Goal: Task Accomplishment & Management: Use online tool/utility

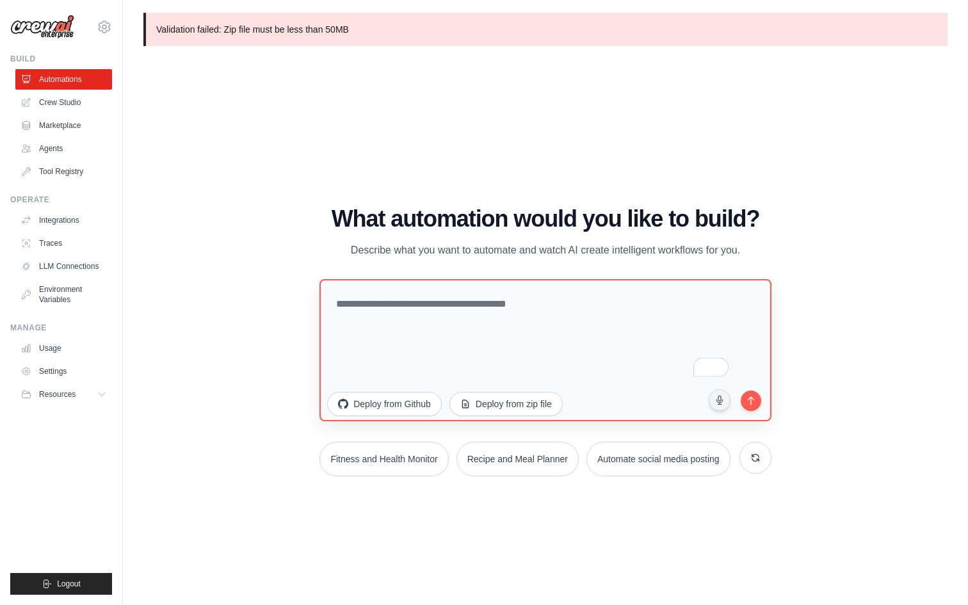
click at [389, 330] on textarea "To enrich screen reader interactions, please activate Accessibility in Grammarl…" at bounding box center [545, 350] width 452 height 142
click at [415, 390] on button "Deploy from Github" at bounding box center [384, 402] width 115 height 24
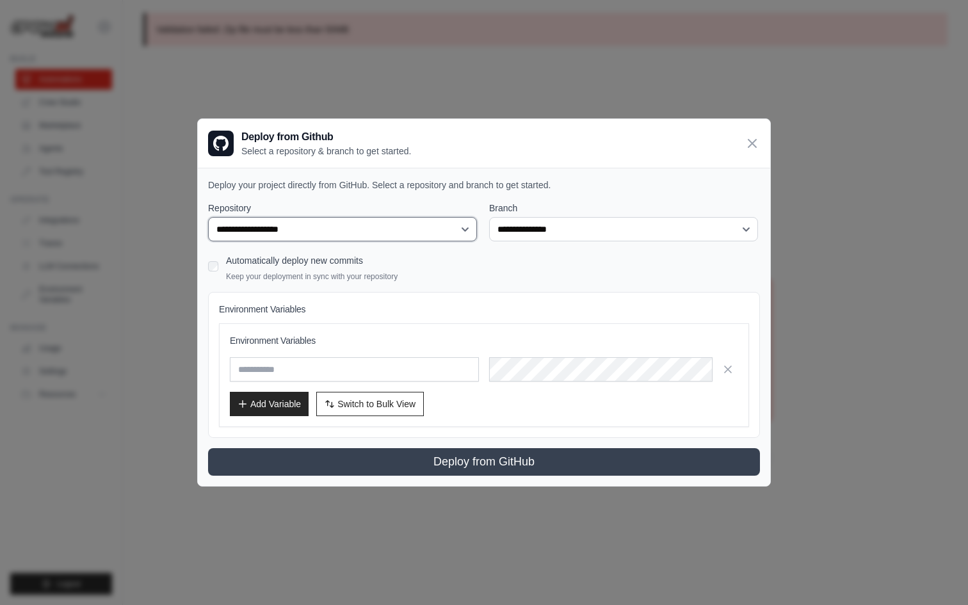
click at [433, 232] on select "**********" at bounding box center [342, 229] width 269 height 24
click at [208, 217] on select "**********" at bounding box center [342, 229] width 269 height 24
click at [466, 226] on select "**********" at bounding box center [343, 229] width 271 height 24
select select "**********"
click at [208, 217] on select "**********" at bounding box center [343, 229] width 271 height 24
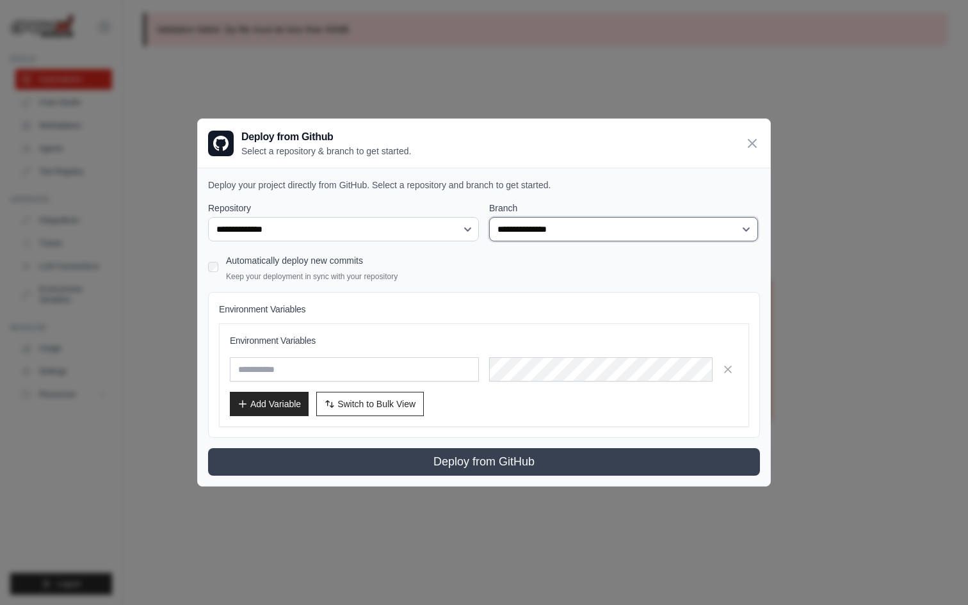
click at [620, 223] on select "**********" at bounding box center [623, 229] width 269 height 24
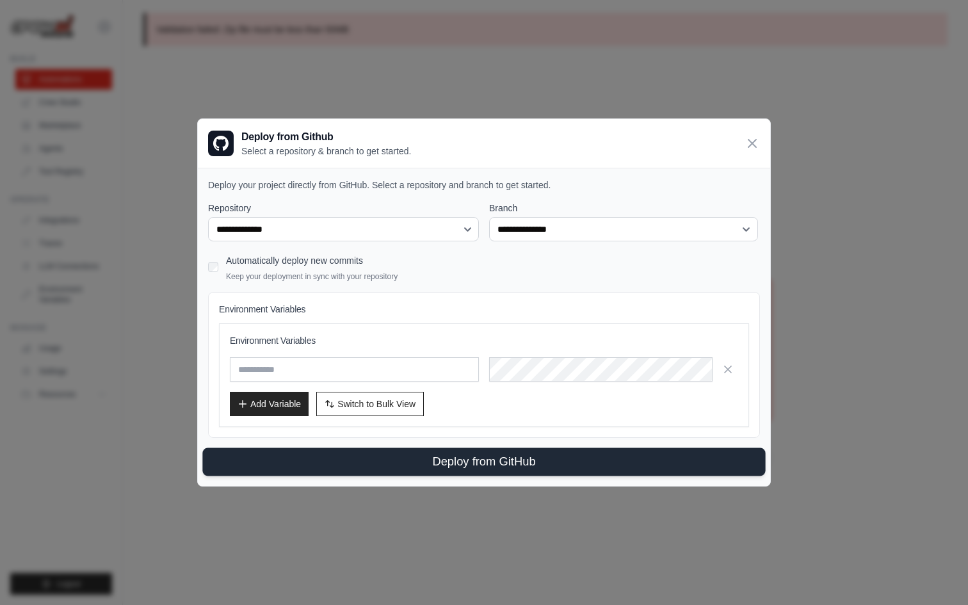
click at [446, 462] on button "Deploy from GitHub" at bounding box center [483, 462] width 563 height 28
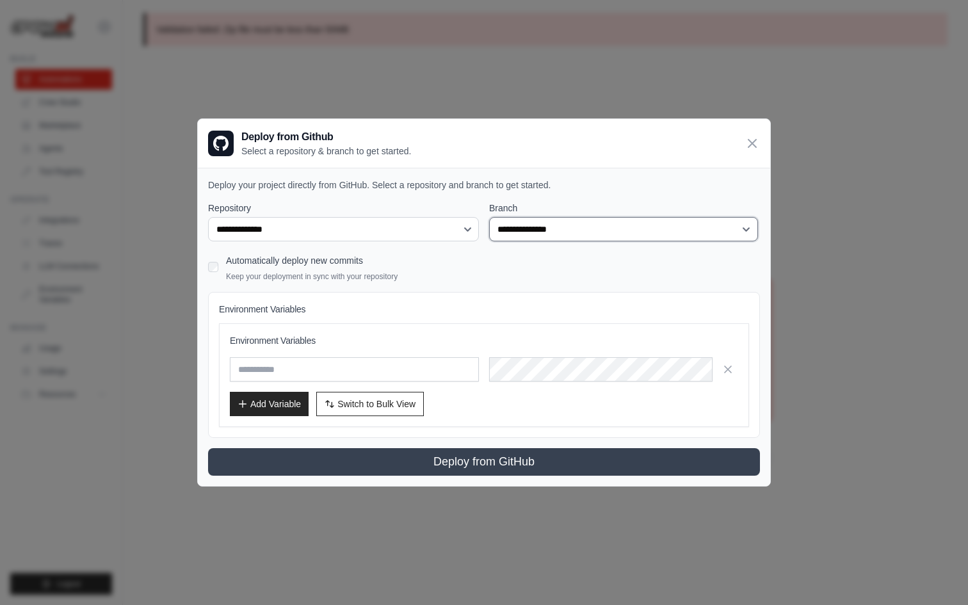
click at [522, 229] on select "**********" at bounding box center [623, 229] width 269 height 24
click at [756, 145] on icon at bounding box center [752, 142] width 15 height 15
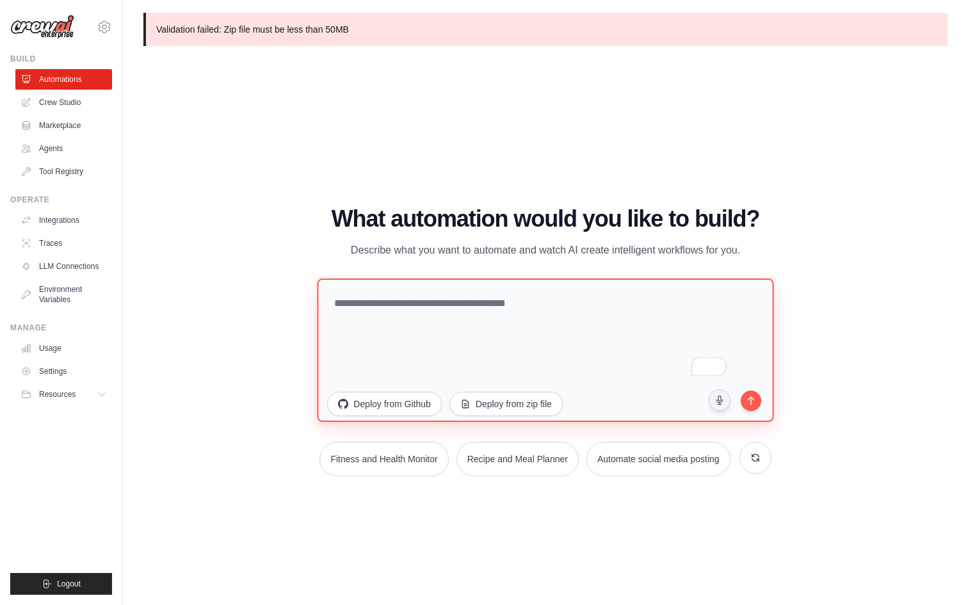
click at [412, 314] on textarea "To enrich screen reader interactions, please activate Accessibility in Grammarl…" at bounding box center [546, 349] width 457 height 143
click at [54, 104] on link "Crew Studio" at bounding box center [65, 102] width 97 height 20
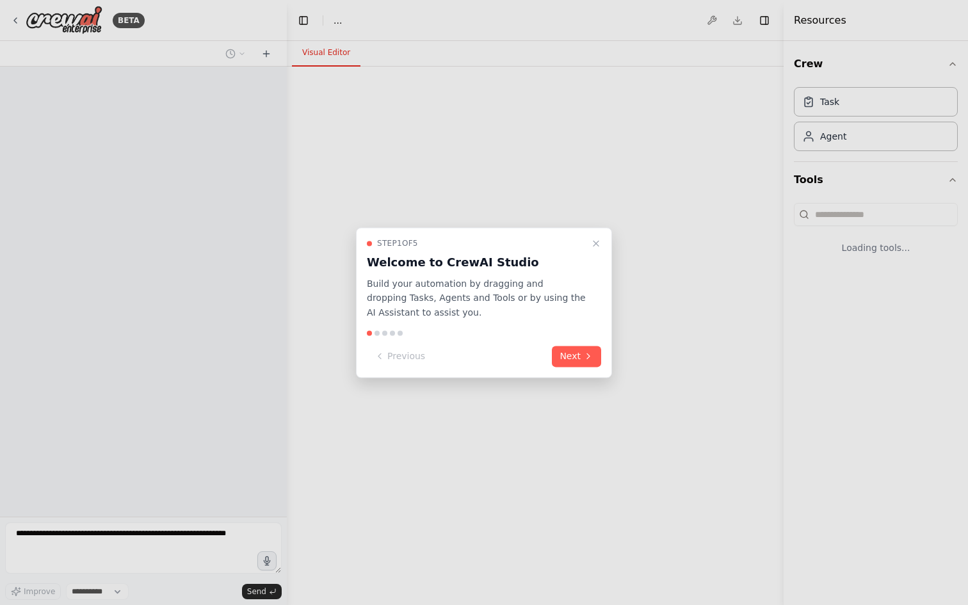
select select "****"
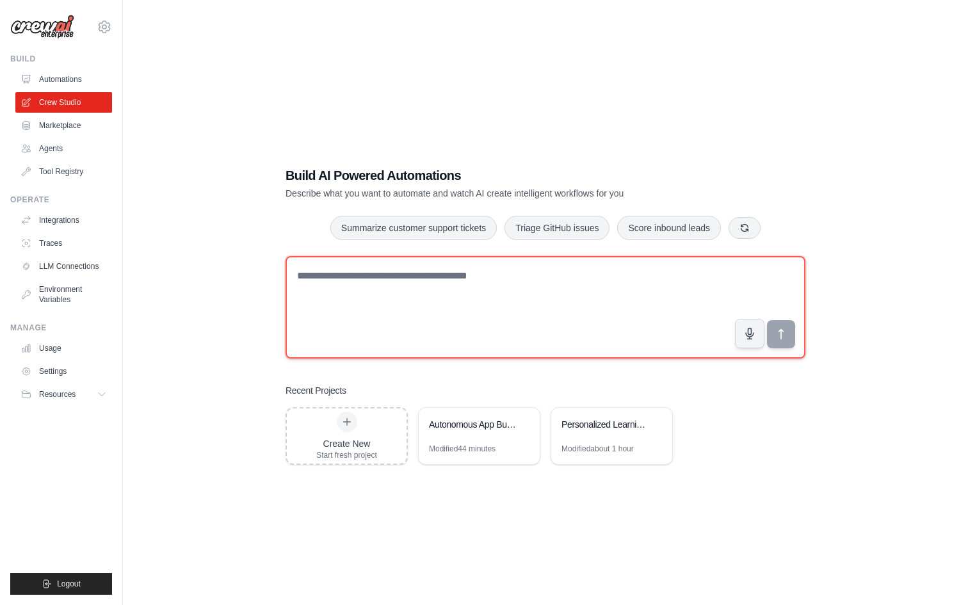
click at [391, 302] on textarea at bounding box center [546, 307] width 520 height 102
type textarea "**********"
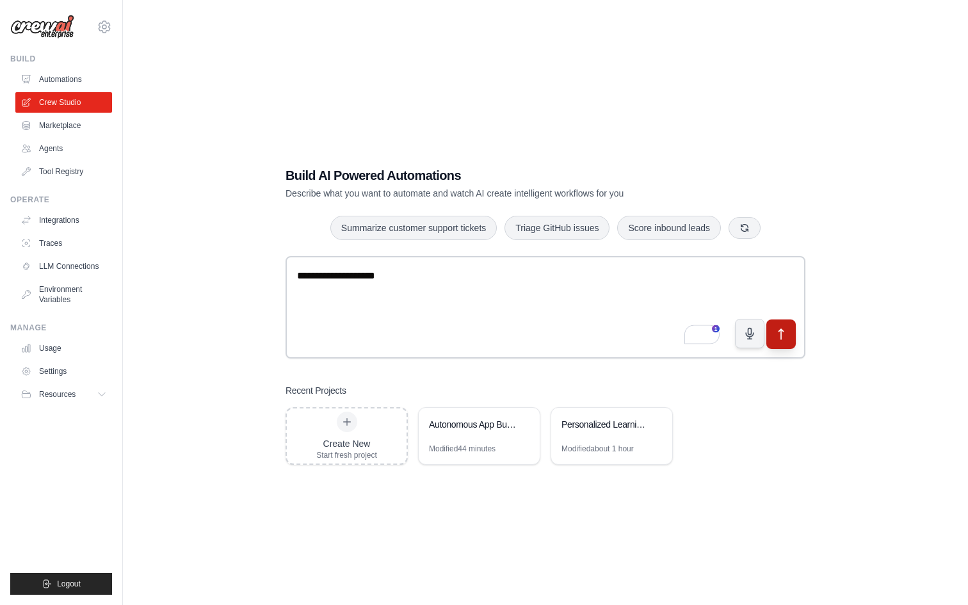
click at [786, 337] on icon "submit" at bounding box center [781, 333] width 13 height 13
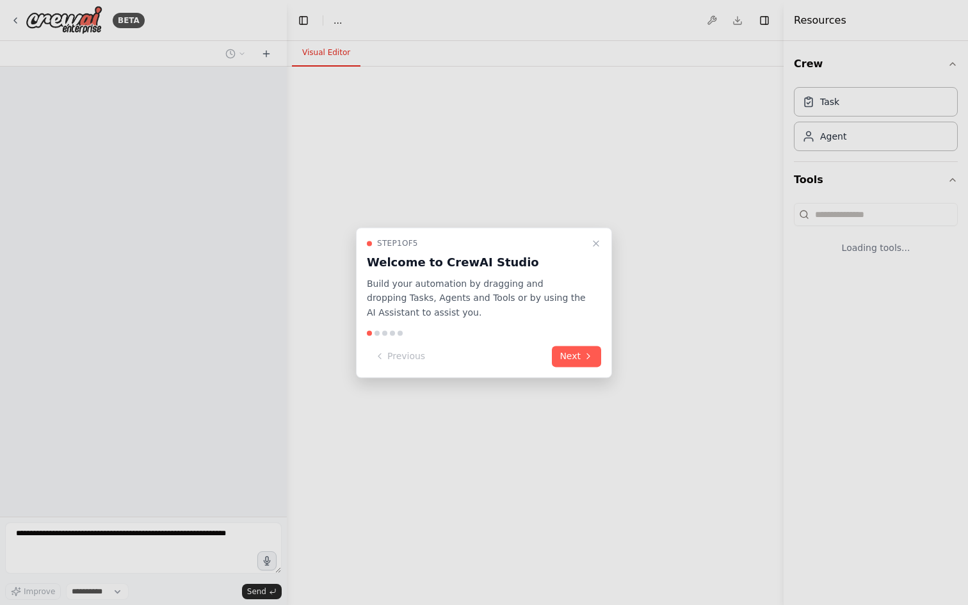
select select "****"
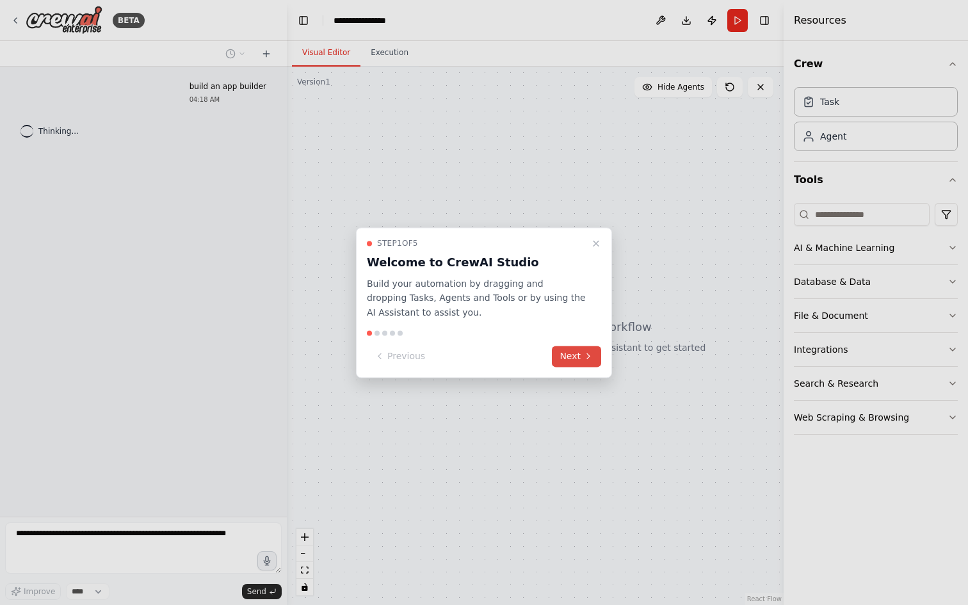
click at [567, 359] on button "Next" at bounding box center [576, 356] width 49 height 21
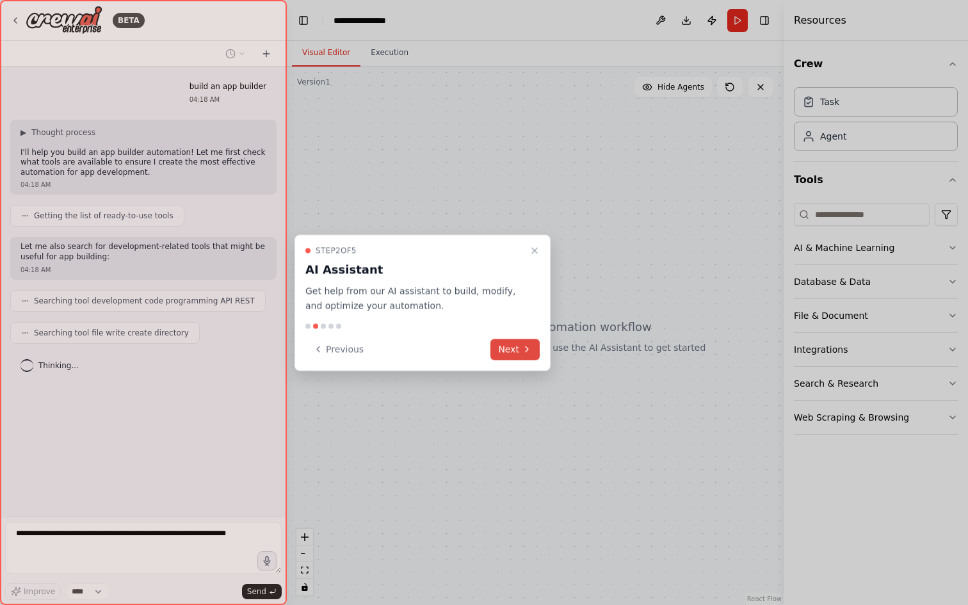
click at [503, 348] on button "Next" at bounding box center [514, 349] width 49 height 21
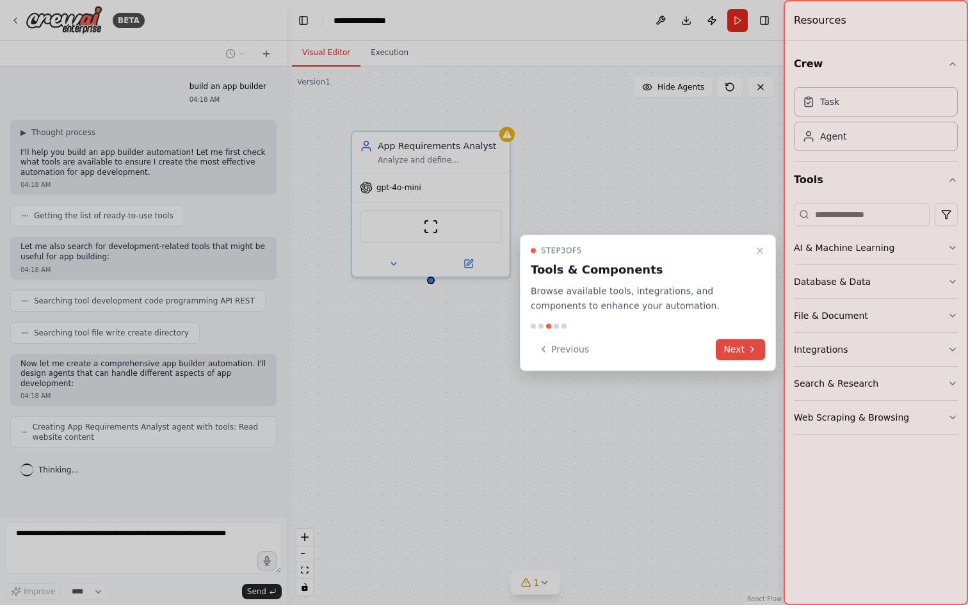
click at [732, 348] on button "Next" at bounding box center [740, 349] width 49 height 21
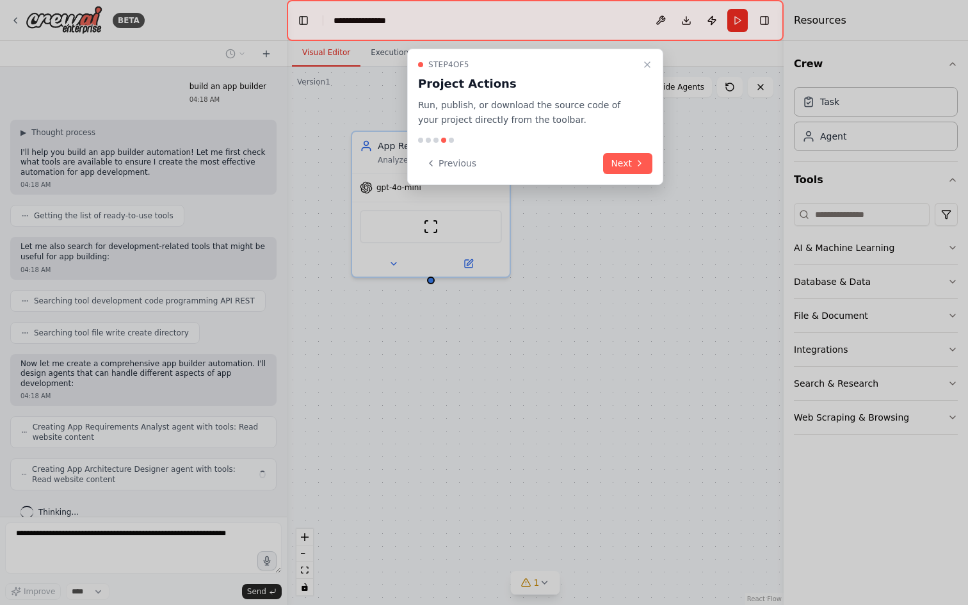
scroll to position [17, 0]
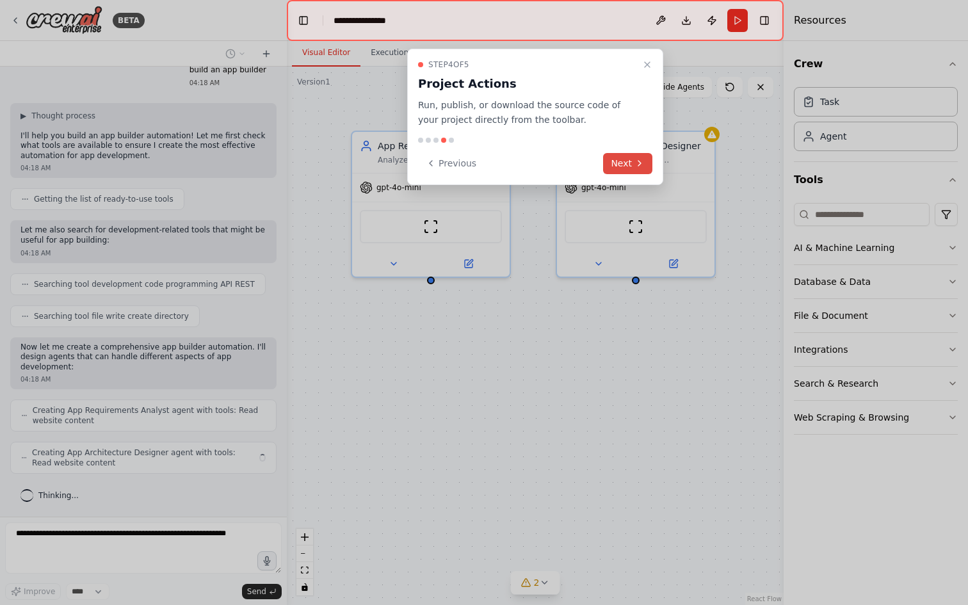
click at [628, 172] on button "Next" at bounding box center [627, 163] width 49 height 21
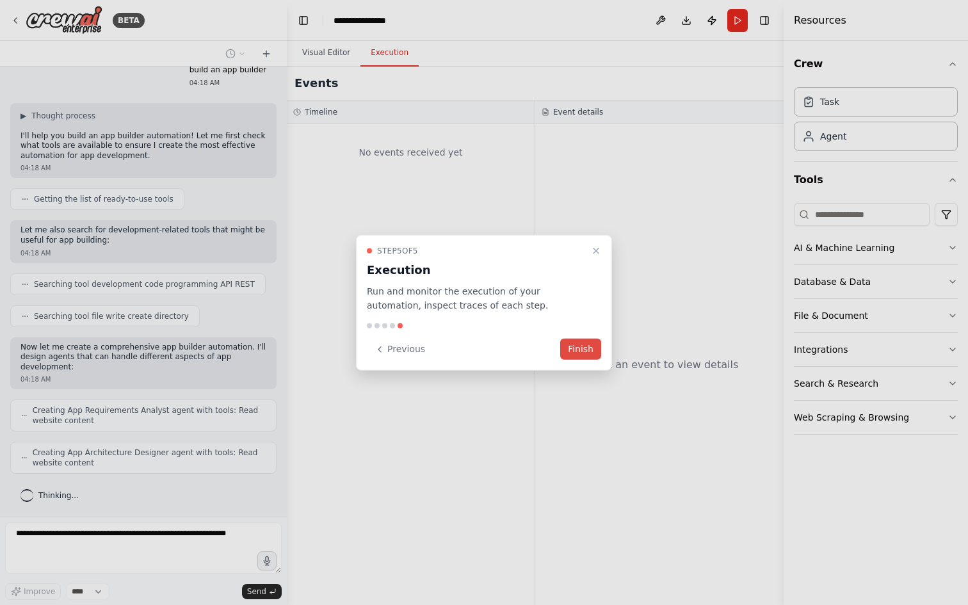
click at [577, 348] on button "Finish" at bounding box center [580, 349] width 41 height 21
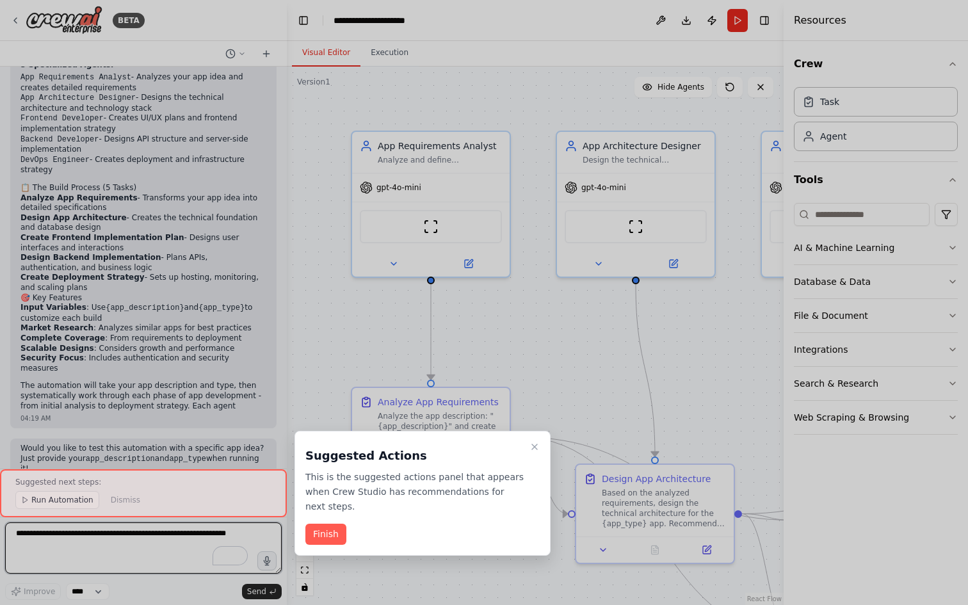
scroll to position [945, 0]
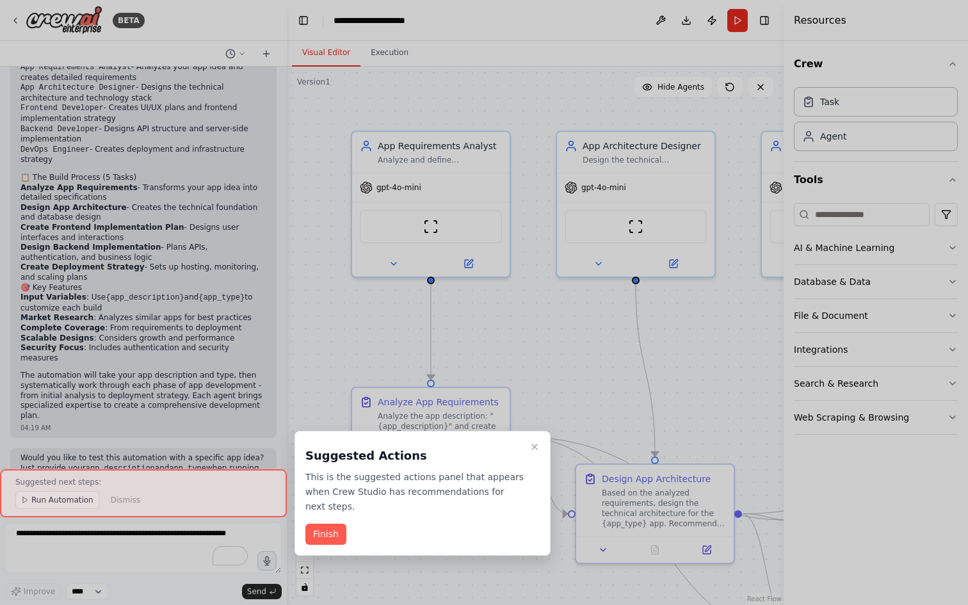
click at [58, 501] on div at bounding box center [143, 493] width 287 height 48
click at [316, 533] on button "Finish" at bounding box center [325, 534] width 41 height 21
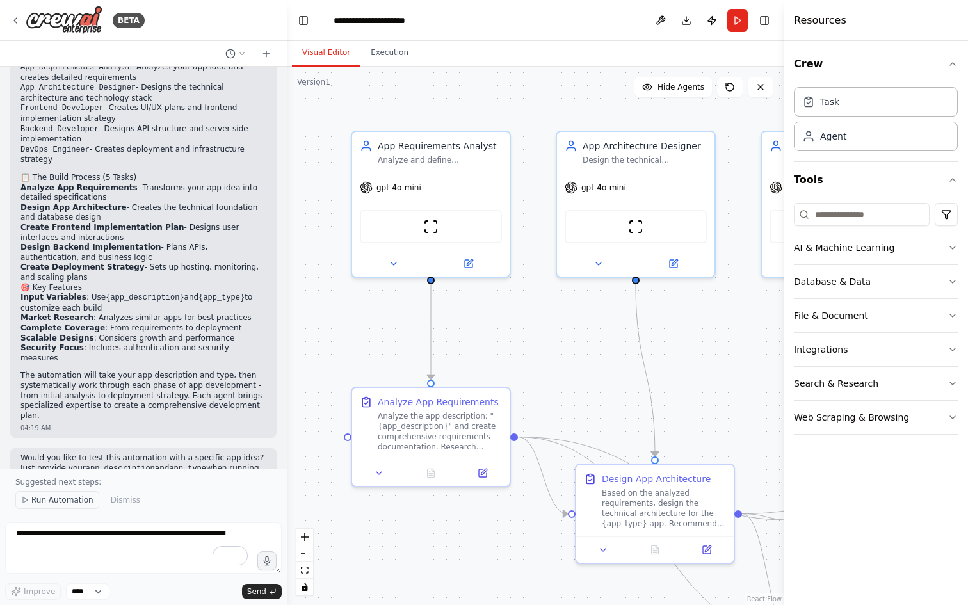
click at [53, 500] on span "Run Automation" at bounding box center [62, 500] width 62 height 10
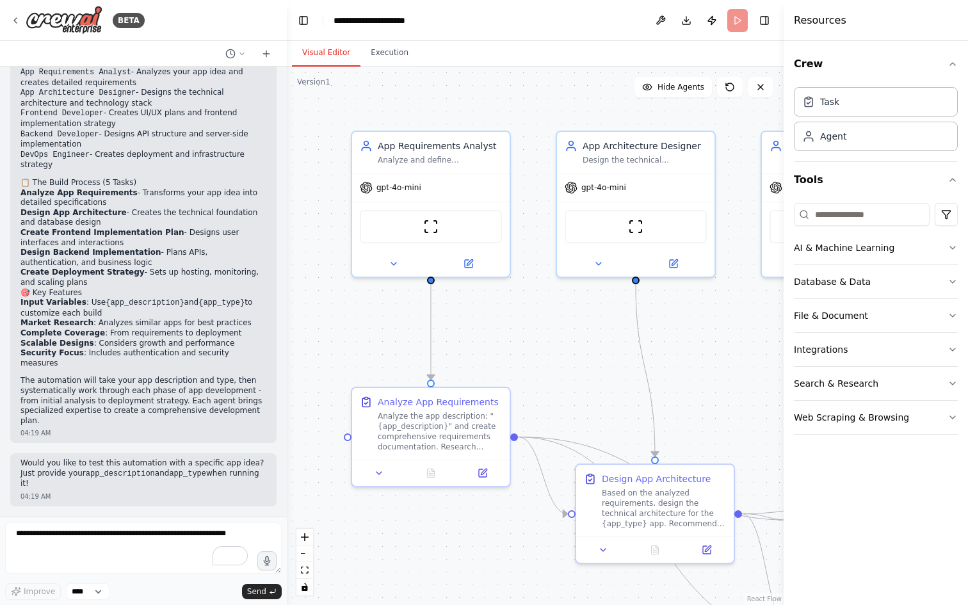
scroll to position [897, 0]
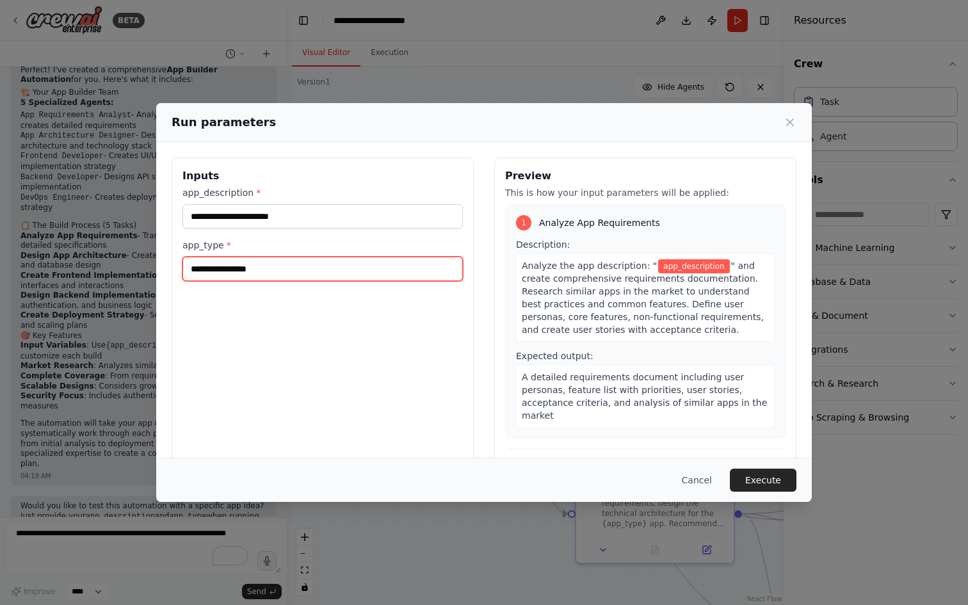
click at [261, 270] on input "app_type *" at bounding box center [322, 269] width 280 height 24
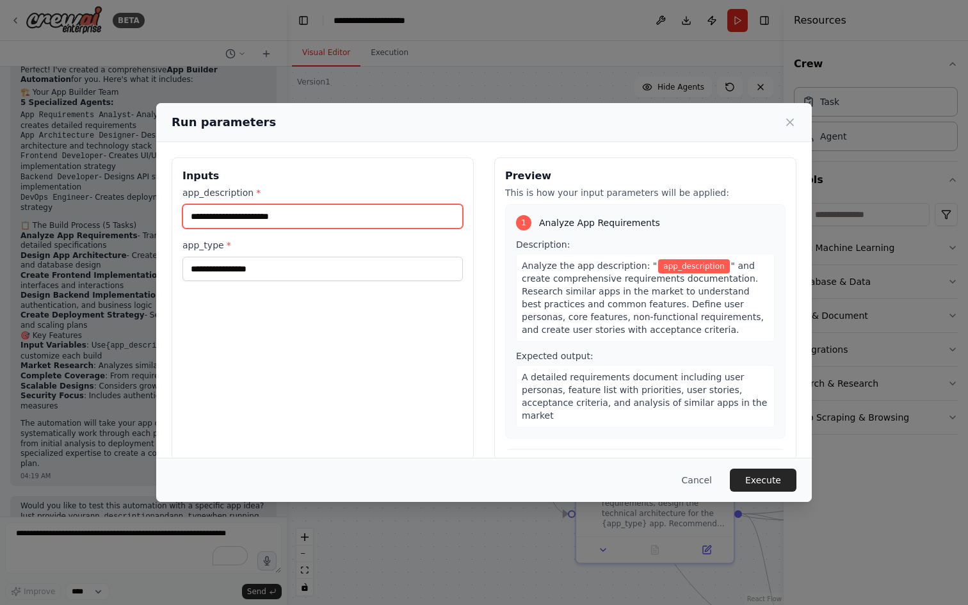
click at [266, 215] on input "app_description *" at bounding box center [322, 216] width 280 height 24
type input "*******"
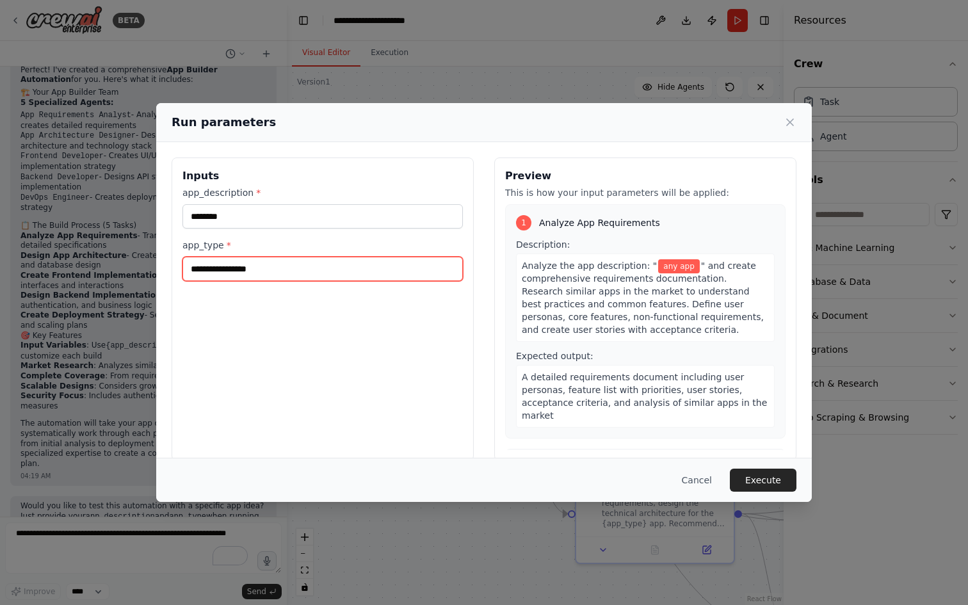
click at [250, 260] on input "app_type *" at bounding box center [322, 269] width 280 height 24
type input "**********"
click at [754, 474] on button "Execute" at bounding box center [763, 480] width 67 height 23
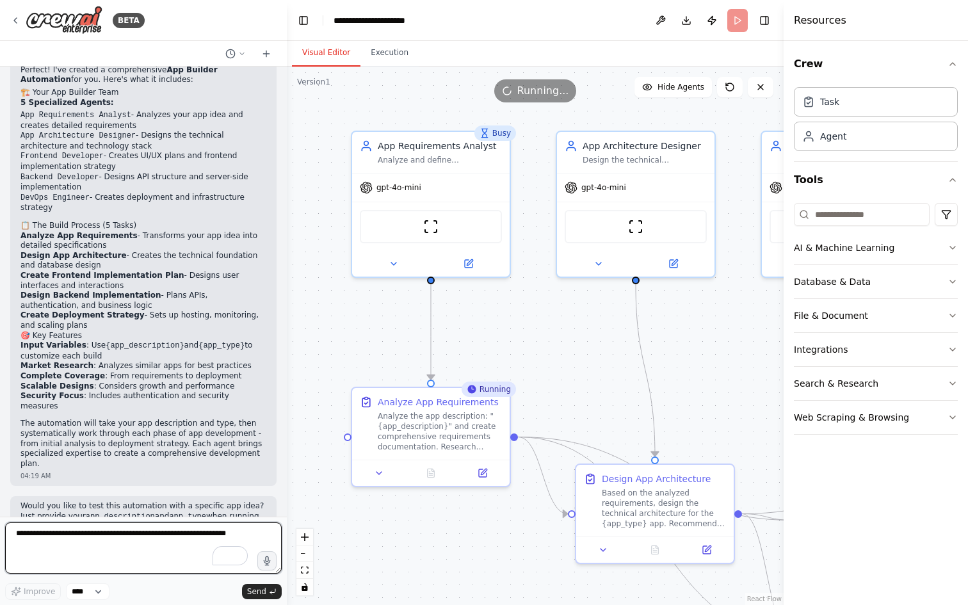
click at [84, 540] on textarea "To enrich screen reader interactions, please activate Accessibility in Grammarl…" at bounding box center [143, 547] width 277 height 51
type textarea "***"
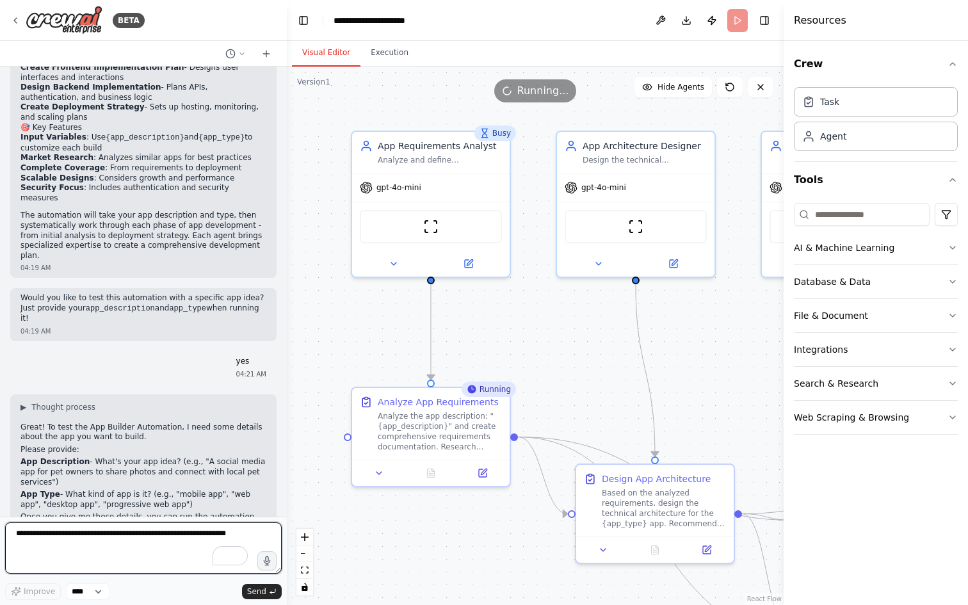
scroll to position [1128, 0]
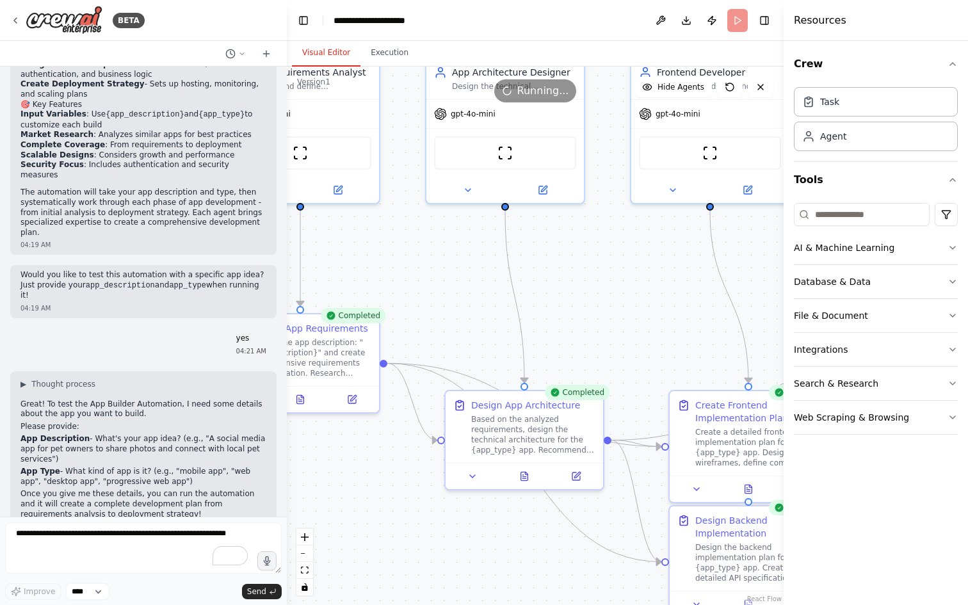
drag, startPoint x: 673, startPoint y: 380, endPoint x: 521, endPoint y: 294, distance: 174.6
click at [521, 294] on div ".deletable-edge-delete-btn { width: 20px; height: 20px; border: 0px solid #ffff…" at bounding box center [535, 336] width 497 height 538
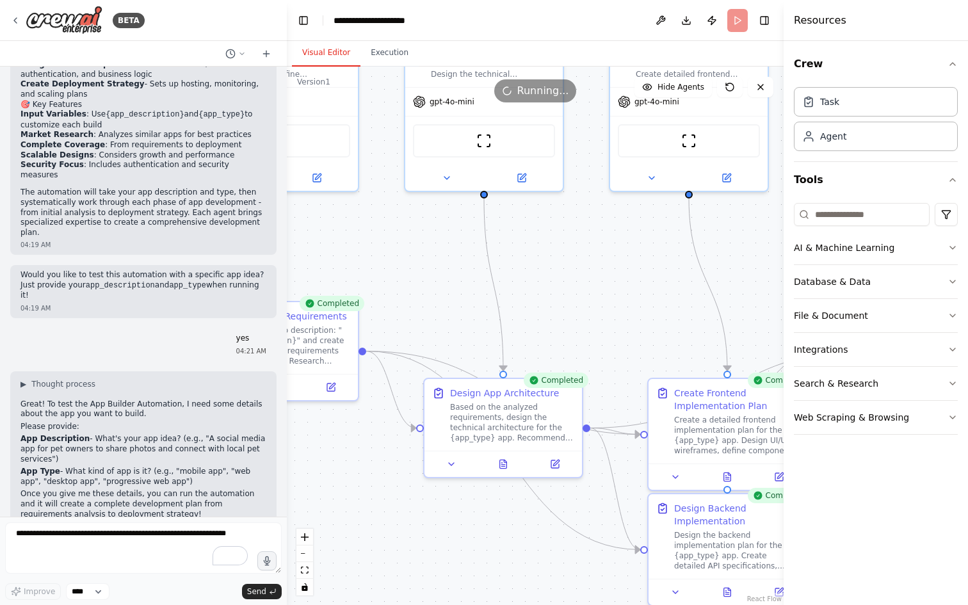
drag, startPoint x: 652, startPoint y: 355, endPoint x: 474, endPoint y: 256, distance: 202.9
click at [477, 258] on div ".deletable-edge-delete-btn { width: 20px; height: 20px; border: 0px solid #ffff…" at bounding box center [535, 336] width 497 height 538
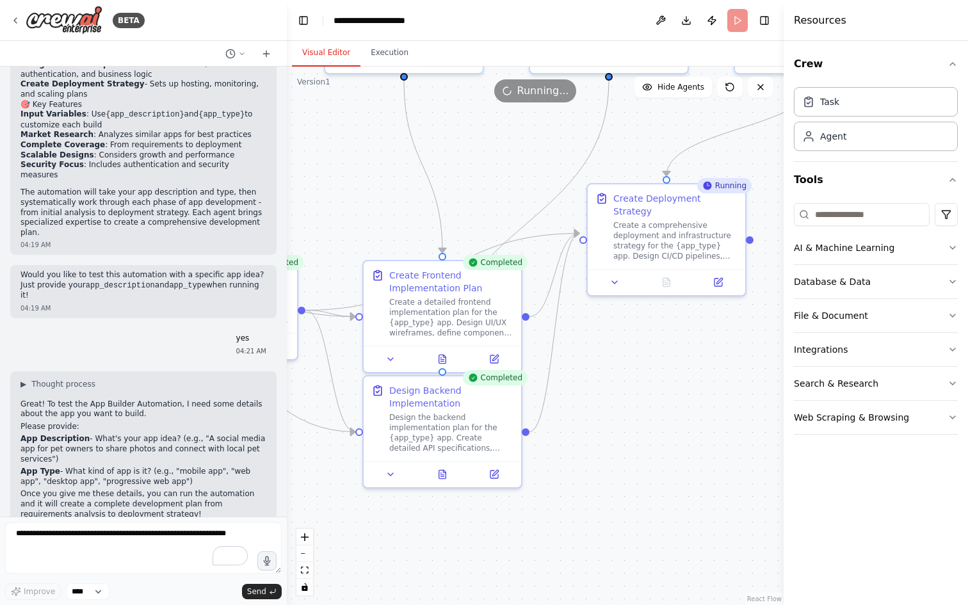
drag, startPoint x: 729, startPoint y: 388, endPoint x: 508, endPoint y: 338, distance: 225.8
click at [508, 339] on div ".deletable-edge-delete-btn { width: 20px; height: 20px; border: 0px solid #ffff…" at bounding box center [535, 336] width 497 height 538
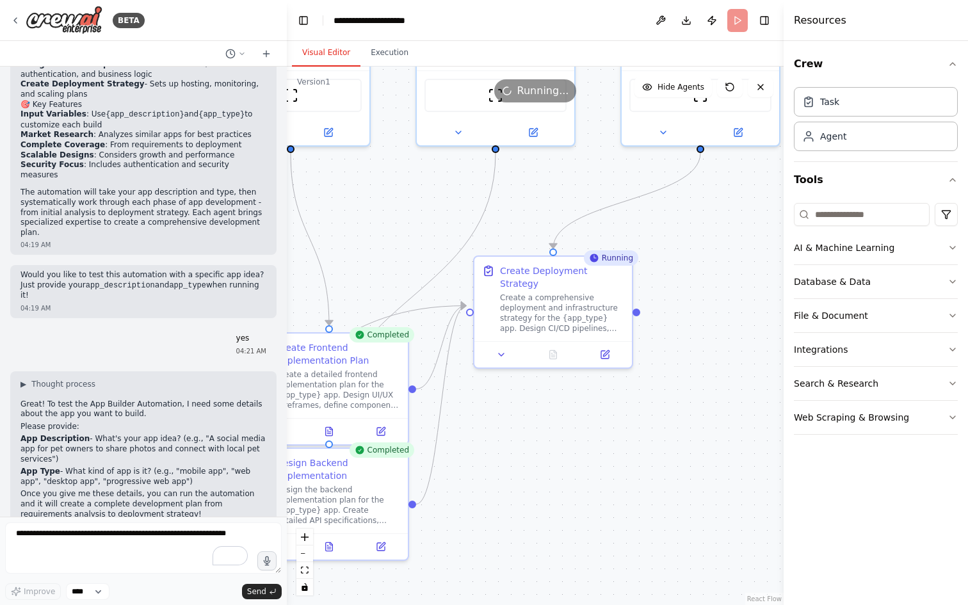
drag, startPoint x: 601, startPoint y: 316, endPoint x: 597, endPoint y: 417, distance: 100.6
click at [597, 417] on div ".deletable-edge-delete-btn { width: 20px; height: 20px; border: 0px solid #ffff…" at bounding box center [535, 336] width 497 height 538
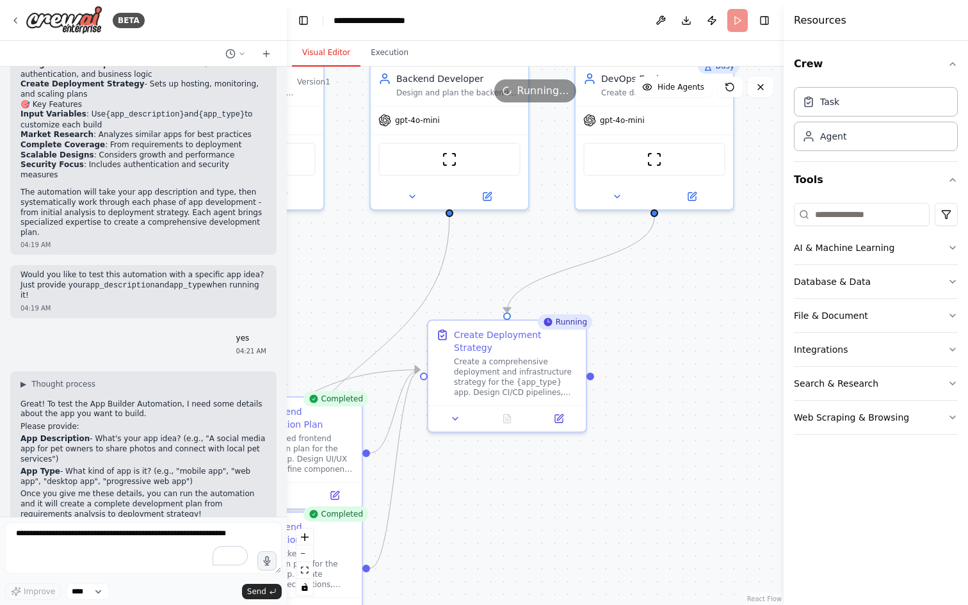
drag, startPoint x: 686, startPoint y: 359, endPoint x: 637, endPoint y: 426, distance: 83.5
click at [637, 428] on div ".deletable-edge-delete-btn { width: 20px; height: 20px; border: 0px solid #ffff…" at bounding box center [535, 336] width 497 height 538
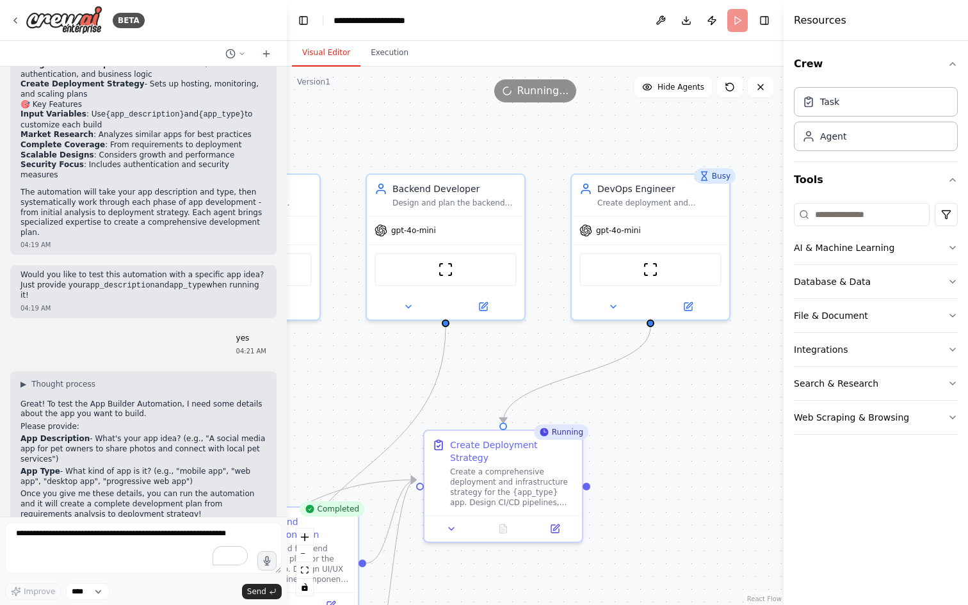
drag, startPoint x: 652, startPoint y: 316, endPoint x: 651, endPoint y: 419, distance: 103.7
click at [651, 420] on div ".deletable-edge-delete-btn { width: 20px; height: 20px; border: 0px solid #ffff…" at bounding box center [535, 336] width 497 height 538
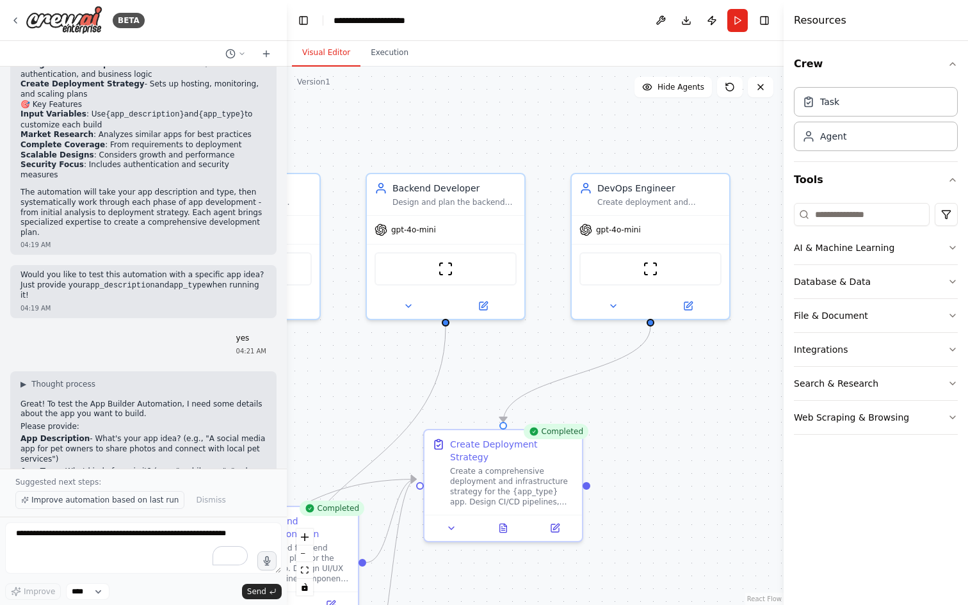
click at [99, 500] on span "Improve automation based on last run" at bounding box center [104, 500] width 147 height 10
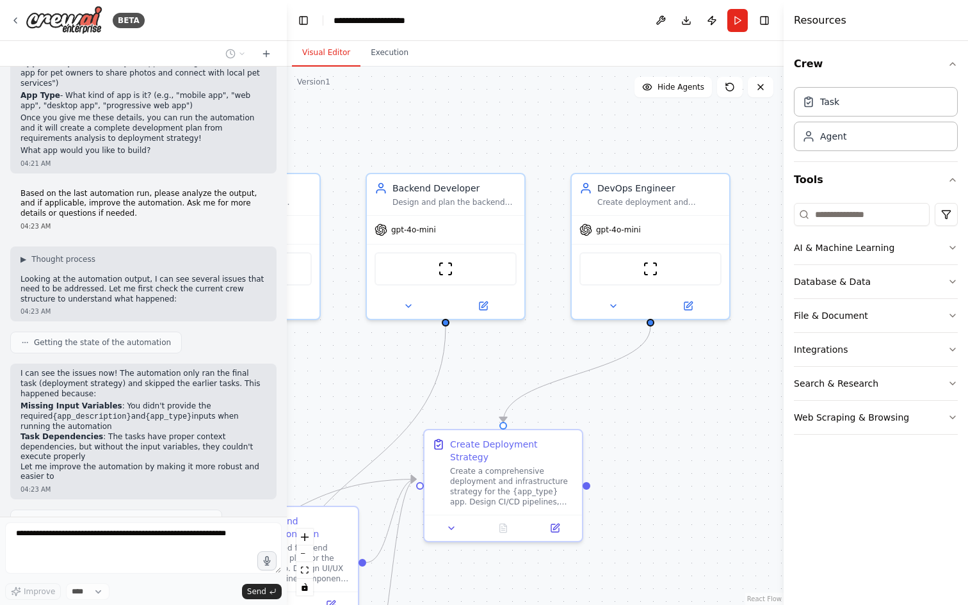
scroll to position [1514, 0]
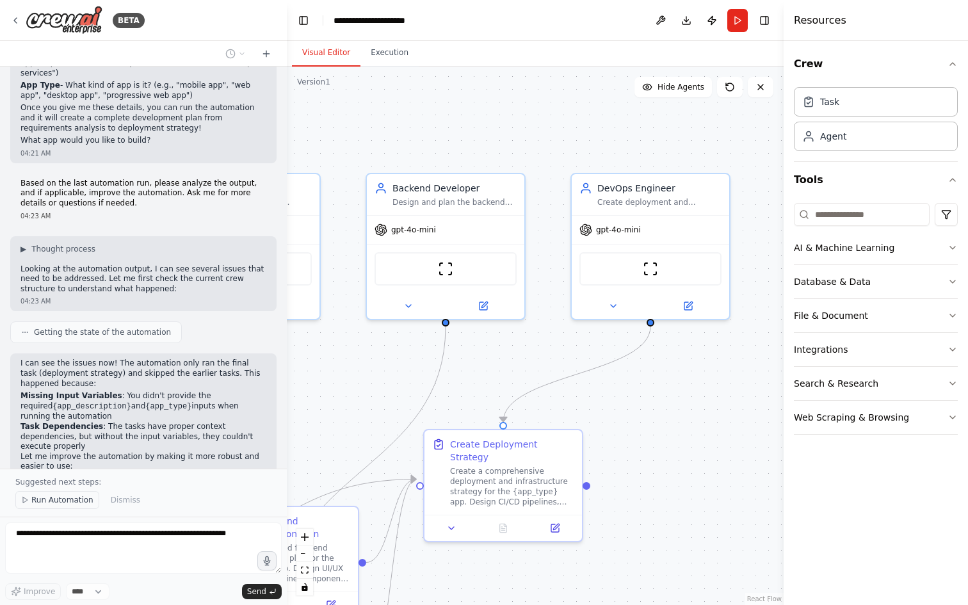
click at [40, 503] on span "Run Automation" at bounding box center [62, 500] width 62 height 10
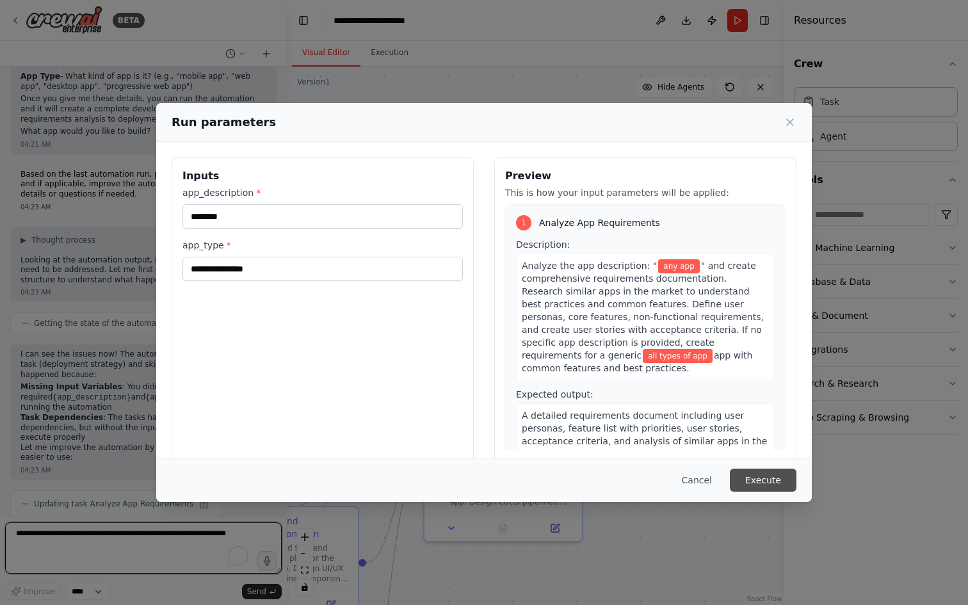
click at [754, 485] on button "Execute" at bounding box center [763, 480] width 67 height 23
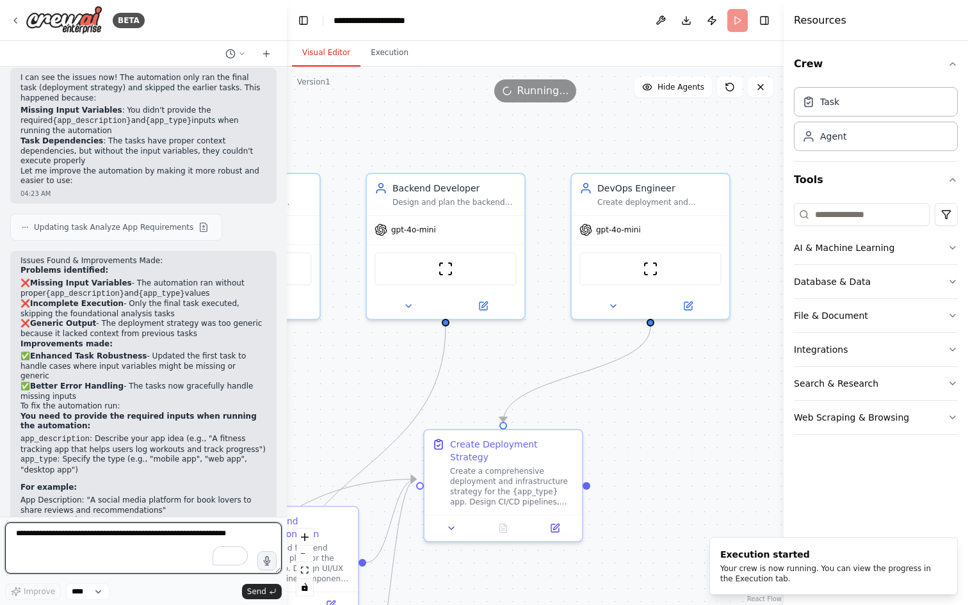
scroll to position [1809, 0]
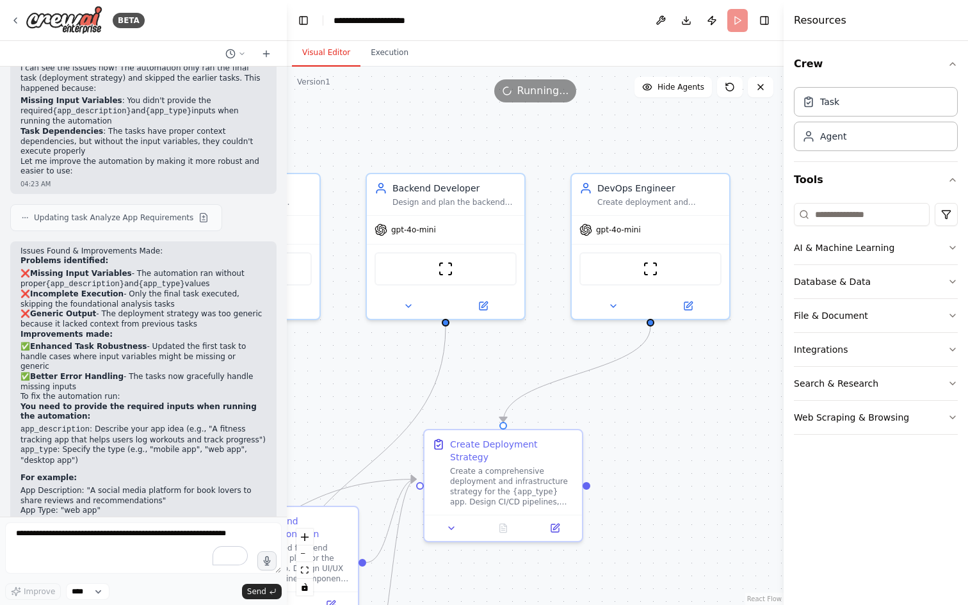
click at [63, 486] on li "App Description: "A social media platform for book lovers to share reviews and …" at bounding box center [143, 496] width 246 height 20
click at [28, 421] on div "Issues Found & Improvements Made: Problems identified: ❌ Missing Input Variable…" at bounding box center [143, 400] width 246 height 307
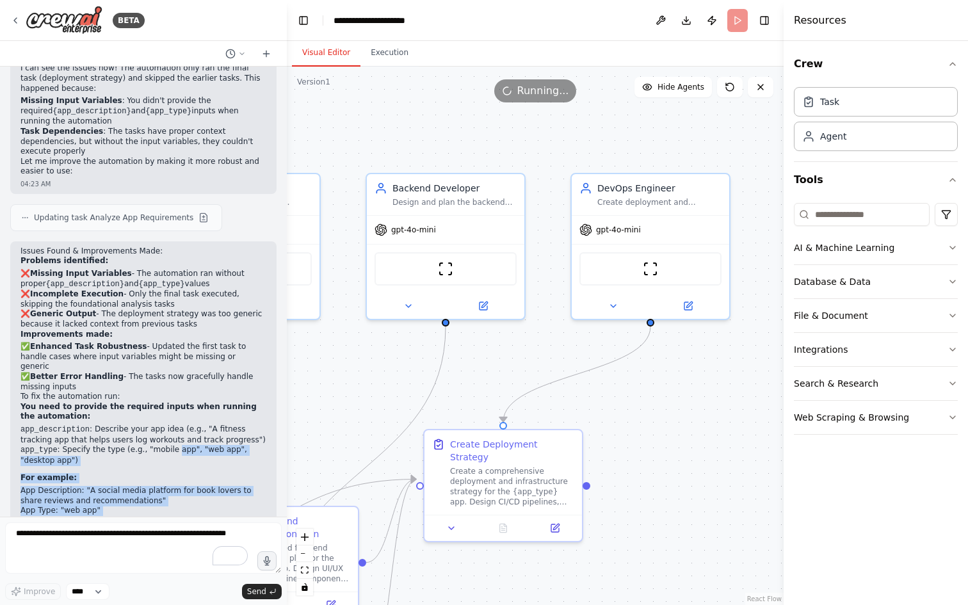
drag, startPoint x: 175, startPoint y: 386, endPoint x: 158, endPoint y: 453, distance: 69.4
click at [159, 453] on div "Issues Found & Improvements Made: Problems identified: ❌ Missing Input Variable…" at bounding box center [143, 400] width 246 height 307
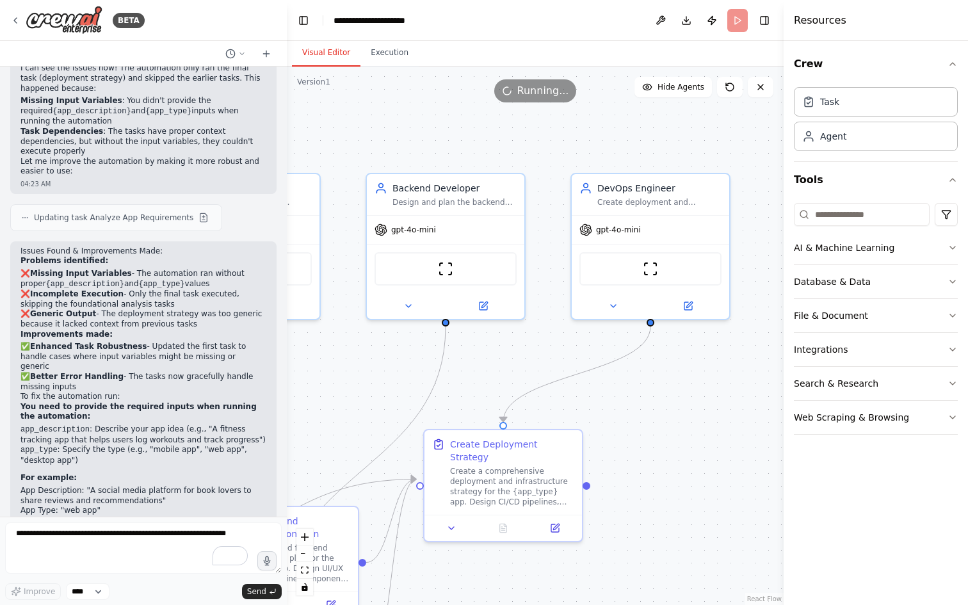
click at [158, 453] on div "Issues Found & Improvements Made: Problems identified: ❌ Missing Input Variable…" at bounding box center [143, 400] width 246 height 307
click at [40, 549] on textarea "To enrich screen reader interactions, please activate Accessibility in Grammarl…" at bounding box center [143, 547] width 277 height 51
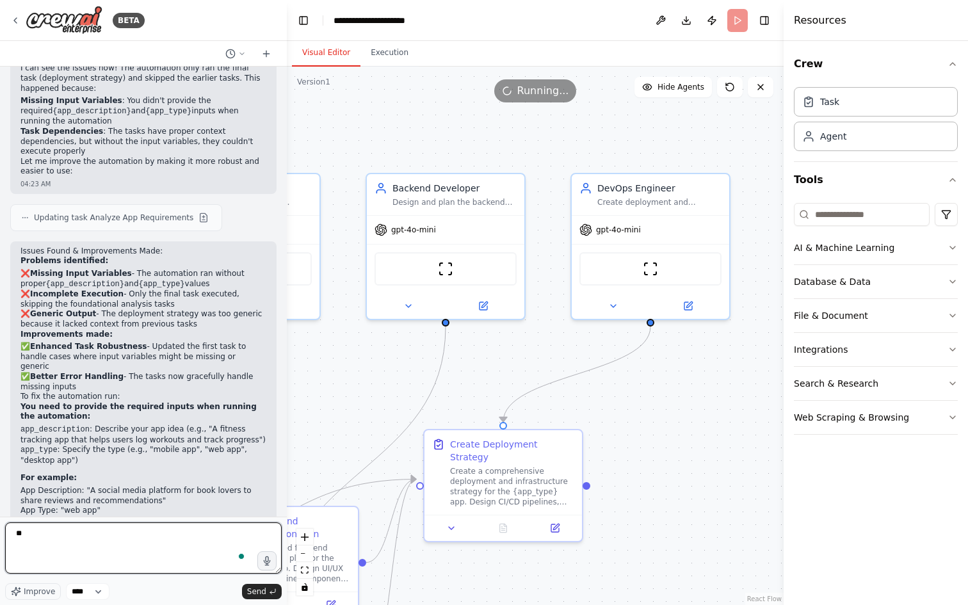
type textarea "***"
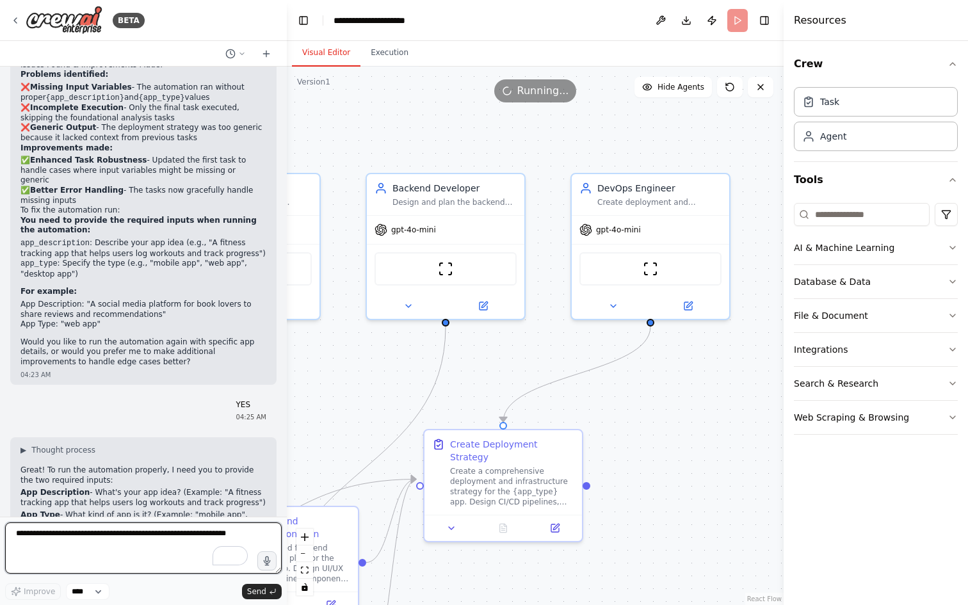
scroll to position [2018, 0]
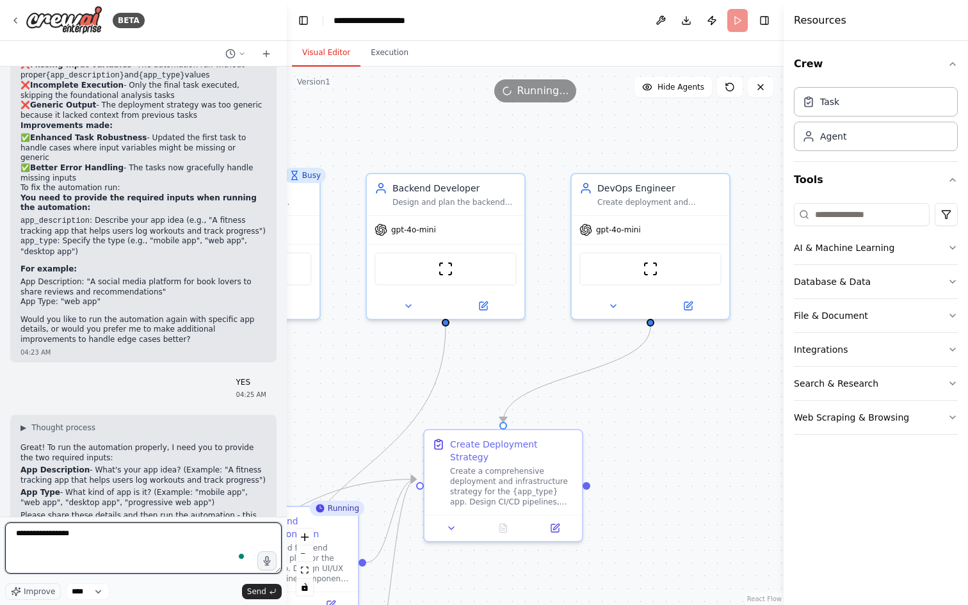
type textarea "**********"
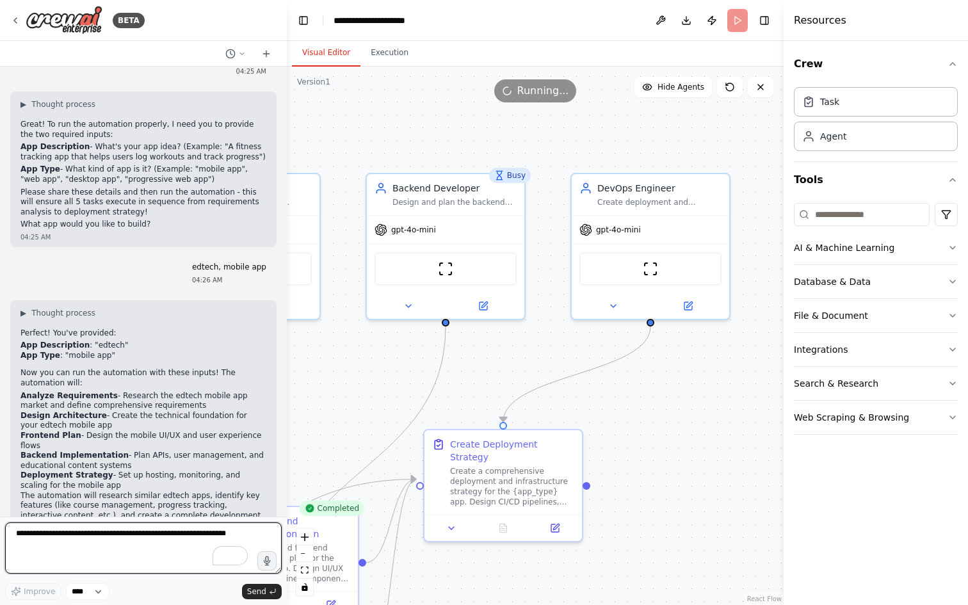
scroll to position [2351, 0]
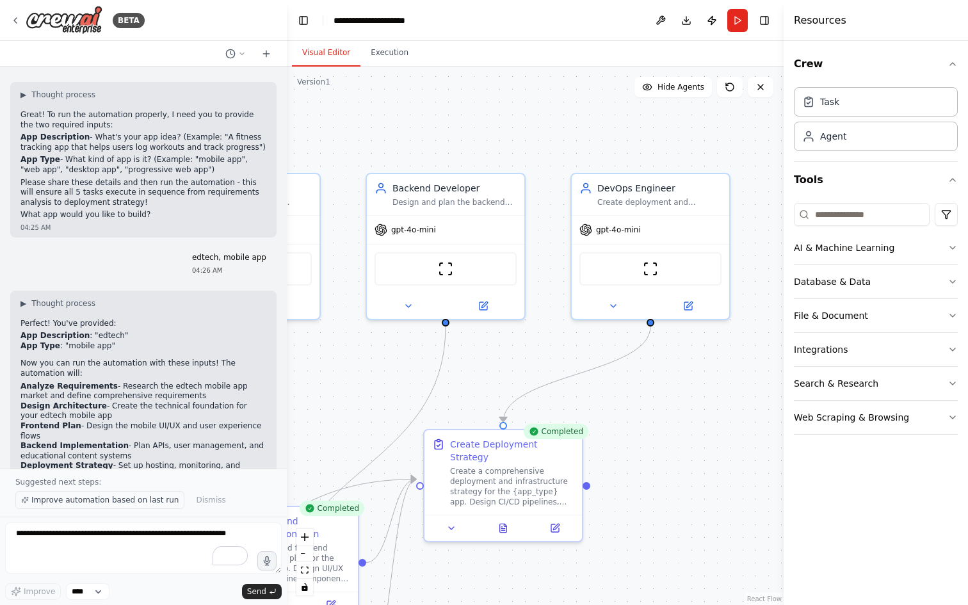
click at [109, 503] on span "Improve automation based on last run" at bounding box center [104, 500] width 147 height 10
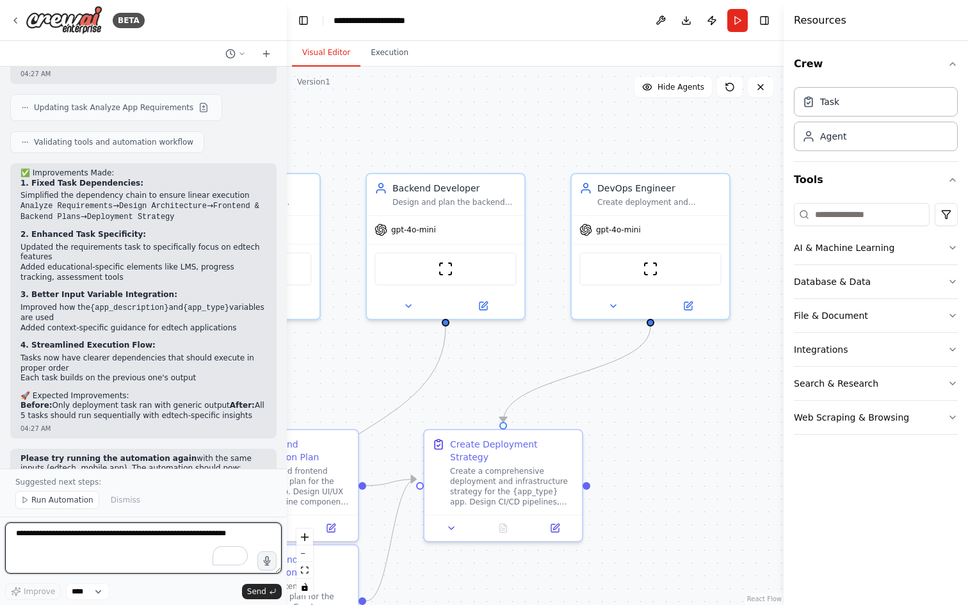
scroll to position [3367, 0]
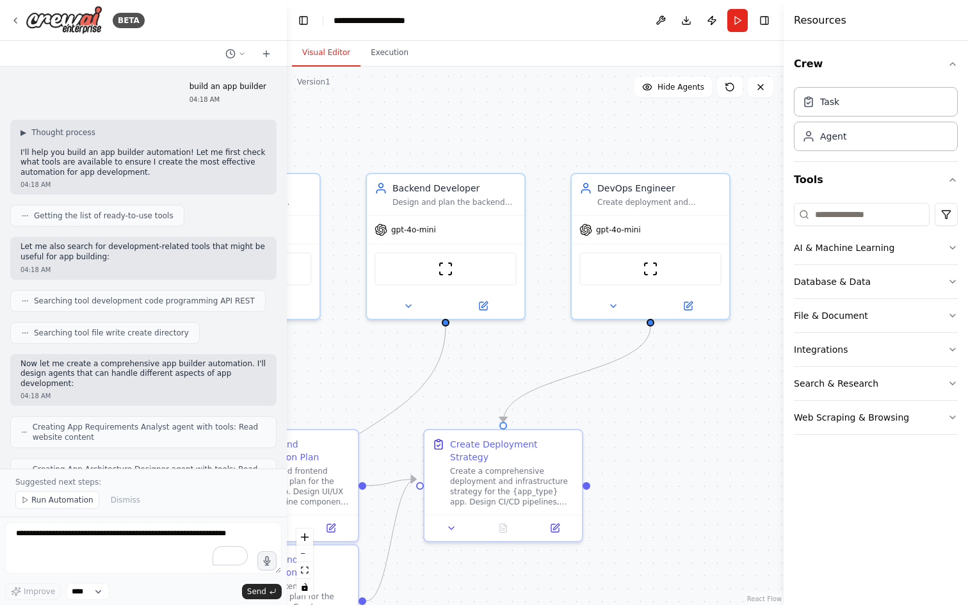
scroll to position [3367, 0]
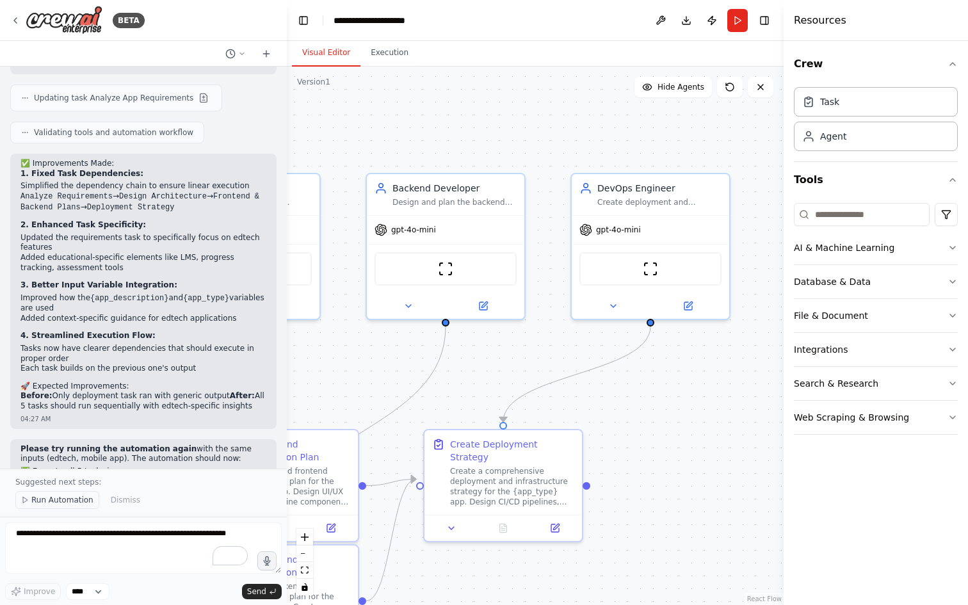
click at [44, 506] on button "Run Automation" at bounding box center [57, 500] width 84 height 18
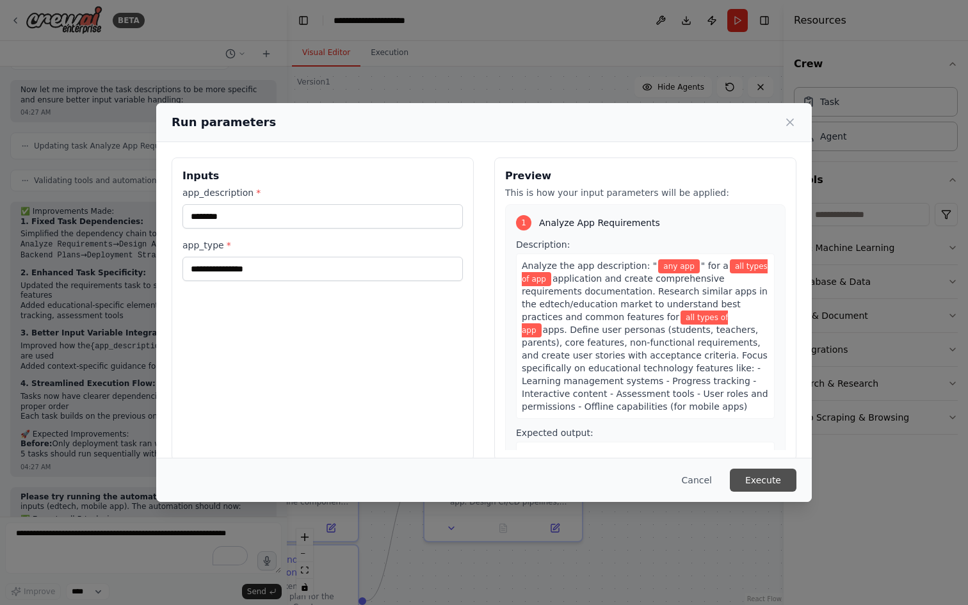
click at [755, 481] on button "Execute" at bounding box center [763, 480] width 67 height 23
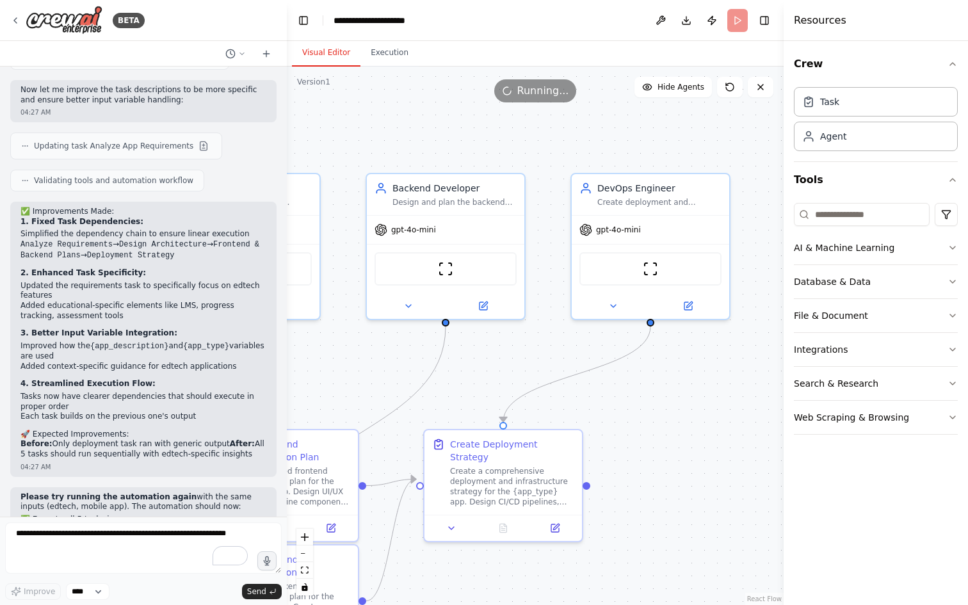
click at [223, 535] on li "✅ Create mobile app focused frontend/backend plans" at bounding box center [143, 540] width 246 height 10
click at [60, 547] on textarea "To enrich screen reader interactions, please activate Accessibility in Grammarl…" at bounding box center [143, 547] width 277 height 51
click at [40, 542] on textarea "To enrich screen reader interactions, please activate Accessibility in Grammarl…" at bounding box center [143, 547] width 277 height 51
type textarea "*"
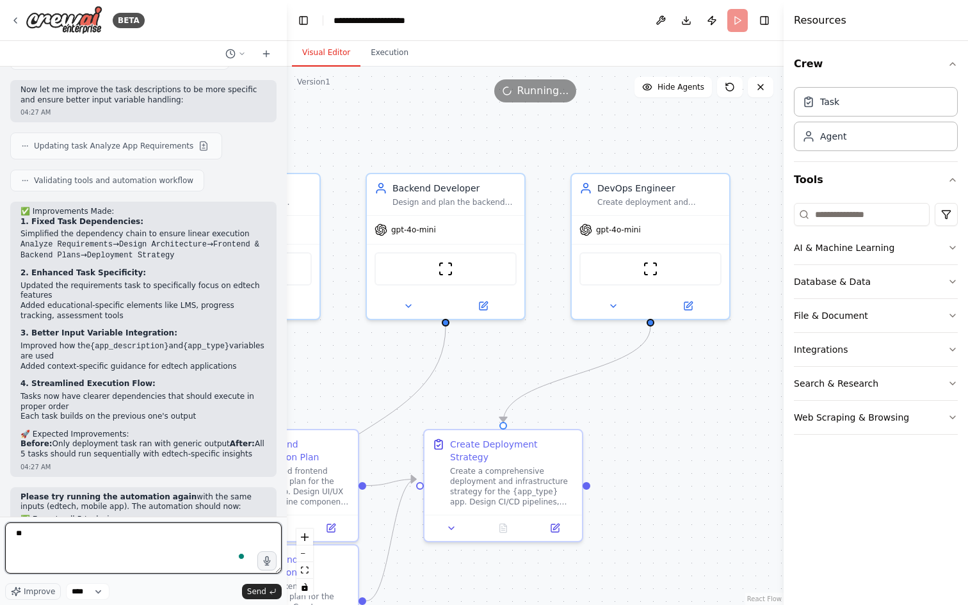
type textarea "*"
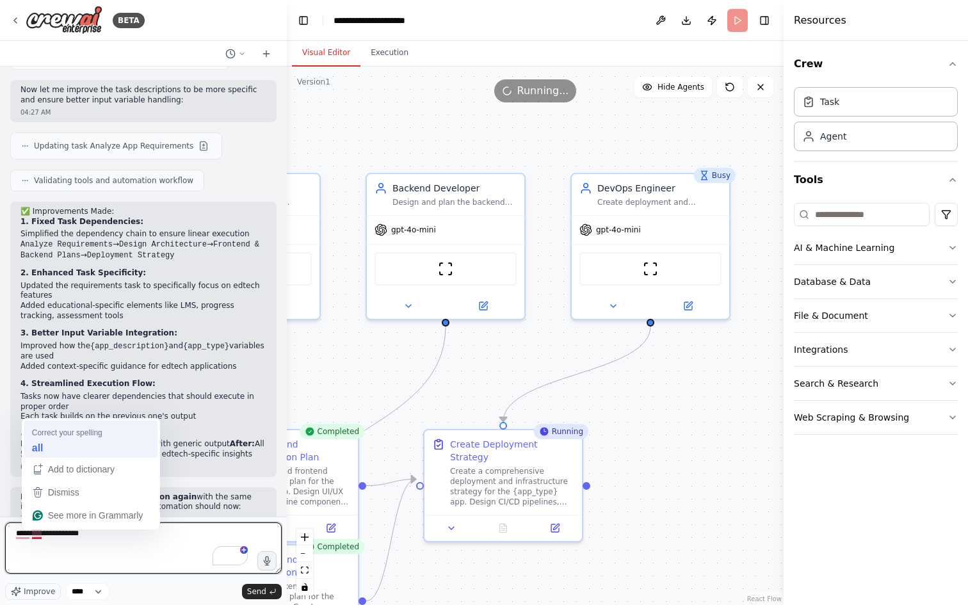
scroll to position [3367, 0]
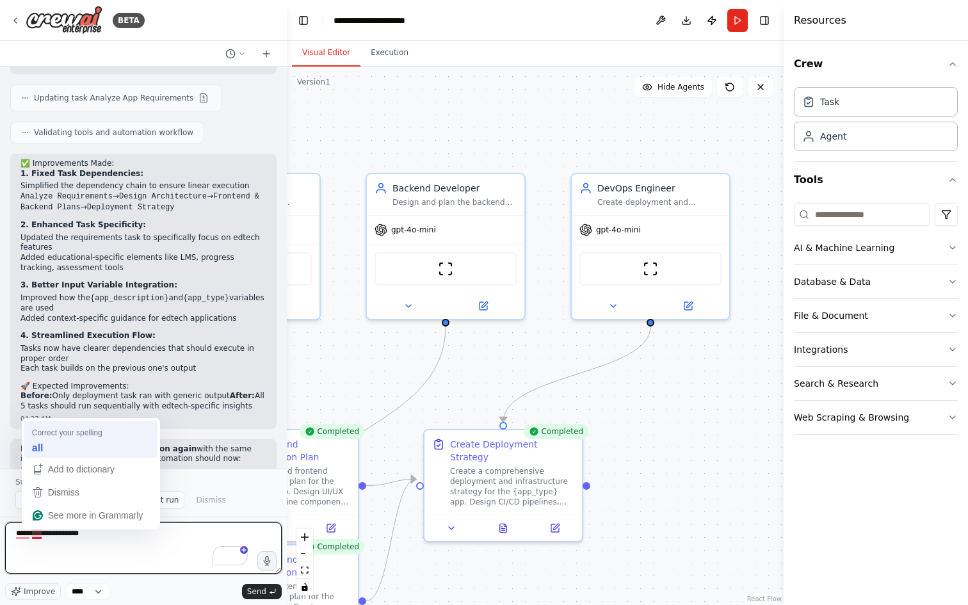
type textarea "**********"
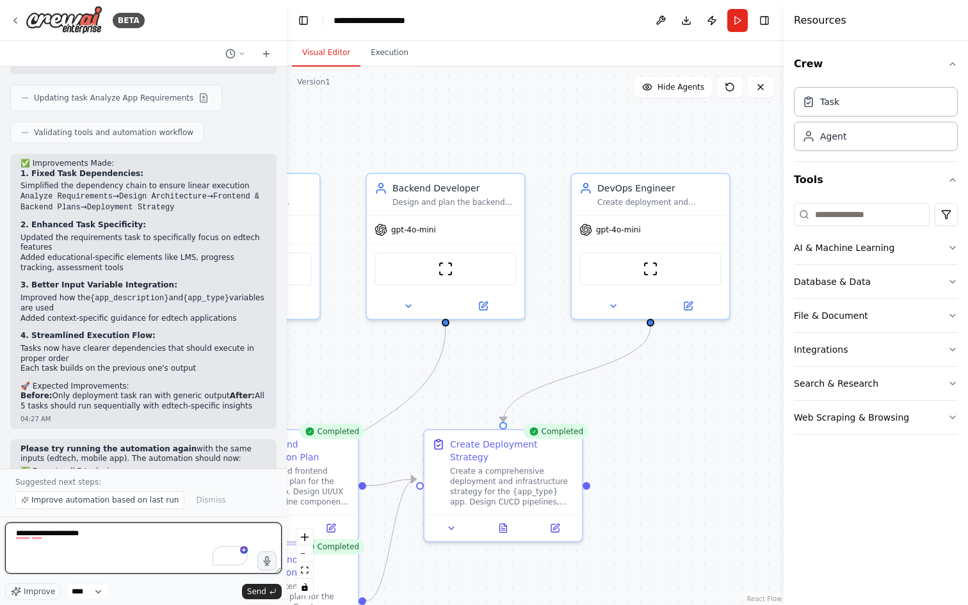
click at [106, 543] on textarea "**********" at bounding box center [143, 547] width 277 height 51
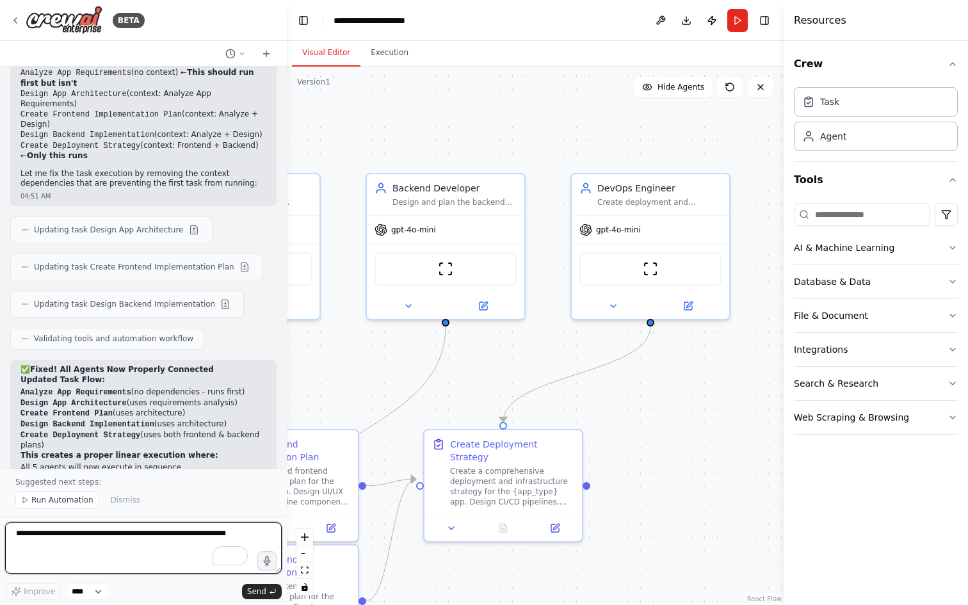
scroll to position [4171, 0]
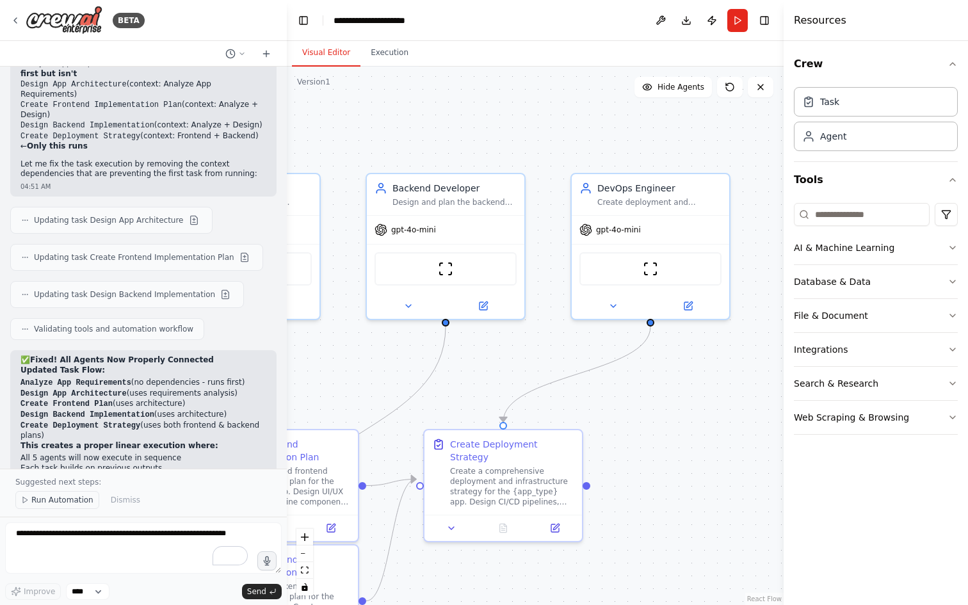
click at [51, 501] on span "Run Automation" at bounding box center [62, 500] width 62 height 10
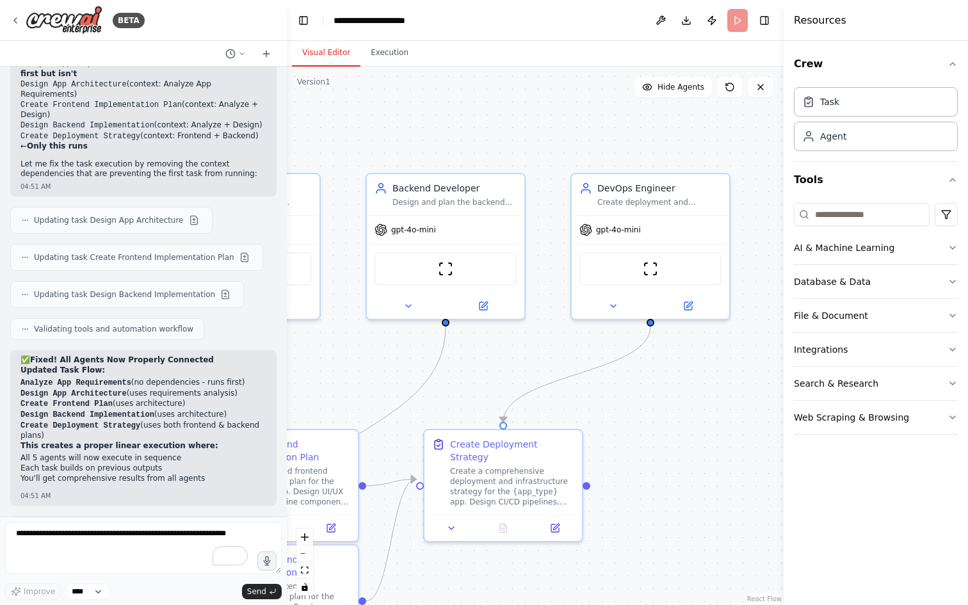
scroll to position [4123, 0]
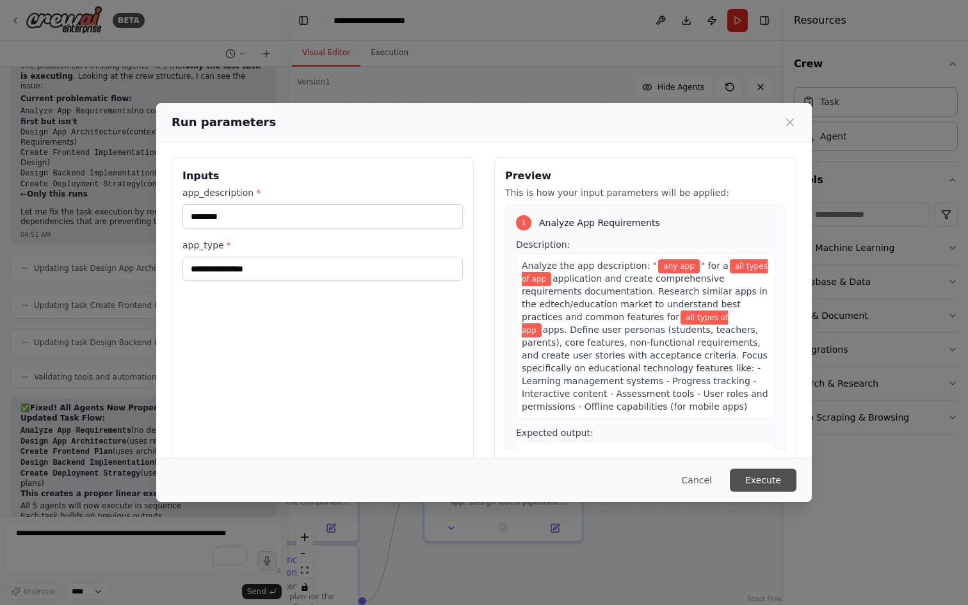
click at [770, 481] on button "Execute" at bounding box center [763, 480] width 67 height 23
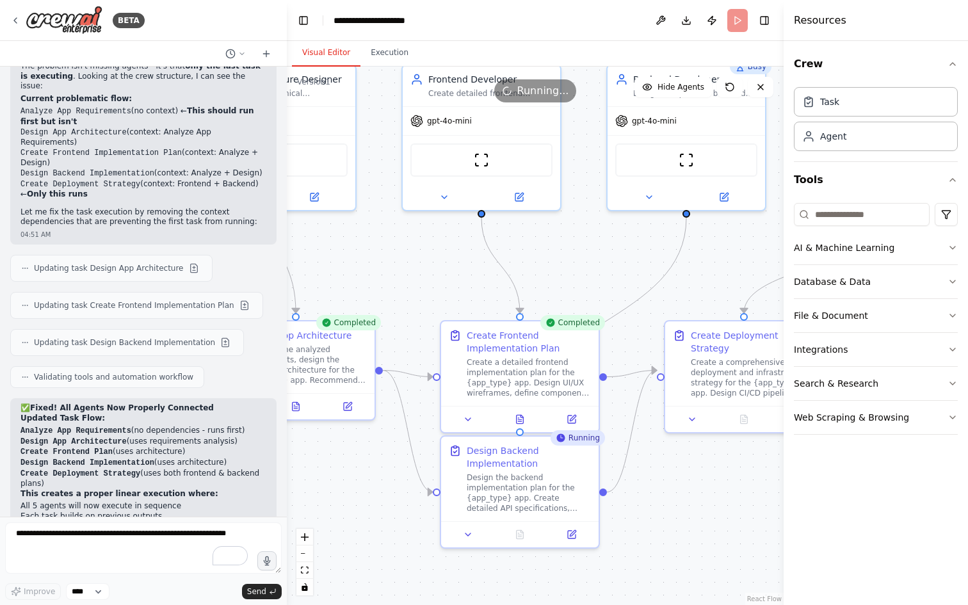
drag, startPoint x: 442, startPoint y: 581, endPoint x: 683, endPoint y: 470, distance: 265.0
click at [683, 470] on div ".deletable-edge-delete-btn { width: 20px; height: 20px; border: 0px solid #ffff…" at bounding box center [535, 336] width 497 height 538
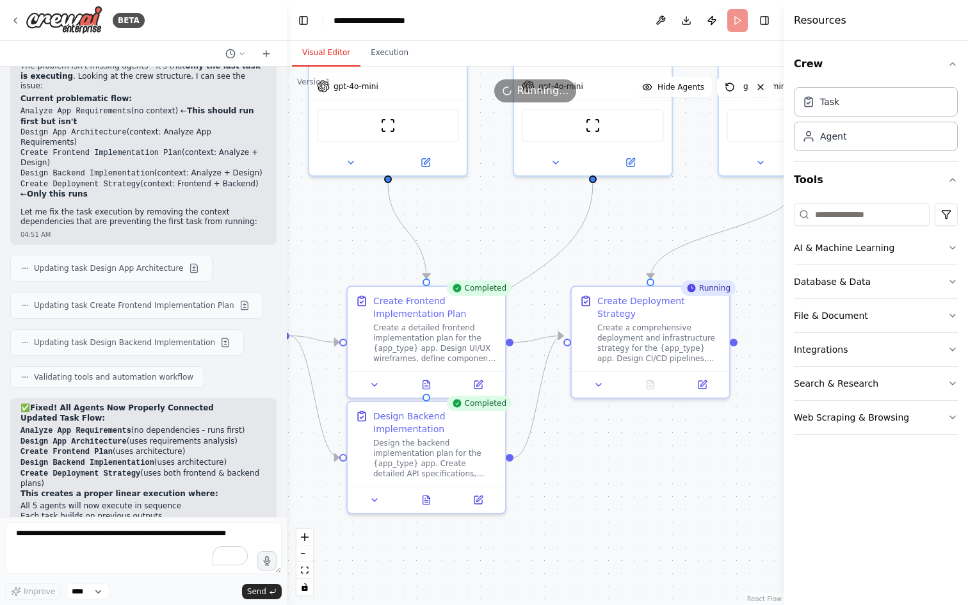
drag, startPoint x: 680, startPoint y: 493, endPoint x: 586, endPoint y: 460, distance: 99.8
click at [586, 460] on div ".deletable-edge-delete-btn { width: 20px; height: 20px; border: 0px solid #ffff…" at bounding box center [535, 336] width 497 height 538
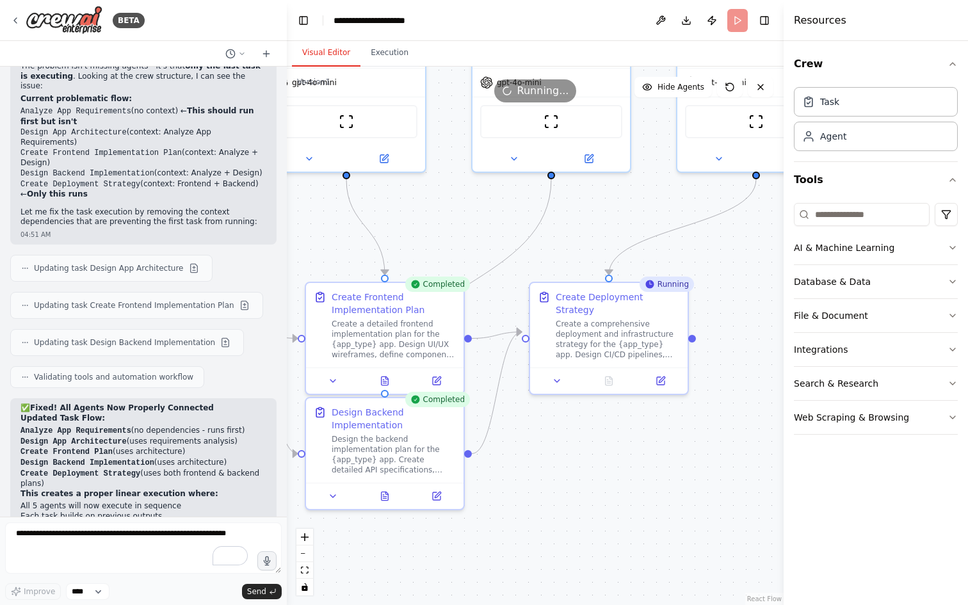
drag, startPoint x: 583, startPoint y: 460, endPoint x: 542, endPoint y: 455, distance: 41.3
click at [542, 455] on div ".deletable-edge-delete-btn { width: 20px; height: 20px; border: 0px solid #ffff…" at bounding box center [535, 336] width 497 height 538
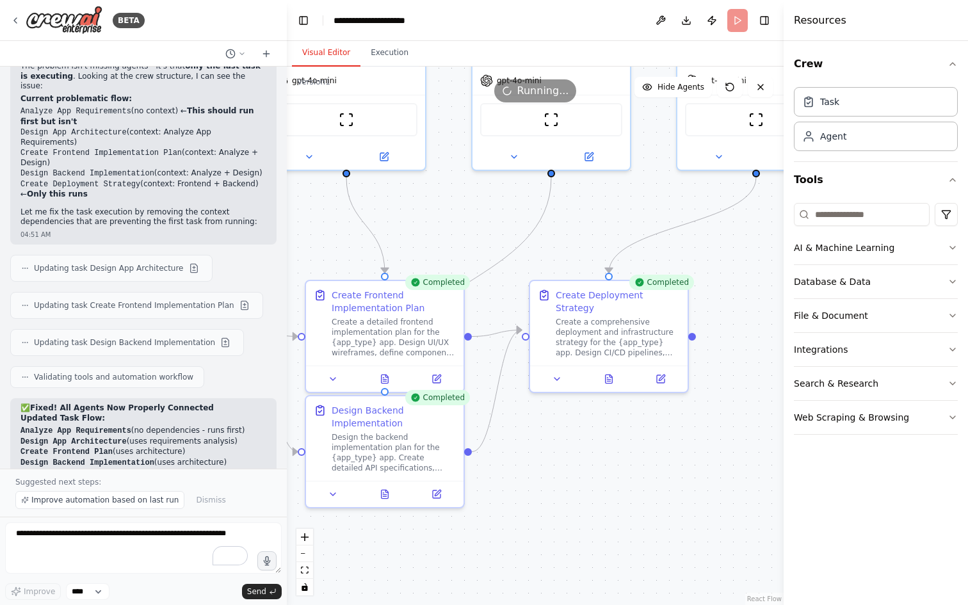
scroll to position [4171, 0]
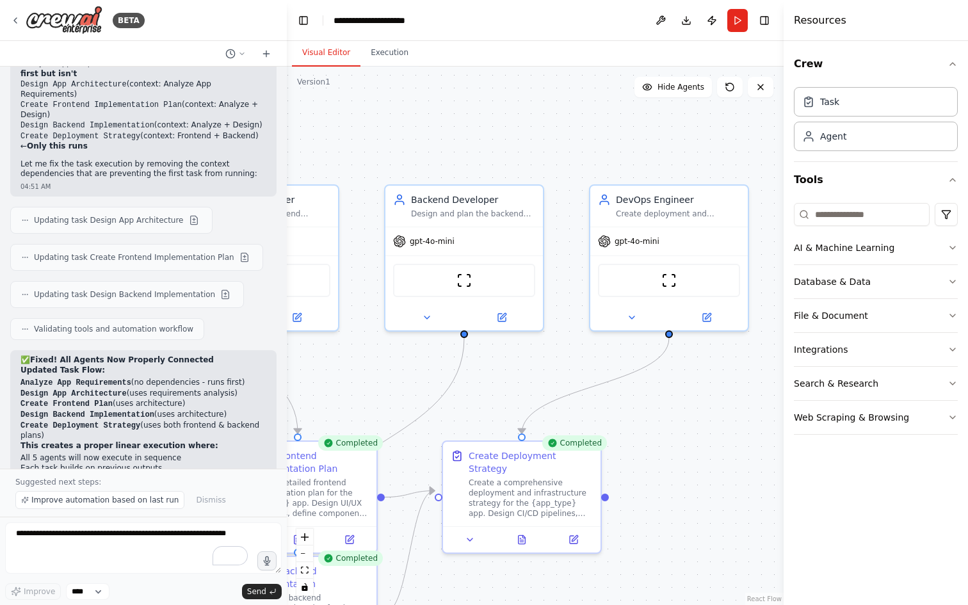
drag, startPoint x: 715, startPoint y: 277, endPoint x: 626, endPoint y: 437, distance: 183.1
click at [626, 437] on div ".deletable-edge-delete-btn { width: 20px; height: 20px; border: 0px solid #ffff…" at bounding box center [535, 336] width 497 height 538
drag, startPoint x: 674, startPoint y: 392, endPoint x: 674, endPoint y: 276, distance: 116.5
click at [673, 277] on div ".deletable-edge-delete-btn { width: 20px; height: 20px; border: 0px solid #ffff…" at bounding box center [535, 336] width 497 height 538
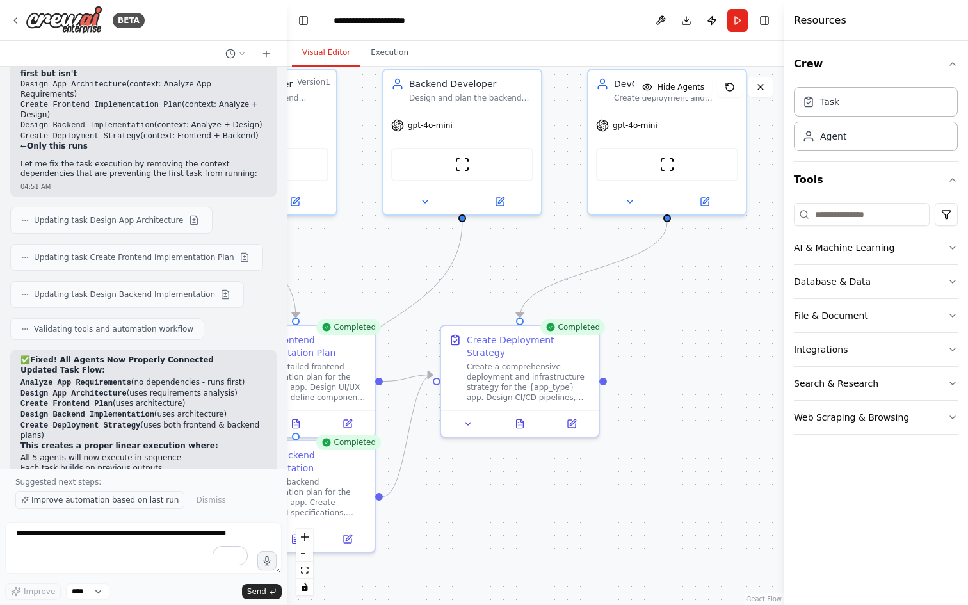
click at [107, 499] on span "Improve automation based on last run" at bounding box center [104, 500] width 147 height 10
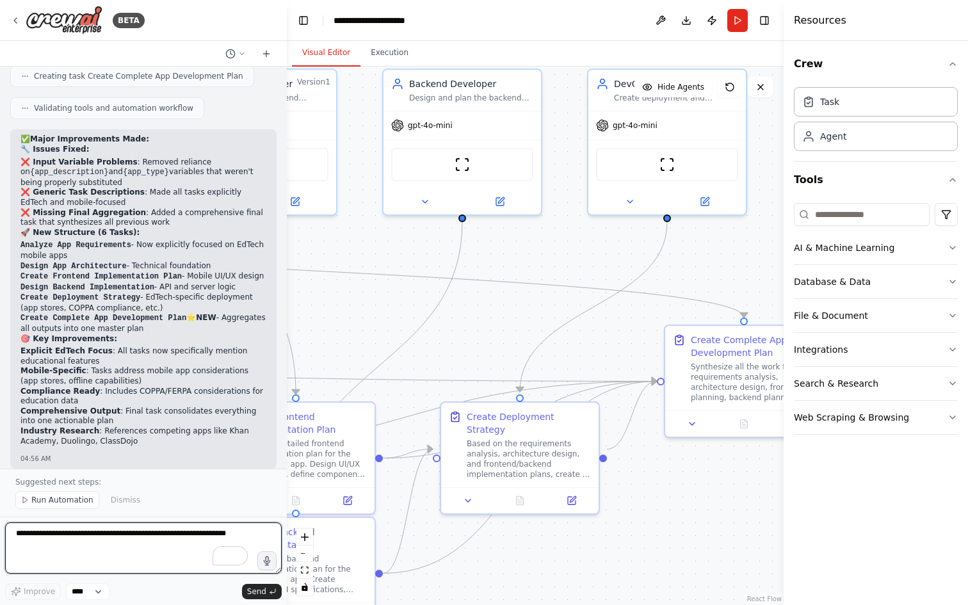
scroll to position [5204, 0]
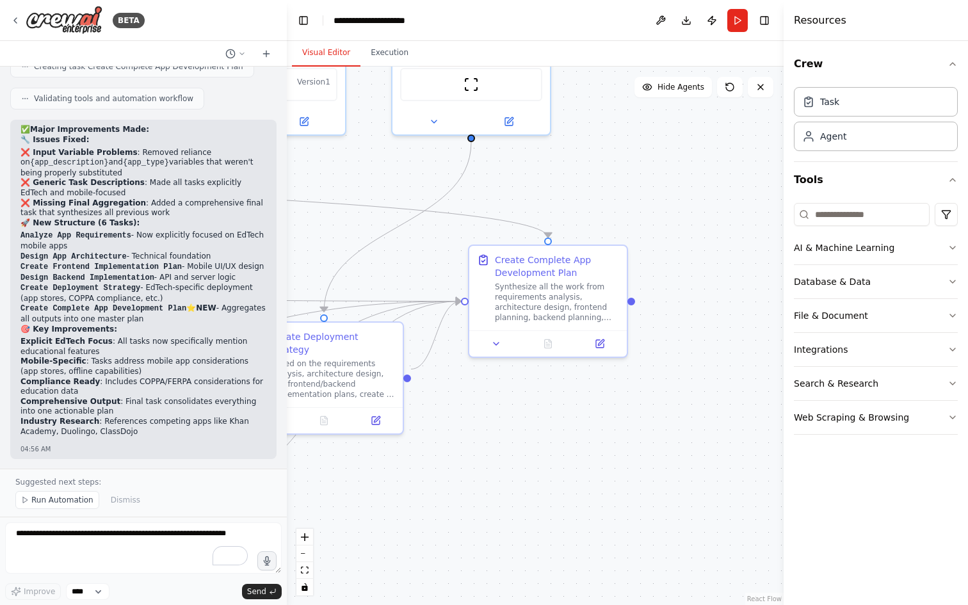
drag, startPoint x: 681, startPoint y: 469, endPoint x: 480, endPoint y: 389, distance: 216.0
click at [480, 389] on div ".deletable-edge-delete-btn { width: 20px; height: 20px; border: 0px solid #ffff…" at bounding box center [535, 336] width 497 height 538
drag, startPoint x: 532, startPoint y: 432, endPoint x: 619, endPoint y: 261, distance: 191.6
click at [618, 262] on div ".deletable-edge-delete-btn { width: 20px; height: 20px; border: 0px solid #ffff…" at bounding box center [535, 336] width 497 height 538
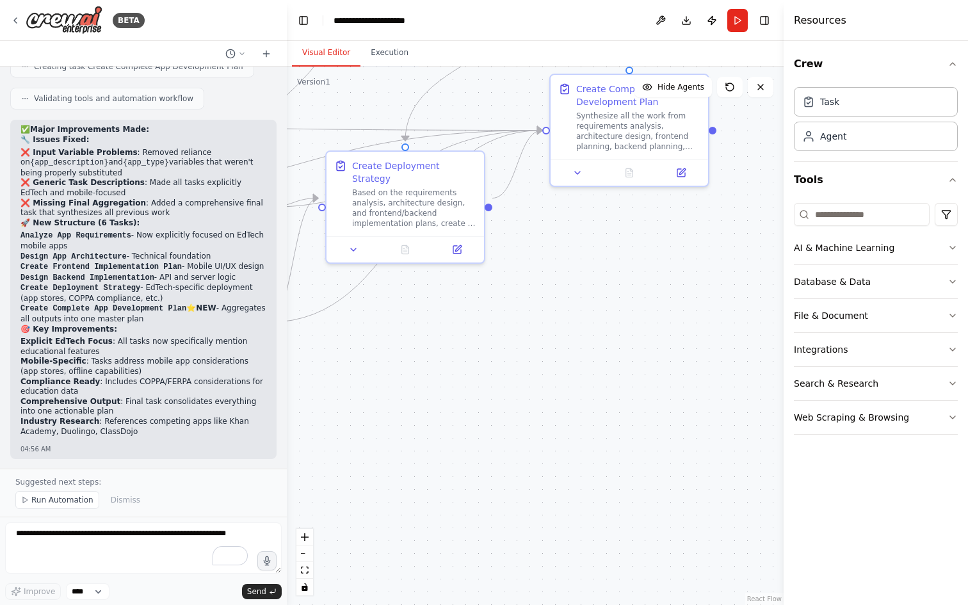
click at [577, 311] on div ".deletable-edge-delete-btn { width: 20px; height: 20px; border: 0px solid #ffff…" at bounding box center [535, 336] width 497 height 538
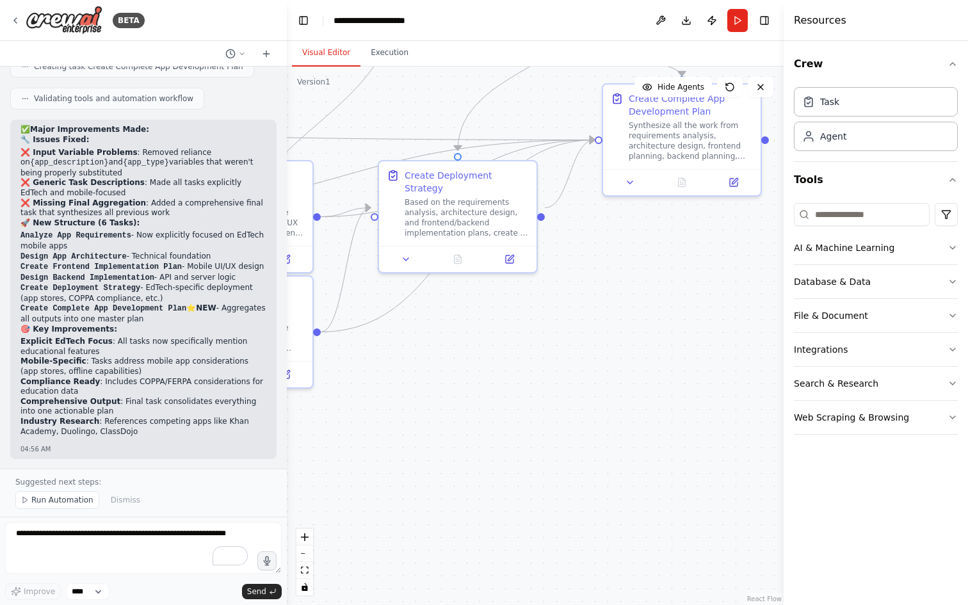
drag, startPoint x: 506, startPoint y: 321, endPoint x: 698, endPoint y: 345, distance: 193.0
click at [698, 345] on div ".deletable-edge-delete-btn { width: 20px; height: 20px; border: 0px solid #ffff…" at bounding box center [535, 336] width 497 height 538
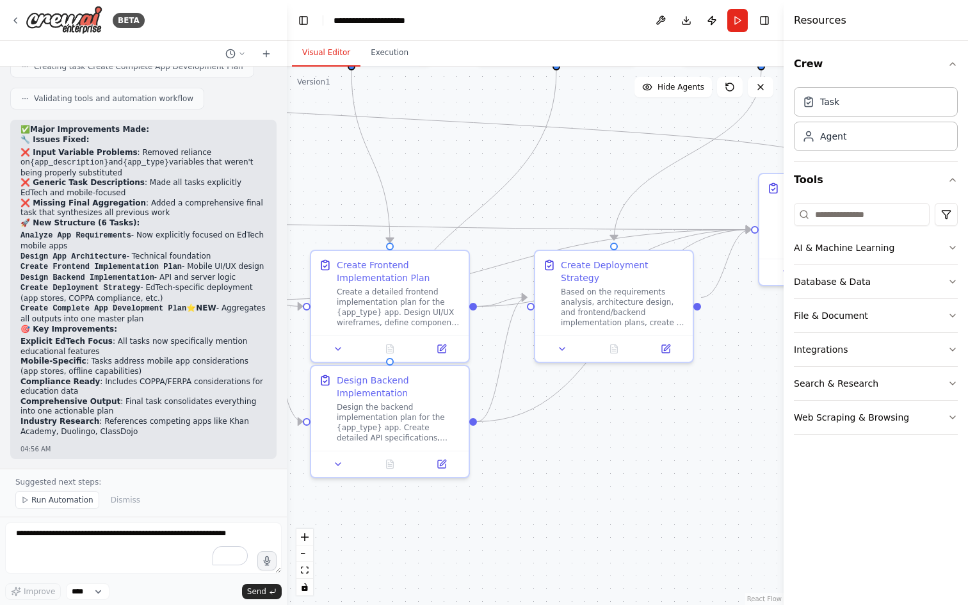
drag, startPoint x: 688, startPoint y: 353, endPoint x: 707, endPoint y: 450, distance: 99.2
click at [707, 450] on div ".deletable-edge-delete-btn { width: 20px; height: 20px; border: 0px solid #ffff…" at bounding box center [535, 336] width 497 height 538
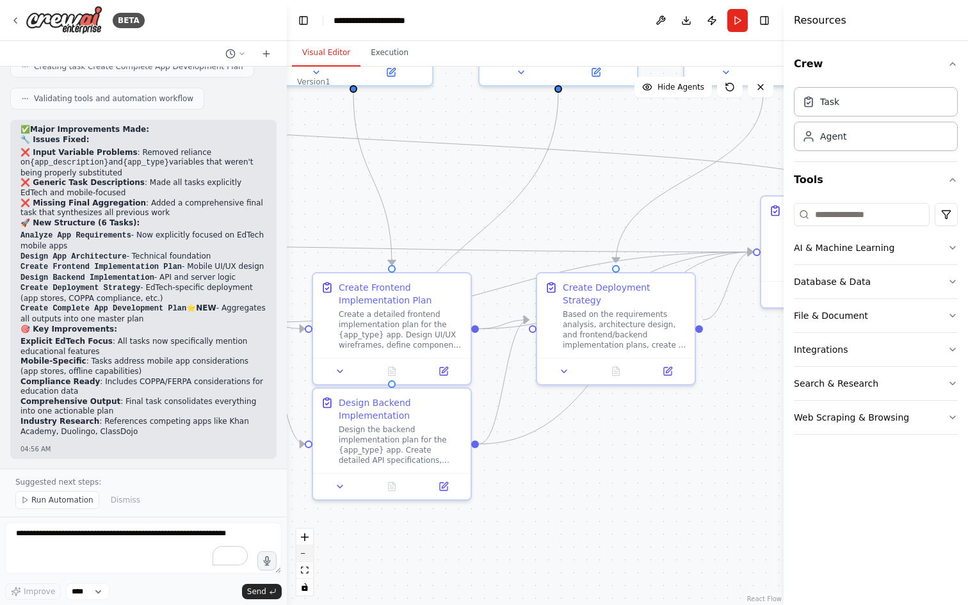
click at [303, 550] on button "zoom out" at bounding box center [304, 554] width 17 height 17
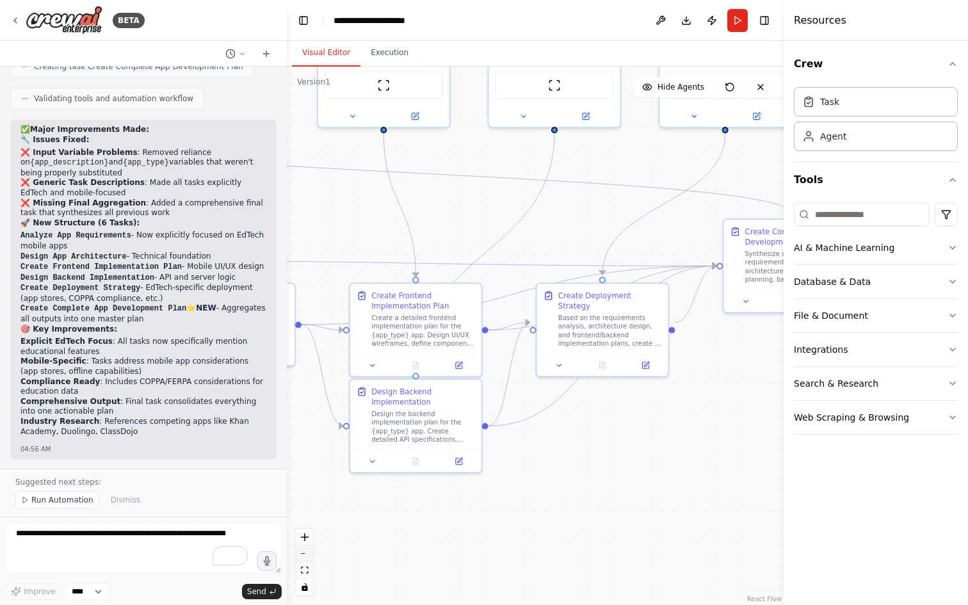
click at [303, 550] on button "zoom out" at bounding box center [304, 554] width 17 height 17
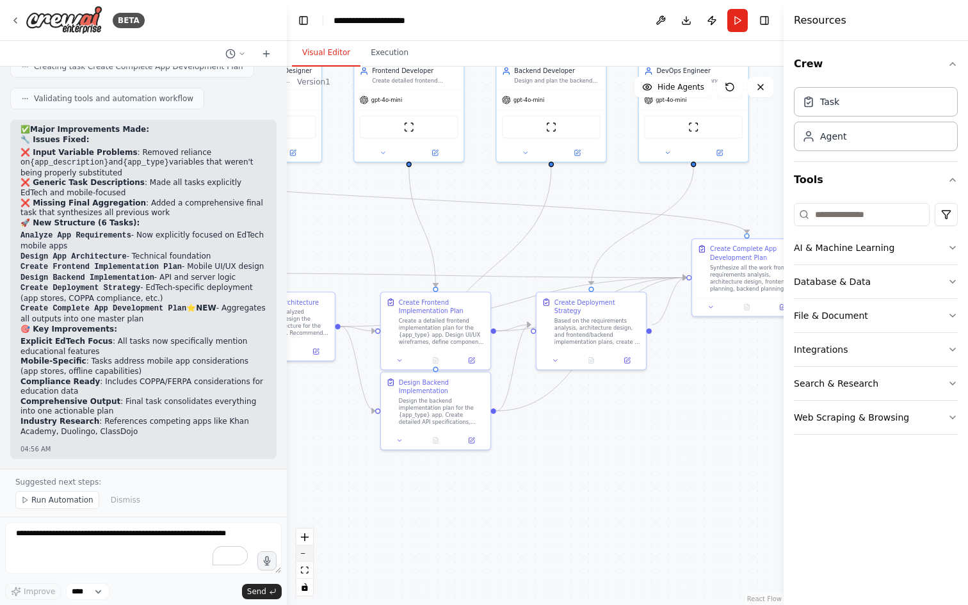
click at [303, 550] on button "zoom out" at bounding box center [304, 554] width 17 height 17
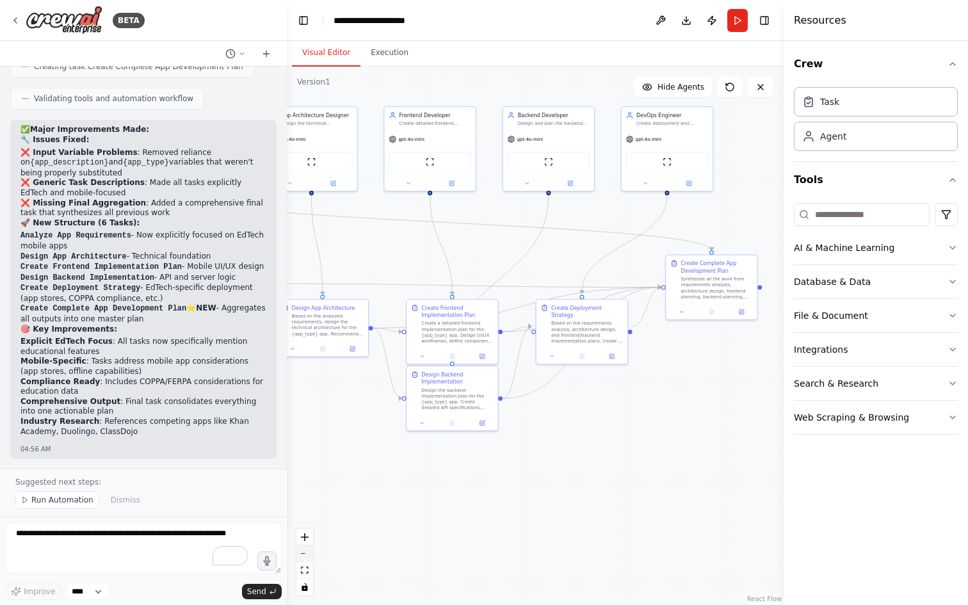
click at [303, 550] on button "zoom out" at bounding box center [304, 554] width 17 height 17
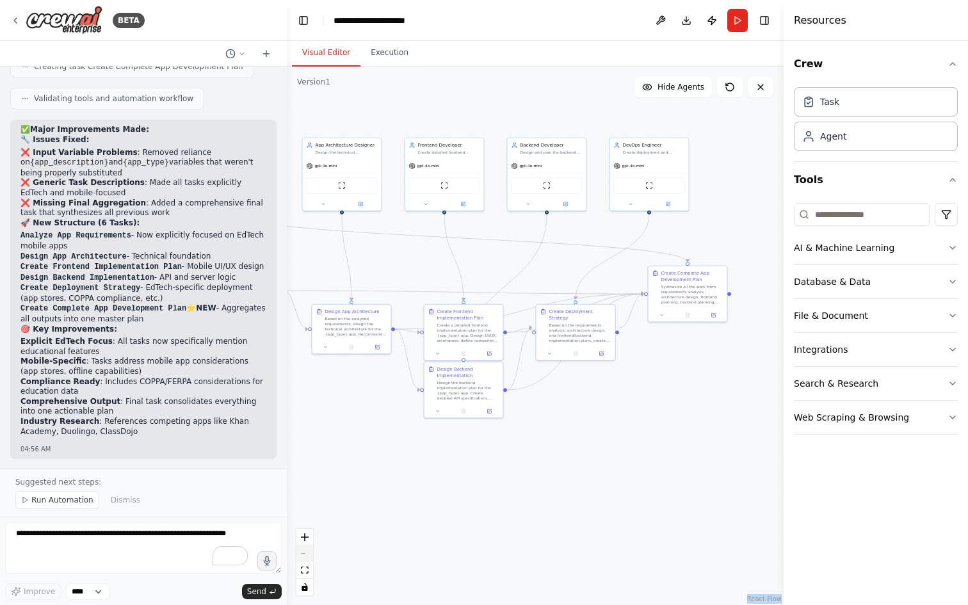
click at [303, 550] on div "React Flow controls" at bounding box center [304, 562] width 17 height 67
click at [302, 554] on div "React Flow controls" at bounding box center [304, 562] width 17 height 67
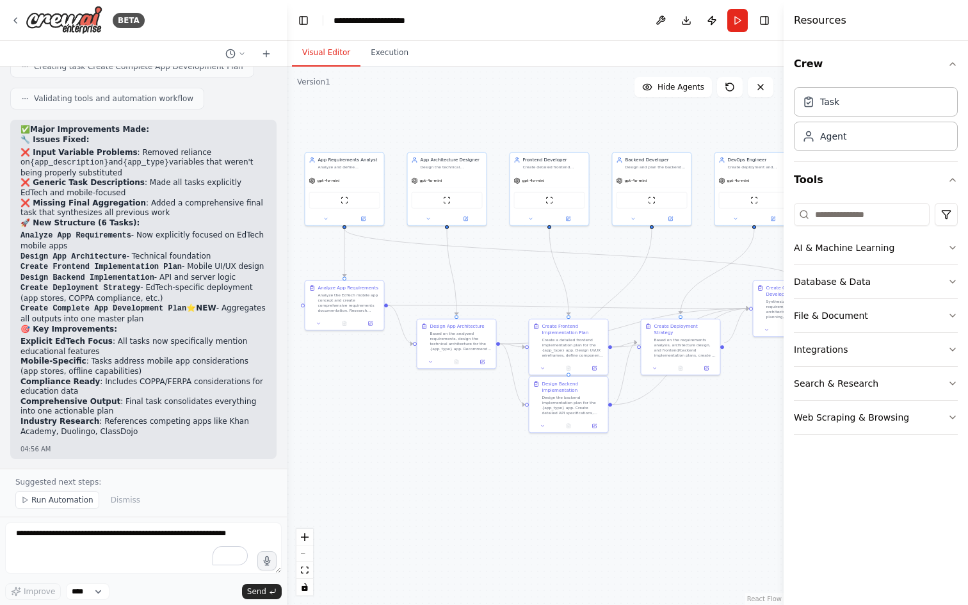
drag, startPoint x: 390, startPoint y: 436, endPoint x: 488, endPoint y: 448, distance: 98.7
click at [488, 448] on div ".deletable-edge-delete-btn { width: 20px; height: 20px; border: 0px solid #ffff…" at bounding box center [535, 336] width 497 height 538
click at [47, 498] on span "Run Automation" at bounding box center [62, 500] width 62 height 10
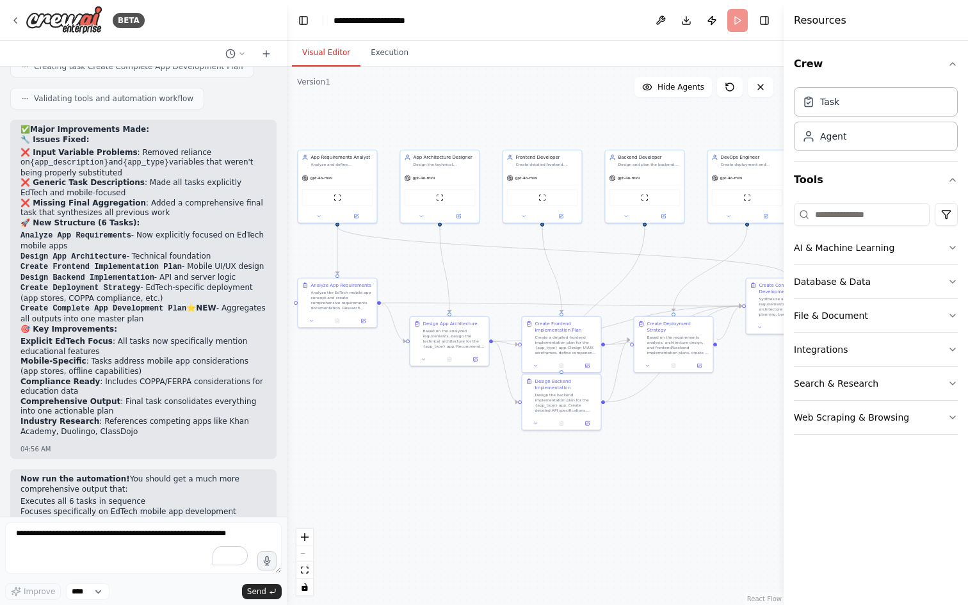
scroll to position [5156, 0]
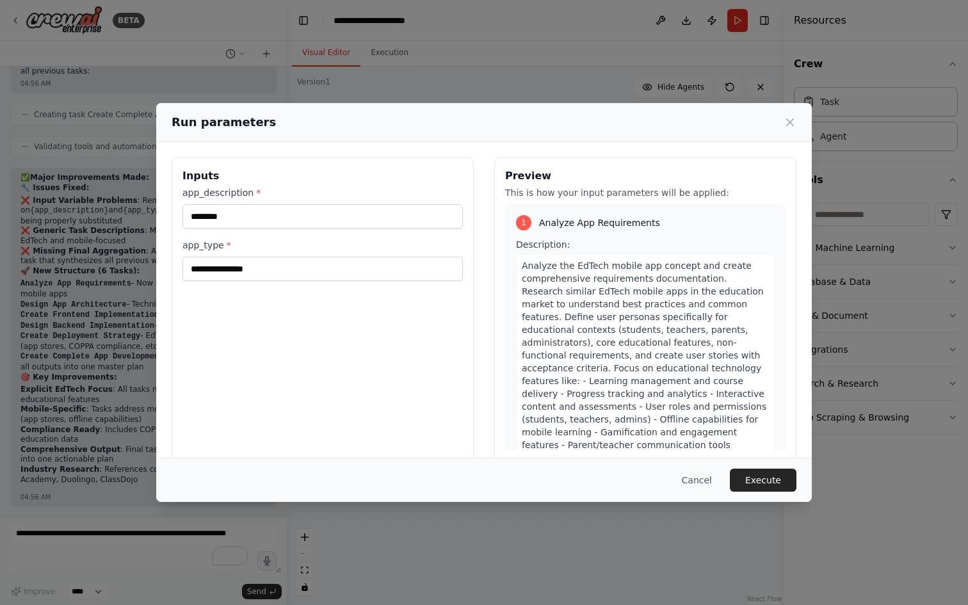
click at [751, 374] on div "Analyze the EdTech mobile app concept and create comprehensive requirements doc…" at bounding box center [645, 375] width 259 height 242
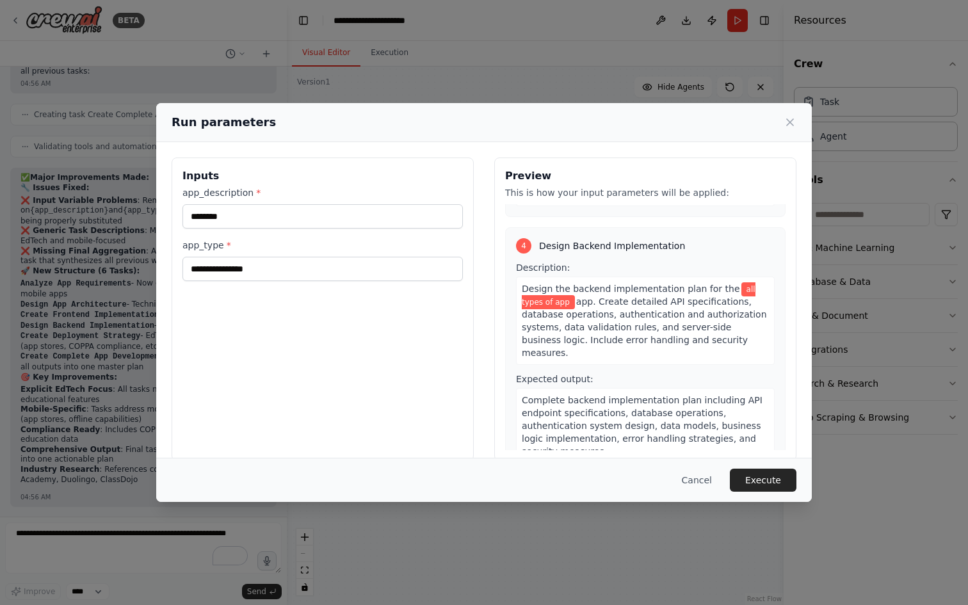
scroll to position [871, 0]
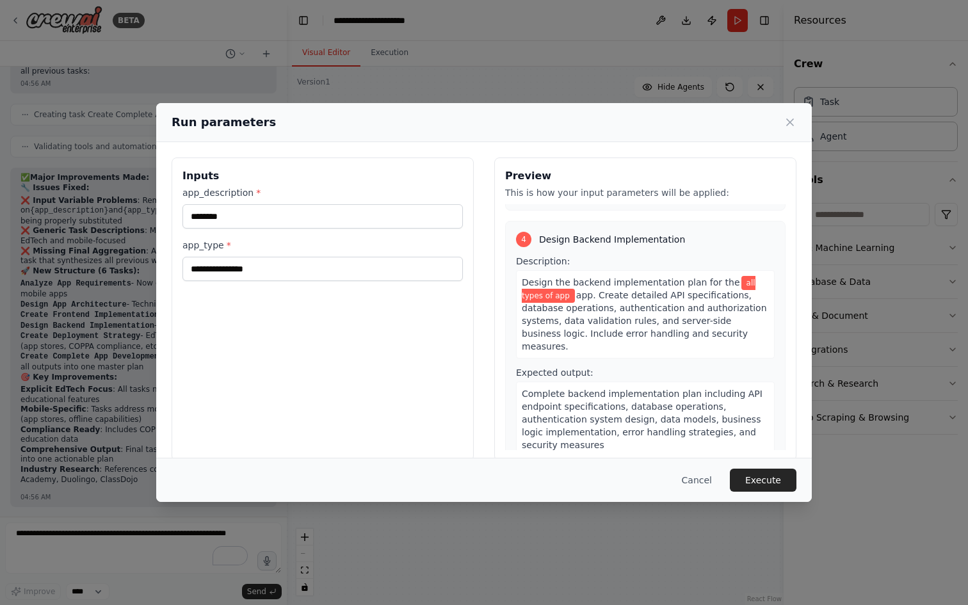
click at [759, 479] on button "Execute" at bounding box center [763, 480] width 67 height 23
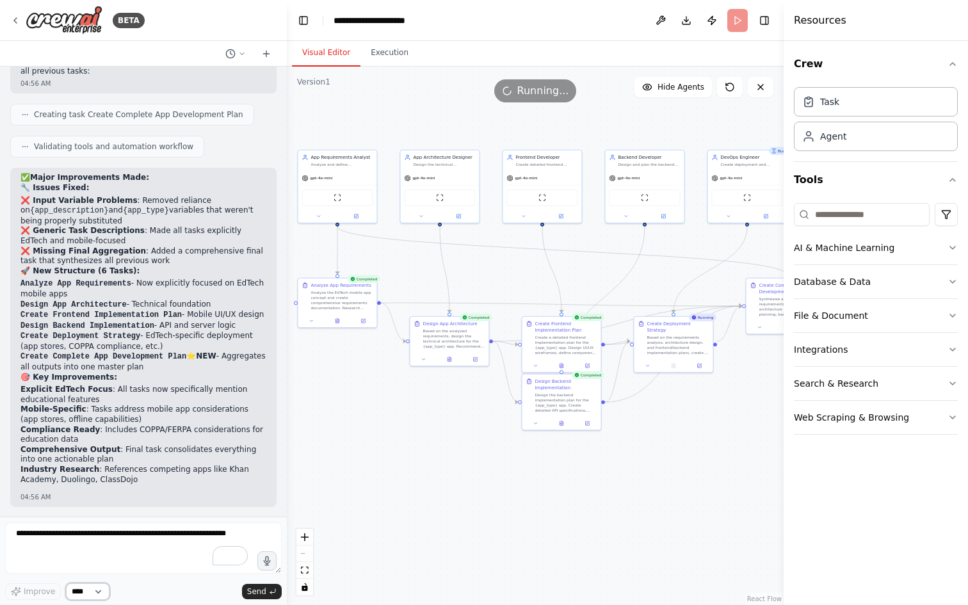
click at [99, 594] on select "****" at bounding box center [88, 591] width 44 height 17
click at [378, 52] on button "Execution" at bounding box center [389, 53] width 58 height 27
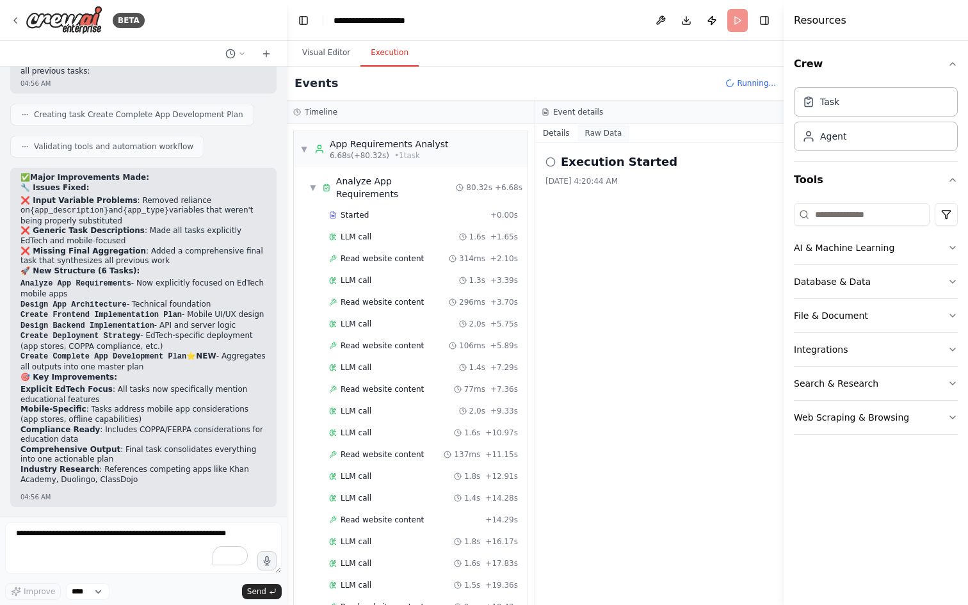
click at [596, 133] on button "Raw Data" at bounding box center [604, 133] width 53 height 18
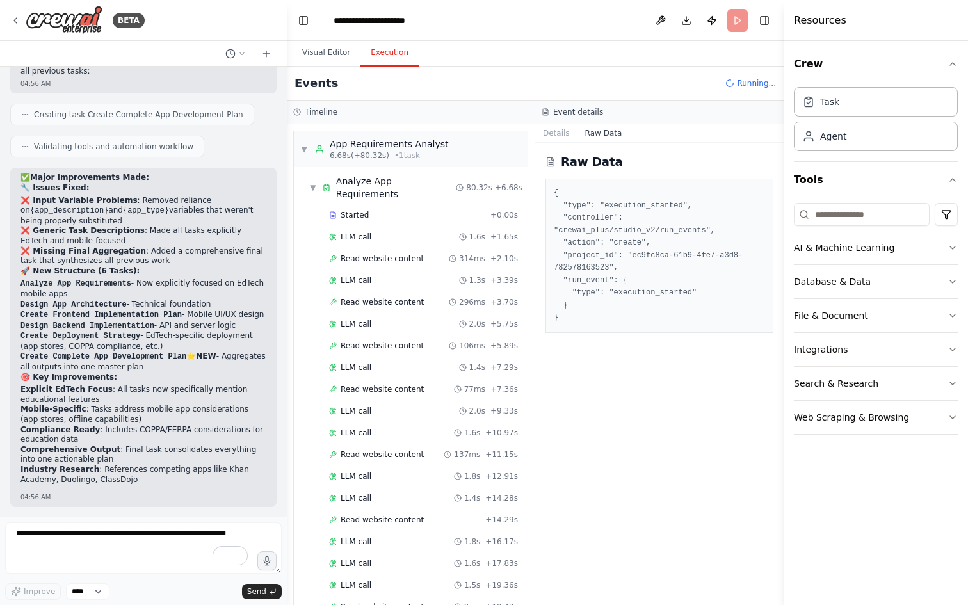
scroll to position [2883, 0]
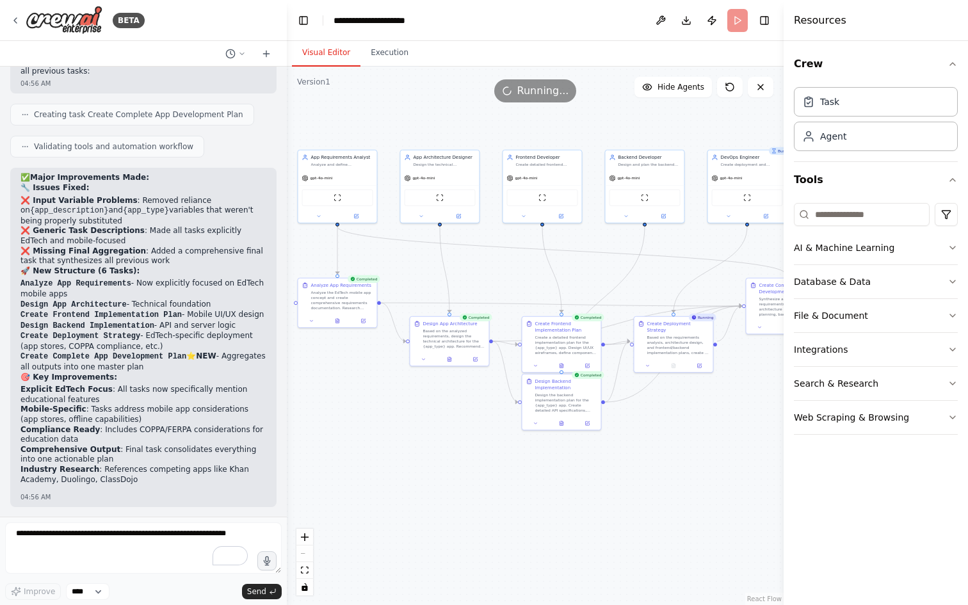
click at [328, 51] on button "Visual Editor" at bounding box center [326, 53] width 69 height 27
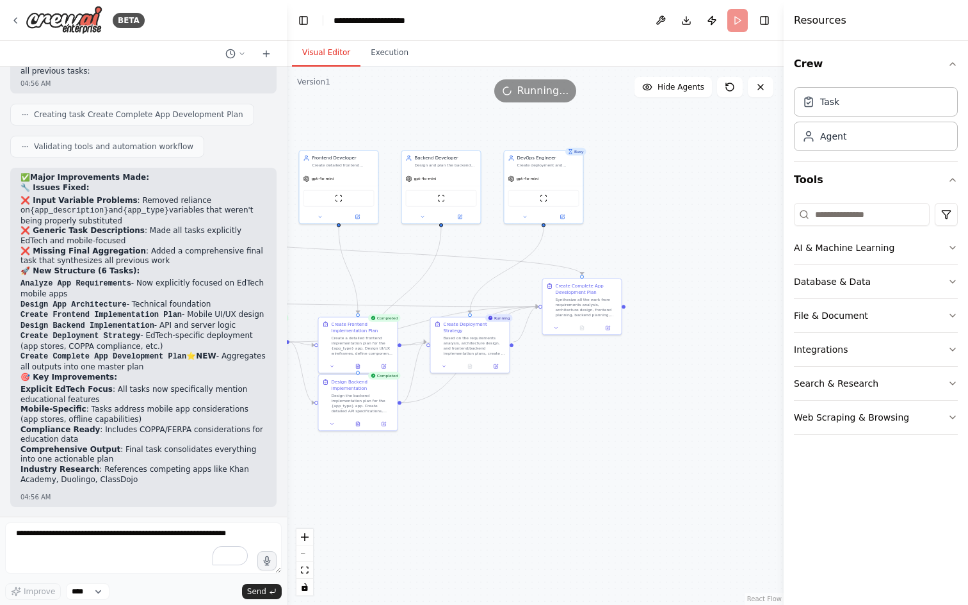
drag, startPoint x: 673, startPoint y: 451, endPoint x: 468, endPoint y: 451, distance: 204.9
click at [468, 451] on div ".deletable-edge-delete-btn { width: 20px; height: 20px; border: 0px solid #ffff…" at bounding box center [535, 336] width 497 height 538
click at [138, 405] on li "Mobile-Specific : Tasks address mobile app considerations (app stores, offline …" at bounding box center [143, 415] width 246 height 20
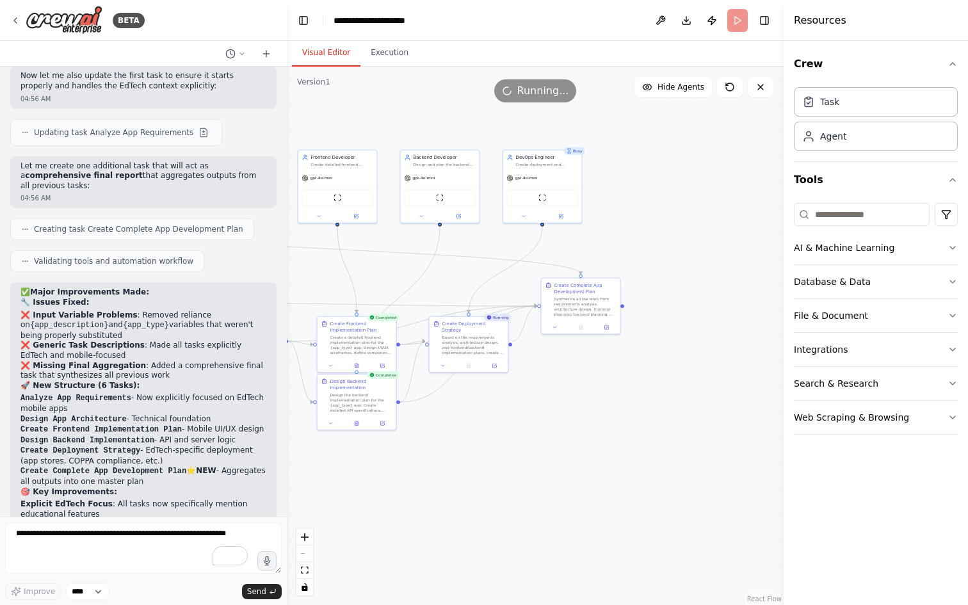
scroll to position [5028, 0]
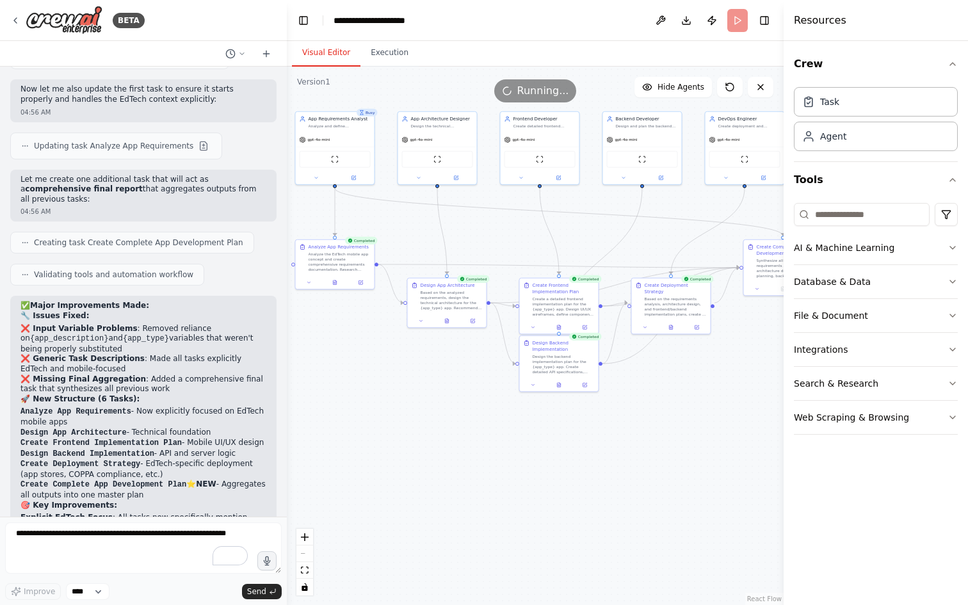
drag, startPoint x: 320, startPoint y: 457, endPoint x: 531, endPoint y: 416, distance: 214.6
click at [532, 417] on div ".deletable-edge-delete-btn { width: 20px; height: 20px; border: 0px solid #ffff…" at bounding box center [535, 336] width 497 height 538
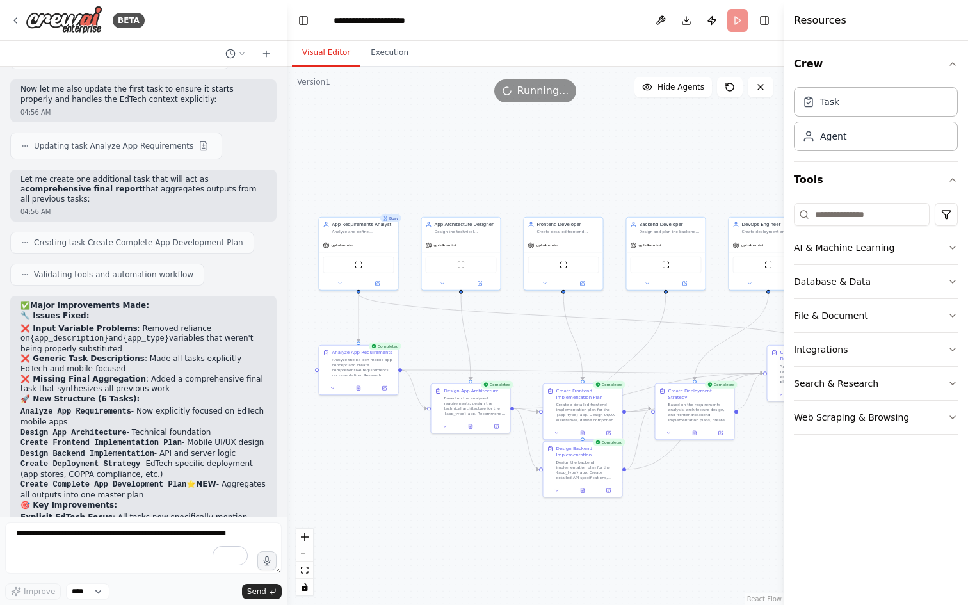
drag, startPoint x: 476, startPoint y: 389, endPoint x: 490, endPoint y: 496, distance: 107.2
click at [490, 496] on div ".deletable-edge-delete-btn { width: 20px; height: 20px; border: 0px solid #ffff…" at bounding box center [535, 336] width 497 height 538
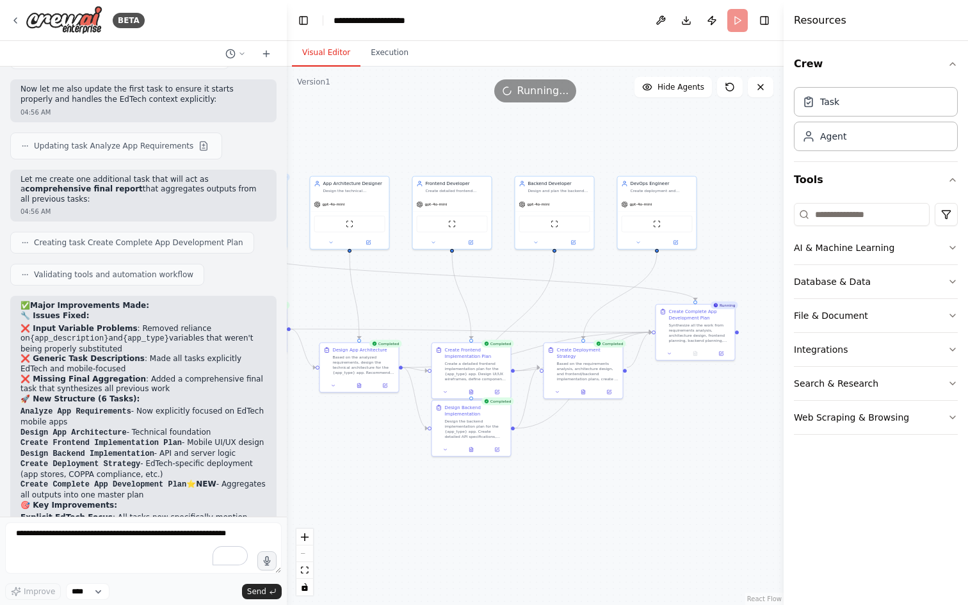
drag, startPoint x: 490, startPoint y: 496, endPoint x: 379, endPoint y: 455, distance: 118.7
click at [379, 455] on div ".deletable-edge-delete-btn { width: 20px; height: 20px; border: 0px solid #ffff…" at bounding box center [535, 336] width 497 height 538
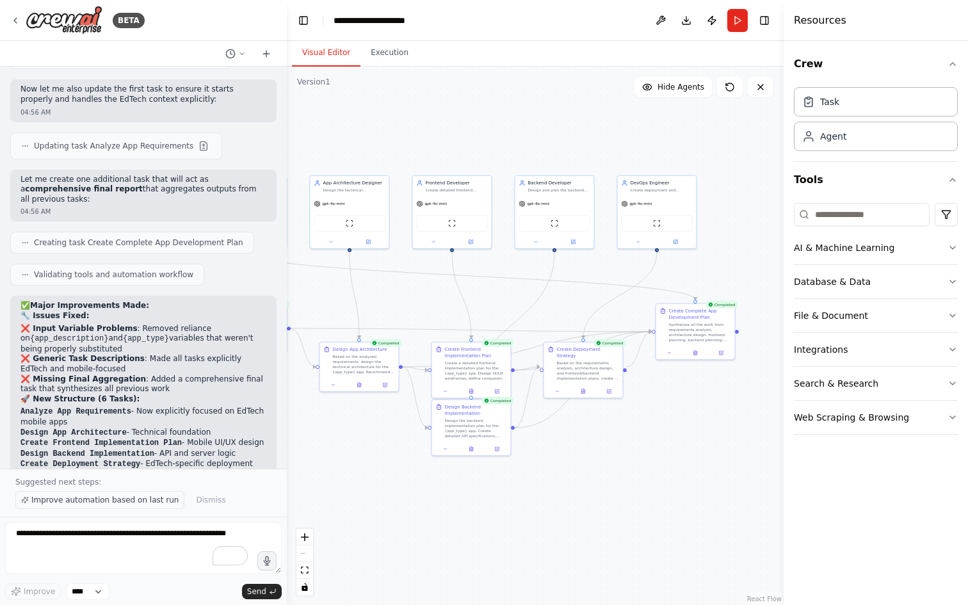
click at [121, 502] on span "Improve automation based on last run" at bounding box center [104, 500] width 147 height 10
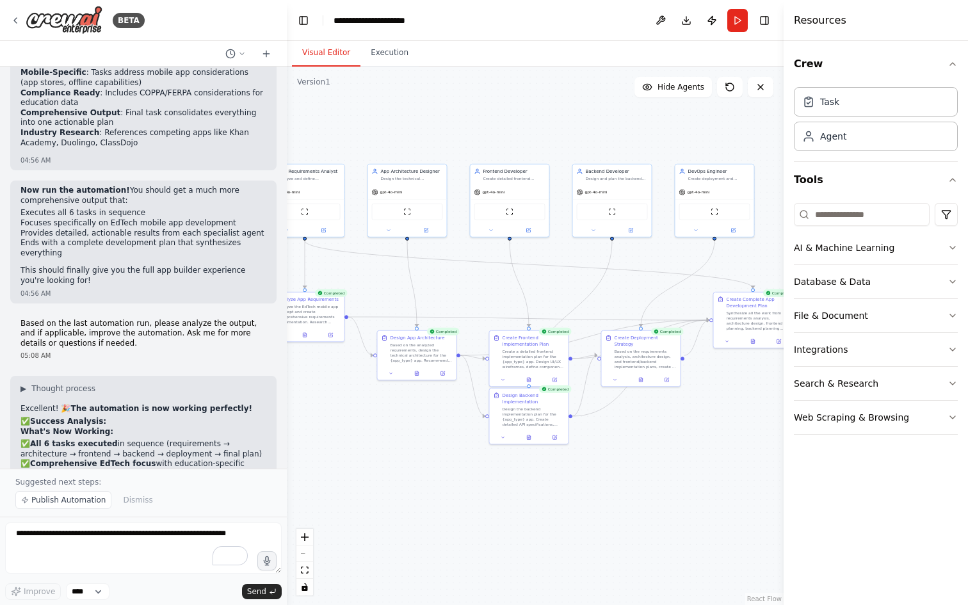
drag, startPoint x: 358, startPoint y: 449, endPoint x: 429, endPoint y: 431, distance: 73.3
click at [429, 431] on div ".deletable-edge-delete-btn { width: 20px; height: 20px; border: 0px solid #ffff…" at bounding box center [535, 336] width 497 height 538
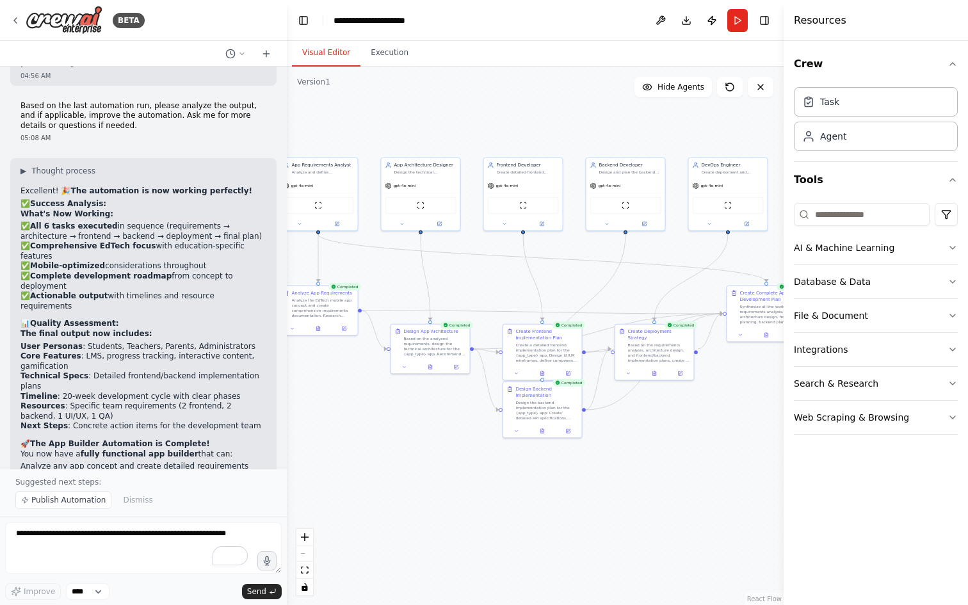
scroll to position [5721, 0]
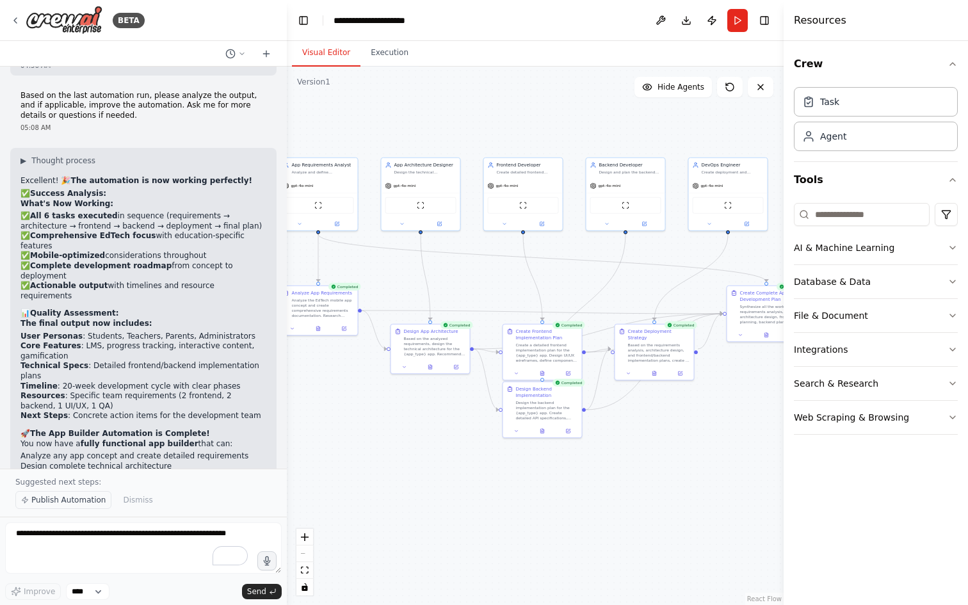
click at [53, 502] on span "Publish Automation" at bounding box center [68, 500] width 74 height 10
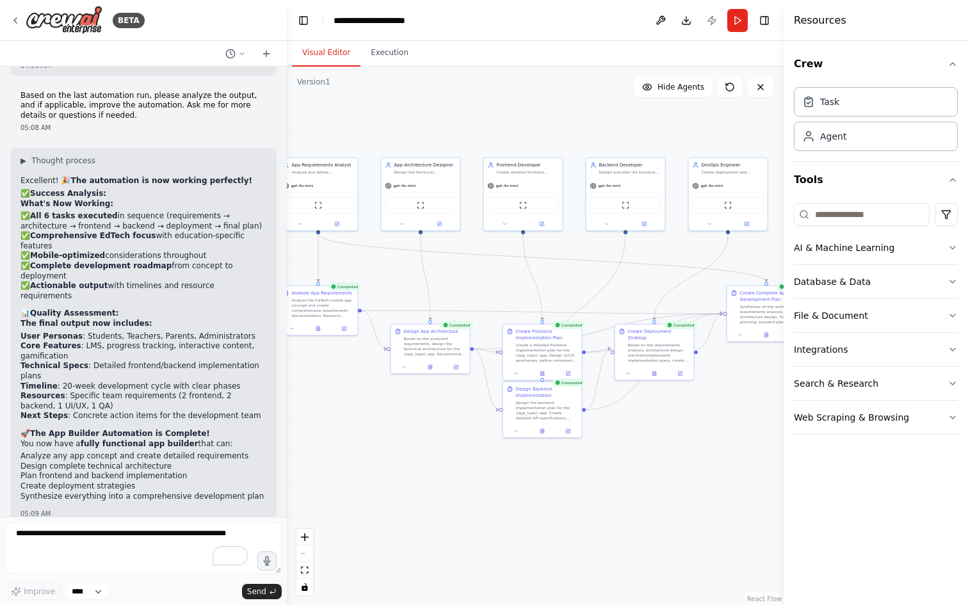
scroll to position [5673, 0]
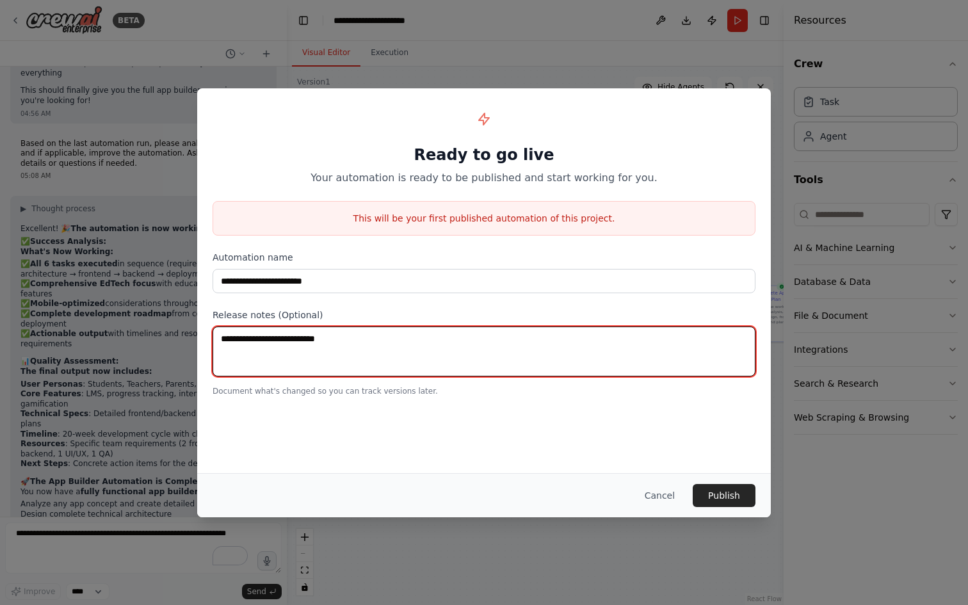
click at [287, 339] on textarea at bounding box center [484, 352] width 543 height 50
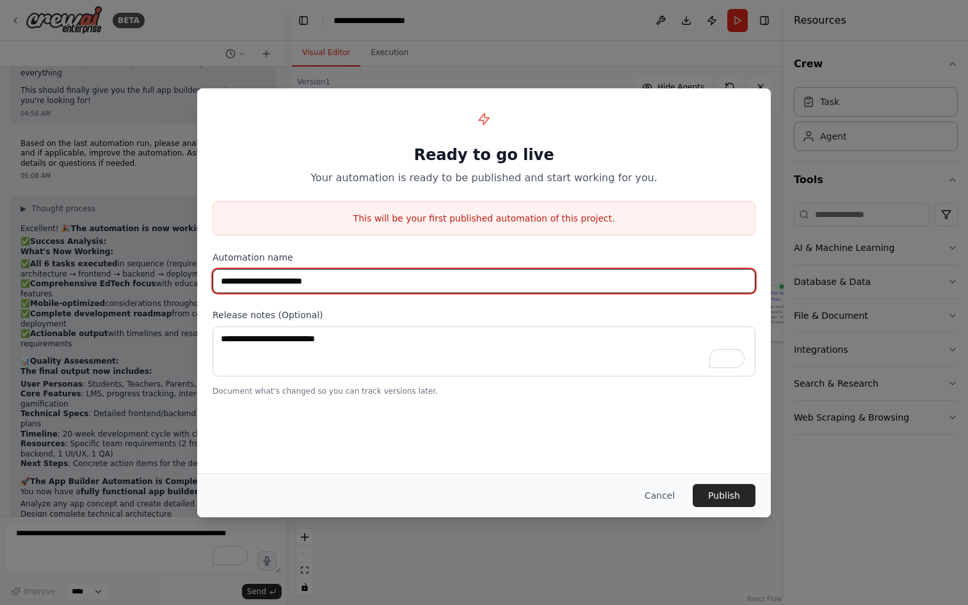
click at [343, 280] on input "**********" at bounding box center [484, 281] width 543 height 24
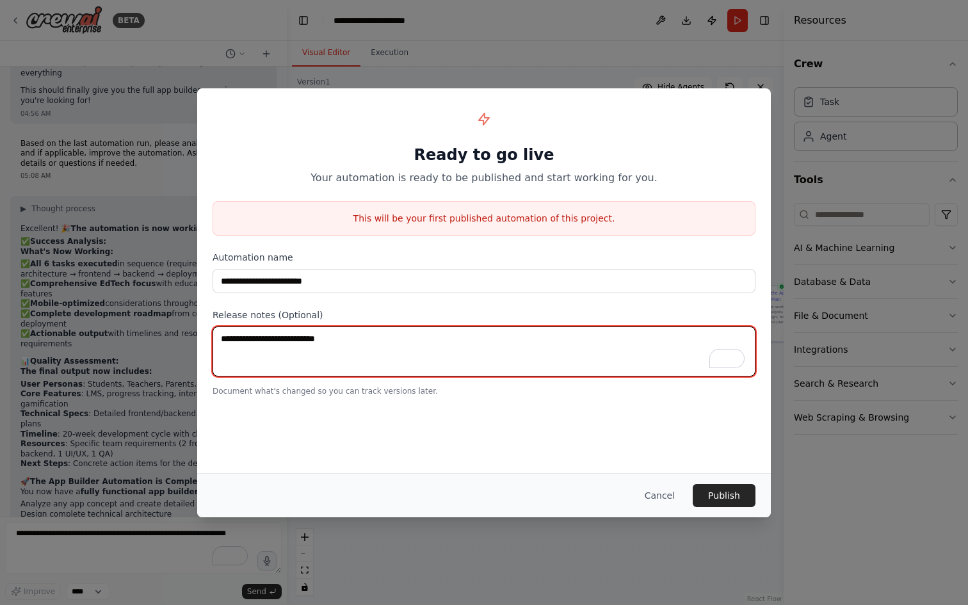
click at [256, 373] on textarea "To enrich screen reader interactions, please activate Accessibility in Grammarl…" at bounding box center [484, 352] width 543 height 50
click at [261, 346] on textarea "To enrich screen reader interactions, please activate Accessibility in Grammarl…" at bounding box center [484, 352] width 543 height 50
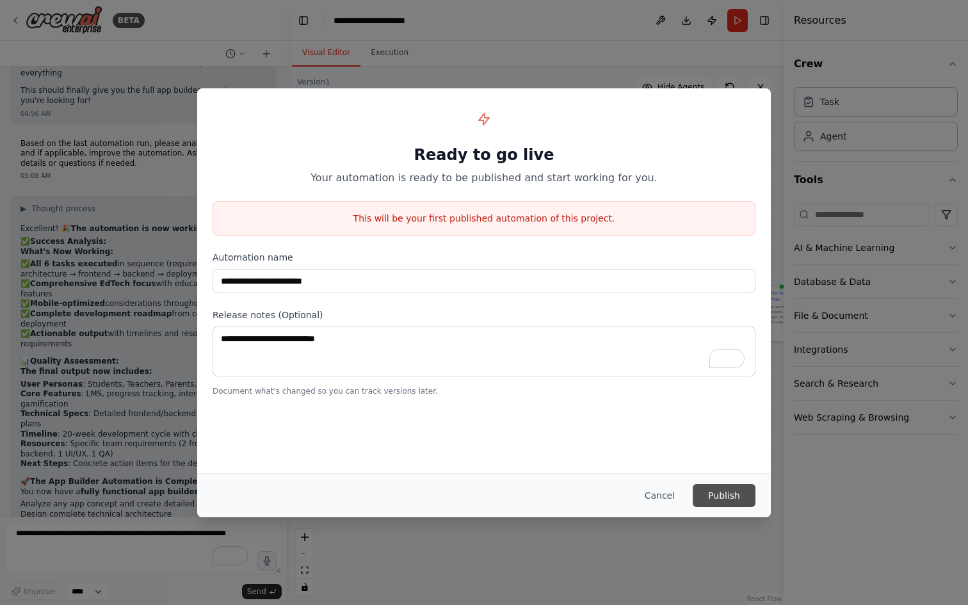
click at [712, 493] on button "Publish" at bounding box center [724, 495] width 63 height 23
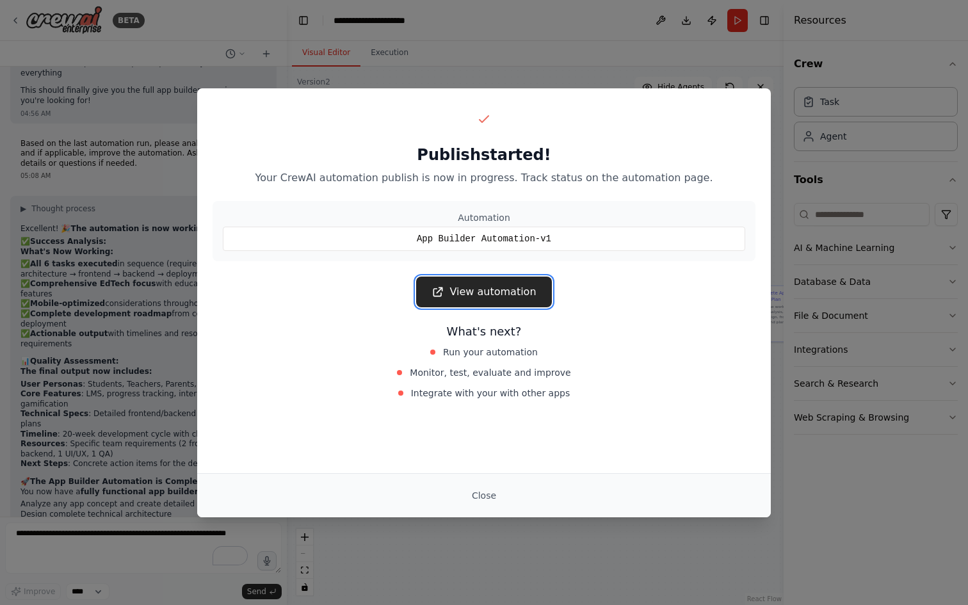
click at [487, 290] on link "View automation" at bounding box center [483, 292] width 135 height 31
click at [560, 236] on div "App Builder Automation-v1" at bounding box center [484, 239] width 522 height 24
click at [702, 129] on div "Publish started! Your CrewAI automation publish is now in progress. Track statu…" at bounding box center [484, 145] width 543 height 82
click at [879, 93] on div "Publish started! Your CrewAI automation publish is now in progress. Track statu…" at bounding box center [484, 302] width 968 height 605
click at [488, 289] on link "View automation" at bounding box center [483, 292] width 135 height 31
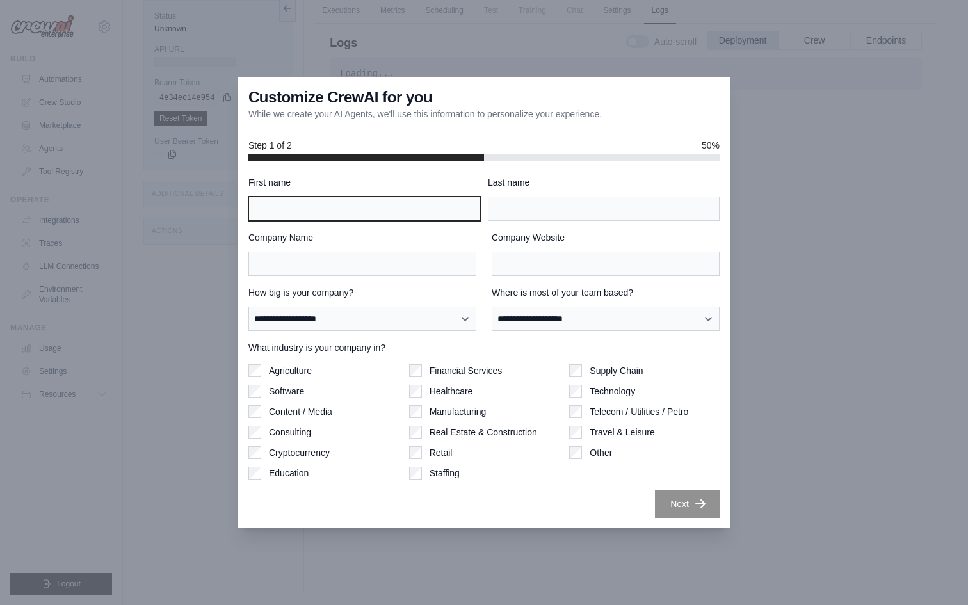
click at [328, 209] on input "First name" at bounding box center [364, 209] width 232 height 24
type input "******"
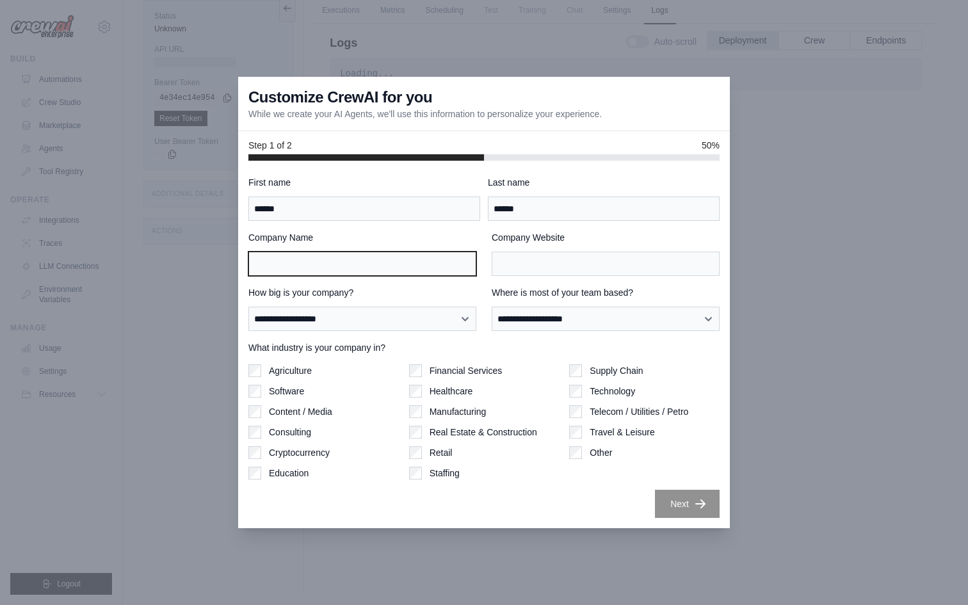
click at [331, 264] on input "Company Name" at bounding box center [362, 264] width 228 height 24
type input "**********"
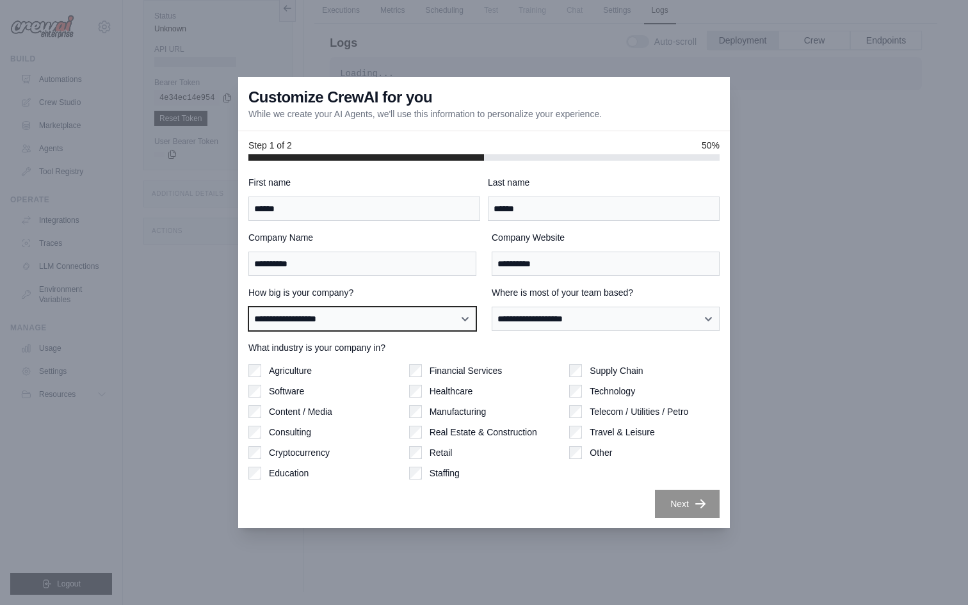
click at [369, 323] on select "**********" at bounding box center [362, 319] width 228 height 24
select select "**********"
click at [248, 307] on select "**********" at bounding box center [362, 319] width 228 height 24
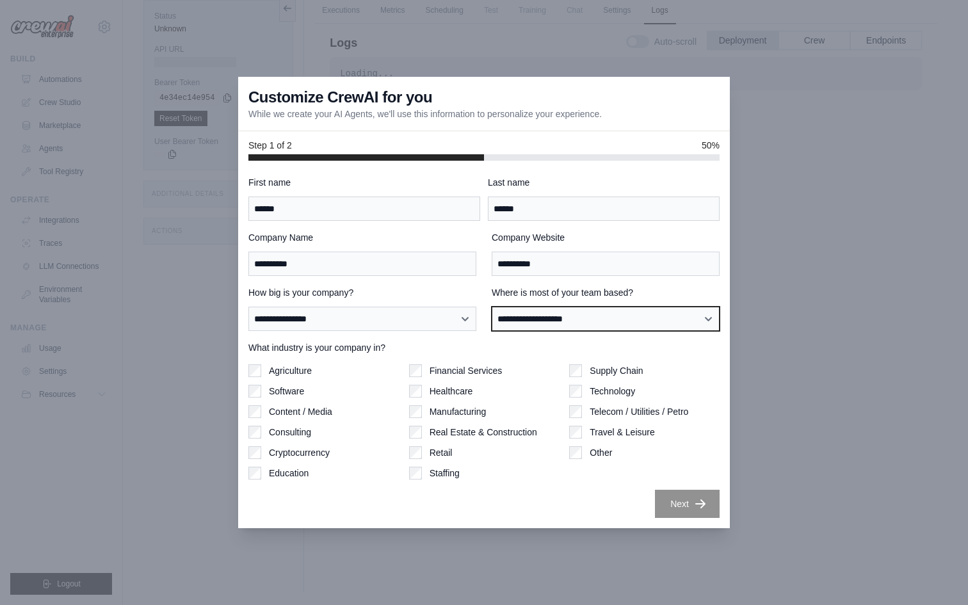
click at [516, 324] on select "**********" at bounding box center [606, 319] width 228 height 24
select select "**********"
click at [492, 307] on select "**********" at bounding box center [606, 319] width 228 height 24
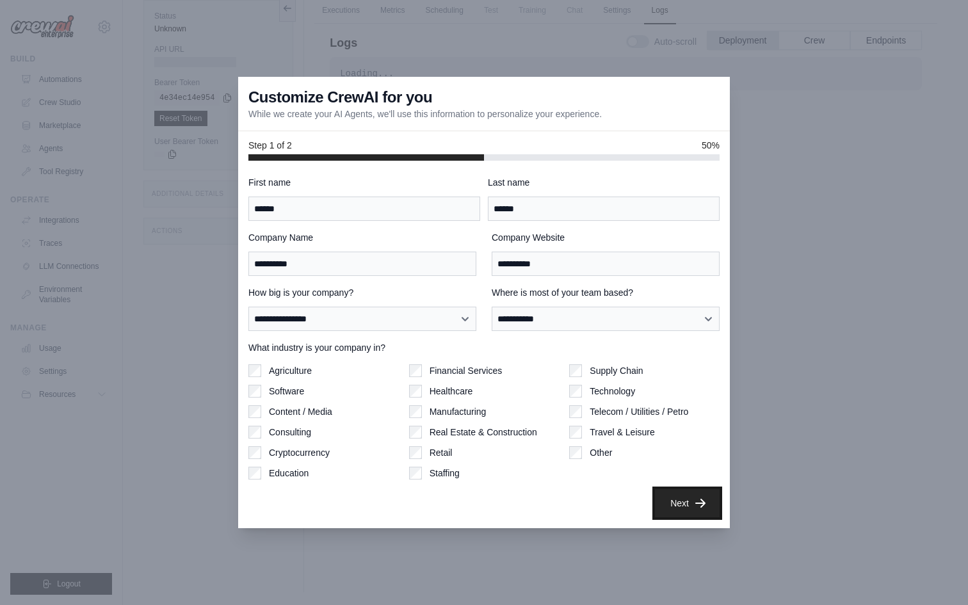
click at [681, 503] on button "Next" at bounding box center [687, 503] width 65 height 28
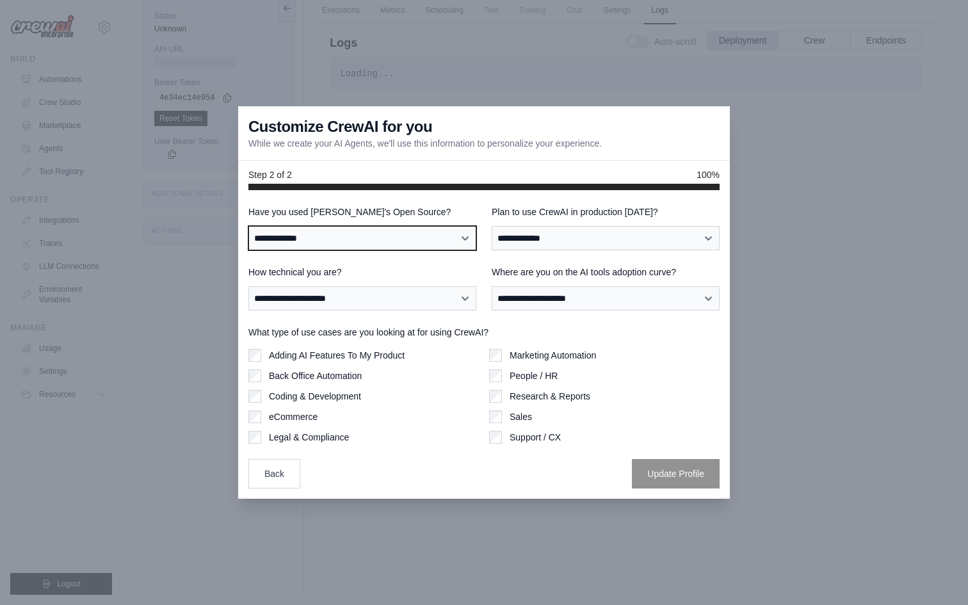
click at [361, 232] on select "**********" at bounding box center [362, 238] width 228 height 24
select select "**"
click at [248, 226] on select "**********" at bounding box center [362, 238] width 228 height 24
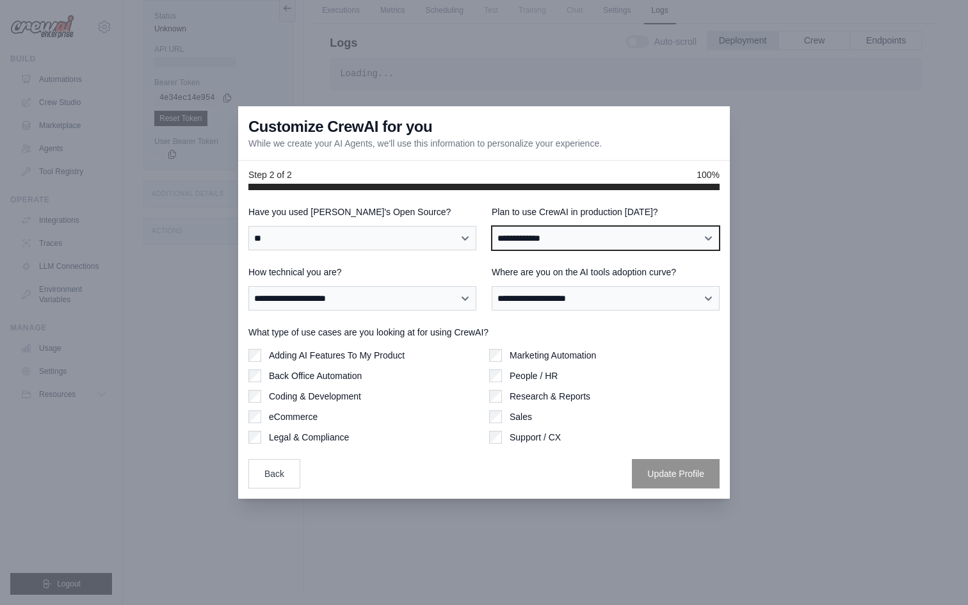
click at [533, 242] on select "**********" at bounding box center [606, 238] width 228 height 24
select select "****"
click at [492, 226] on select "**********" at bounding box center [606, 238] width 228 height 24
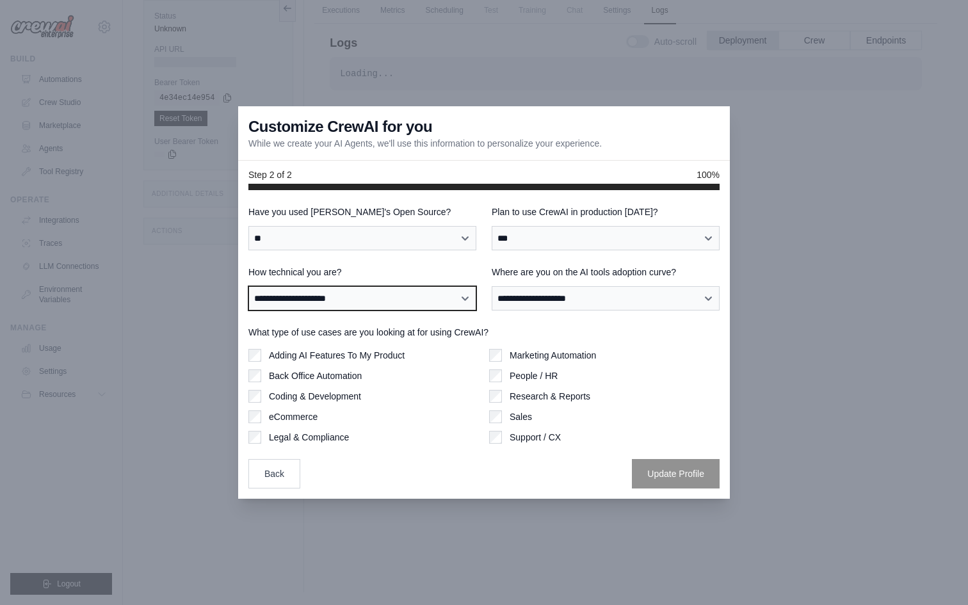
click at [341, 291] on select "**********" at bounding box center [362, 298] width 228 height 24
select select "**********"
click at [248, 286] on select "**********" at bounding box center [362, 298] width 228 height 24
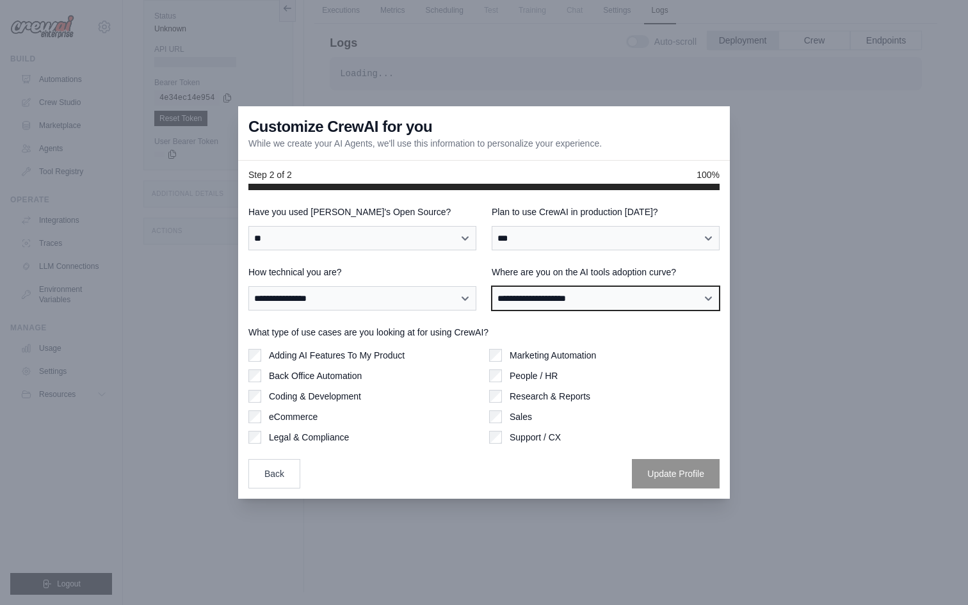
click at [533, 303] on select "**********" at bounding box center [606, 298] width 228 height 24
select select "**********"
click at [492, 286] on select "**********" at bounding box center [606, 298] width 228 height 24
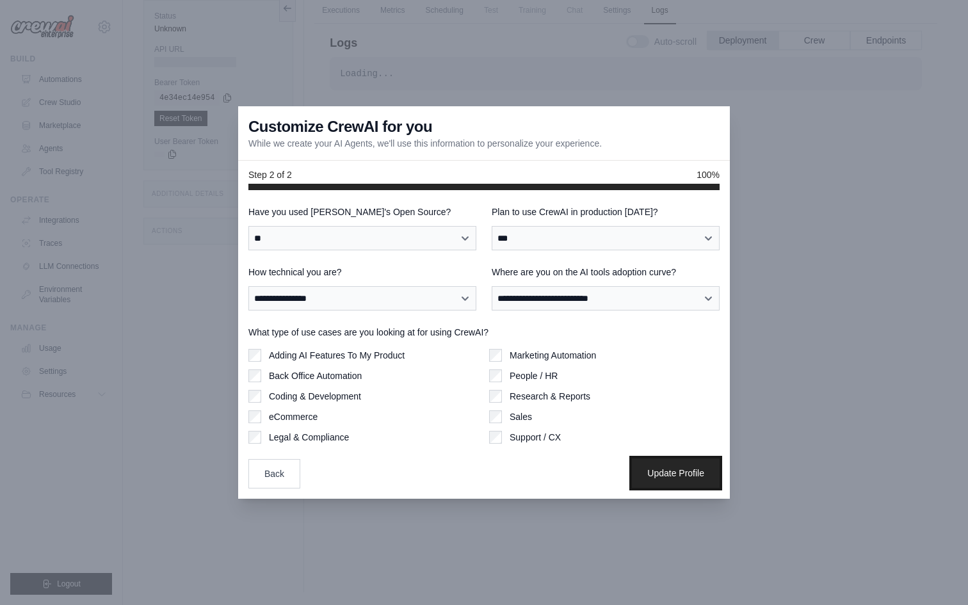
click at [657, 476] on button "Update Profile" at bounding box center [676, 472] width 88 height 29
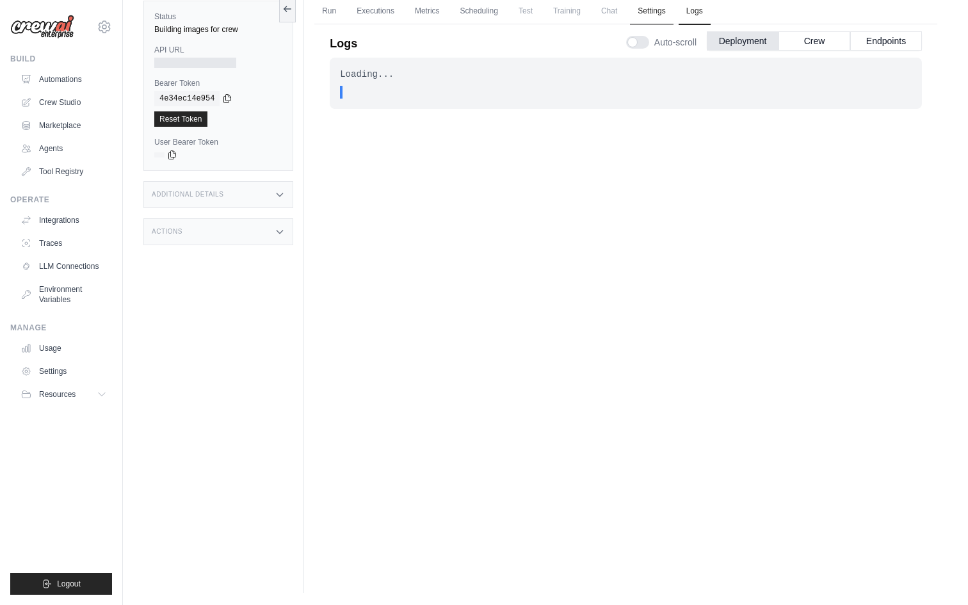
click at [666, 14] on link "Settings" at bounding box center [651, 11] width 43 height 27
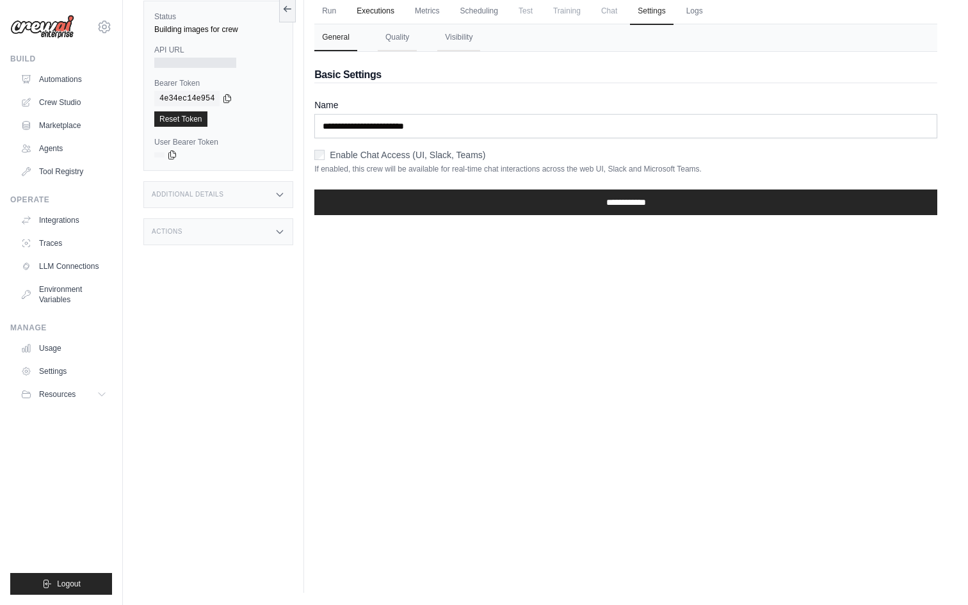
click at [373, 12] on link "Executions" at bounding box center [375, 11] width 53 height 27
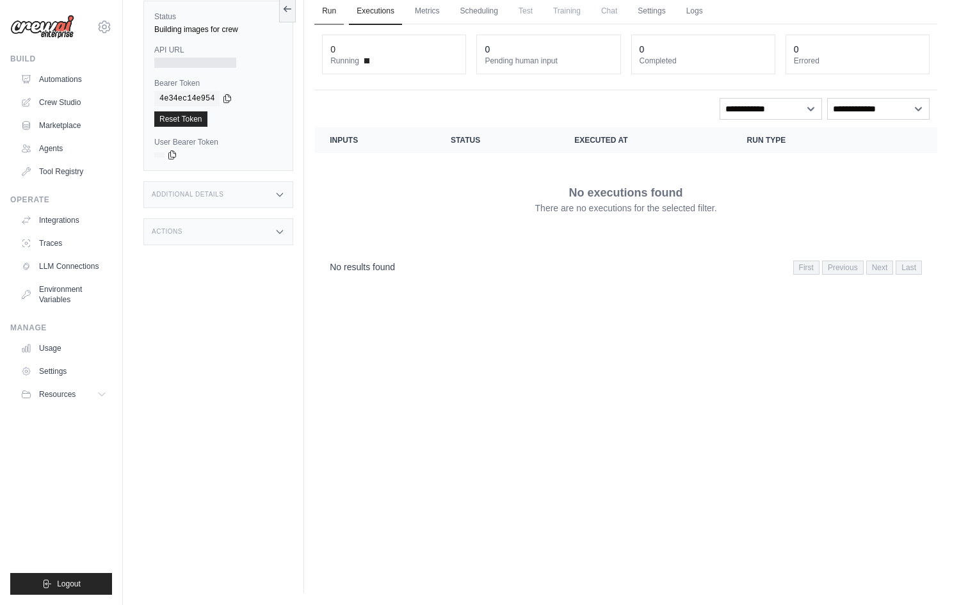
click at [326, 10] on link "Run" at bounding box center [328, 11] width 29 height 27
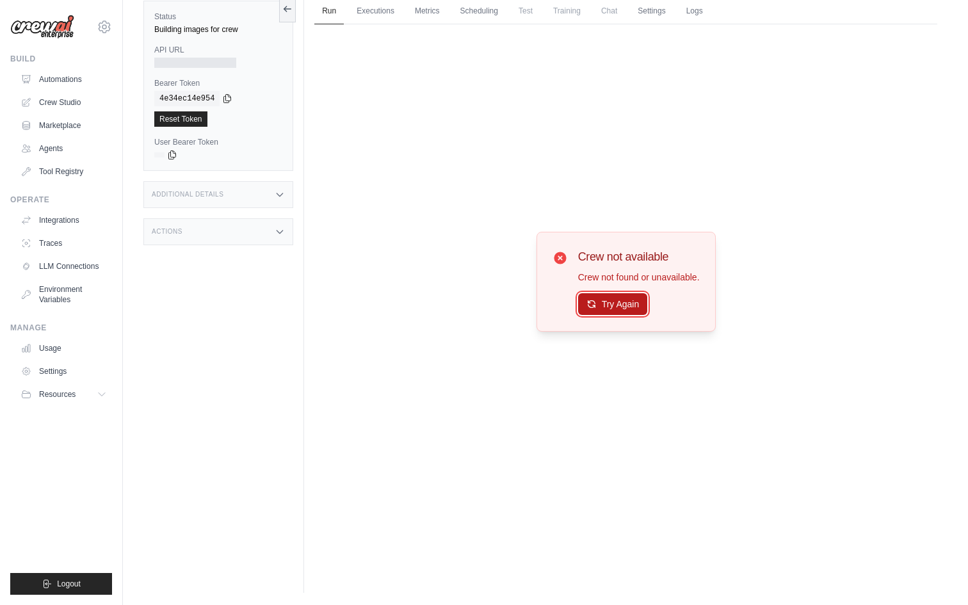
click at [604, 301] on button "Try Again" at bounding box center [613, 304] width 70 height 22
click at [620, 300] on button "Try Again" at bounding box center [613, 304] width 70 height 22
click at [619, 309] on button "Try Again" at bounding box center [613, 304] width 70 height 22
click at [710, 10] on link "Logs" at bounding box center [695, 11] width 32 height 27
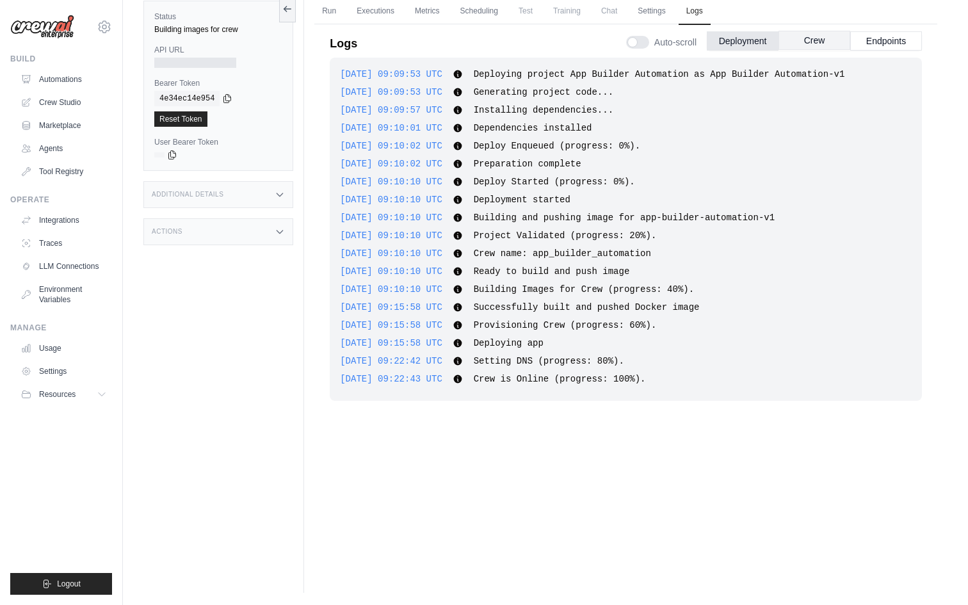
click at [814, 39] on button "Crew" at bounding box center [815, 40] width 72 height 19
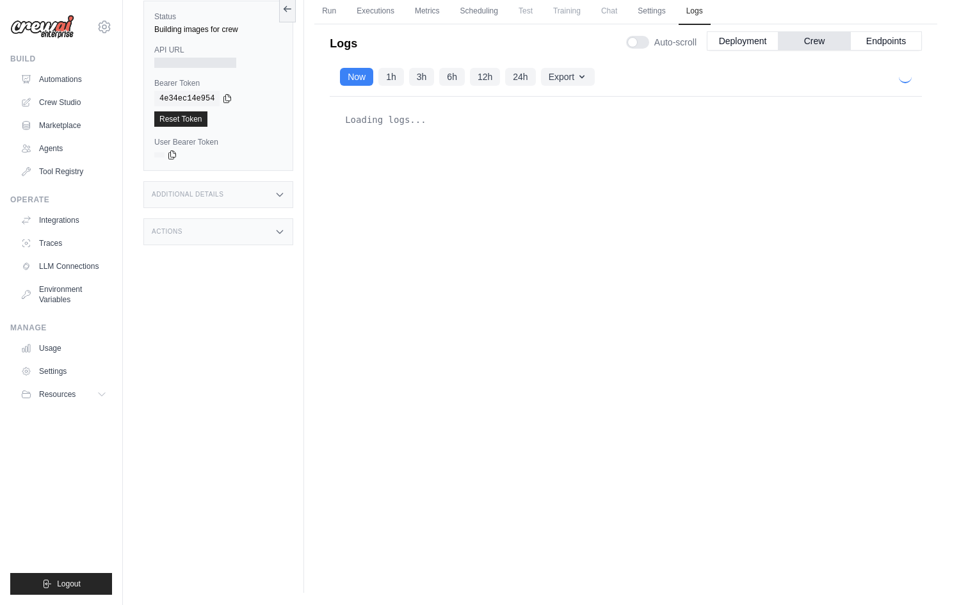
scroll to position [1, 0]
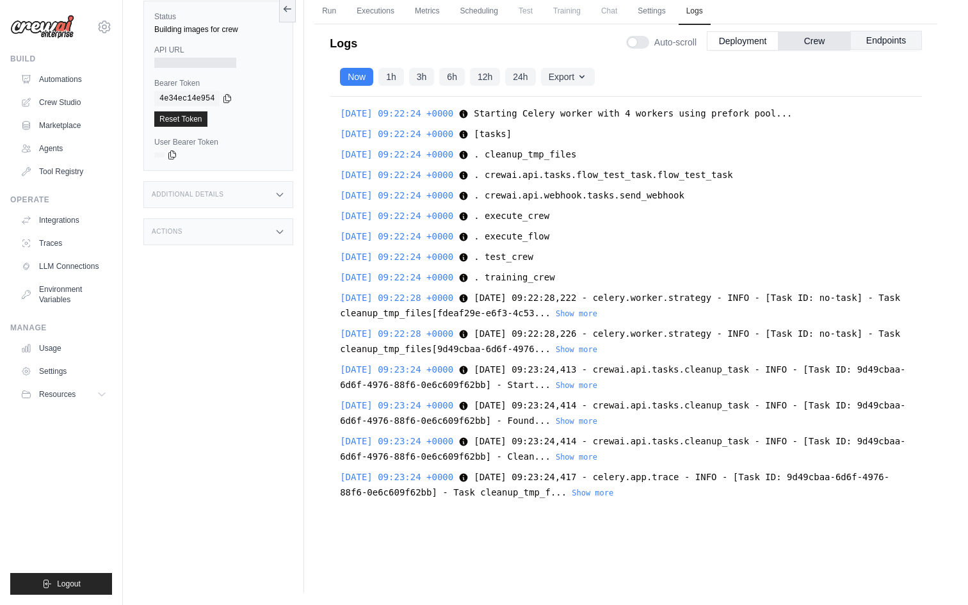
click at [875, 40] on button "Endpoints" at bounding box center [886, 40] width 72 height 19
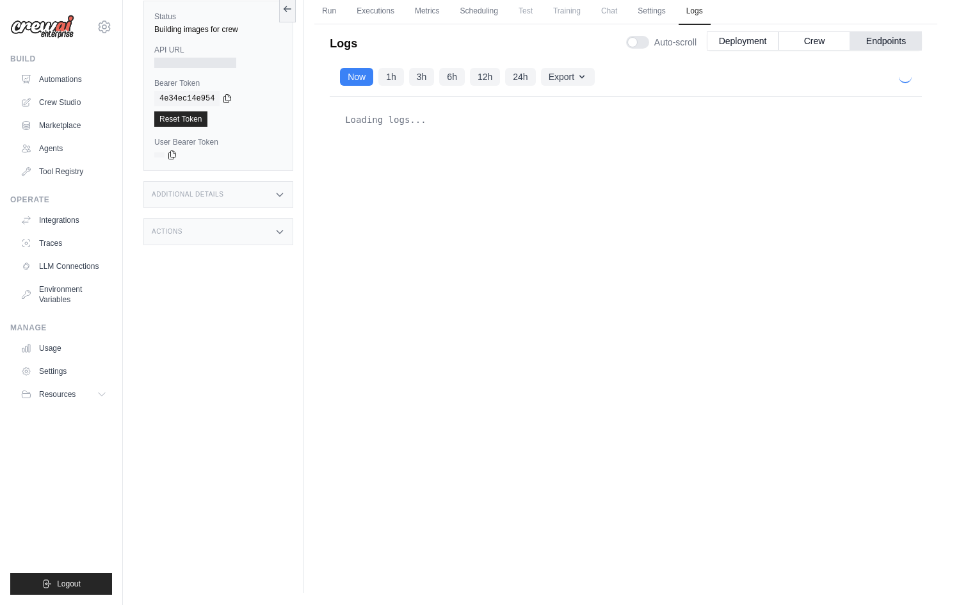
scroll to position [1451, 0]
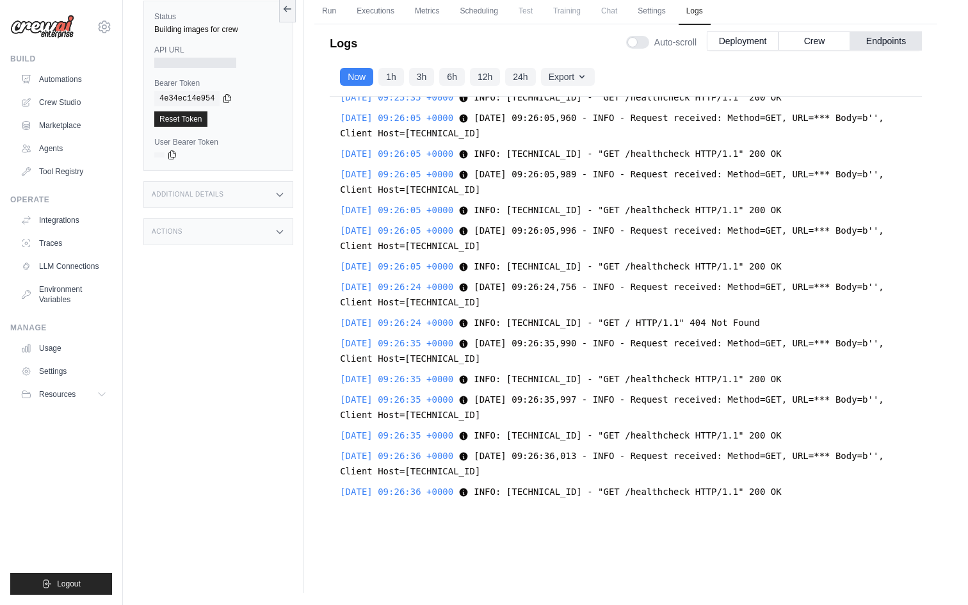
click at [867, 526] on div "Logs Auto-scroll Deployment Crew Endpoints 2025-09-02 09:09:53 UTC Deploying pr…" at bounding box center [625, 274] width 623 height 514
click at [932, 502] on div "Logs Auto-scroll Deployment Crew Endpoints 2025-09-02 09:09:53 UTC Deploying pr…" at bounding box center [625, 274] width 623 height 514
drag, startPoint x: 932, startPoint y: 498, endPoint x: 926, endPoint y: 438, distance: 60.5
click at [926, 439] on div "Logs Auto-scroll Deployment Crew Endpoints 2025-09-02 09:09:53 UTC Deploying pr…" at bounding box center [625, 274] width 623 height 514
click at [582, 72] on button "Export" at bounding box center [568, 76] width 54 height 18
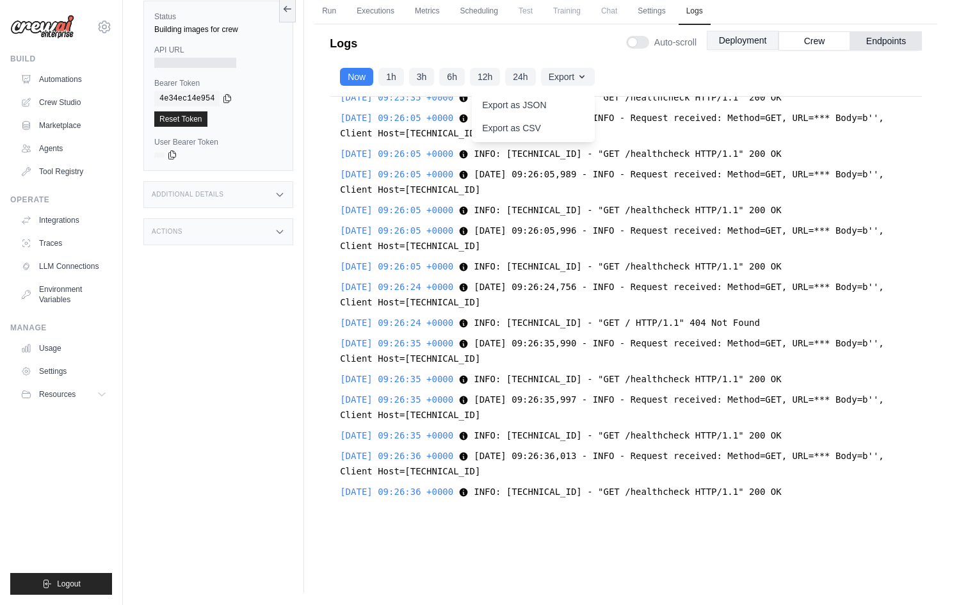
click at [745, 37] on button "Deployment" at bounding box center [743, 40] width 72 height 19
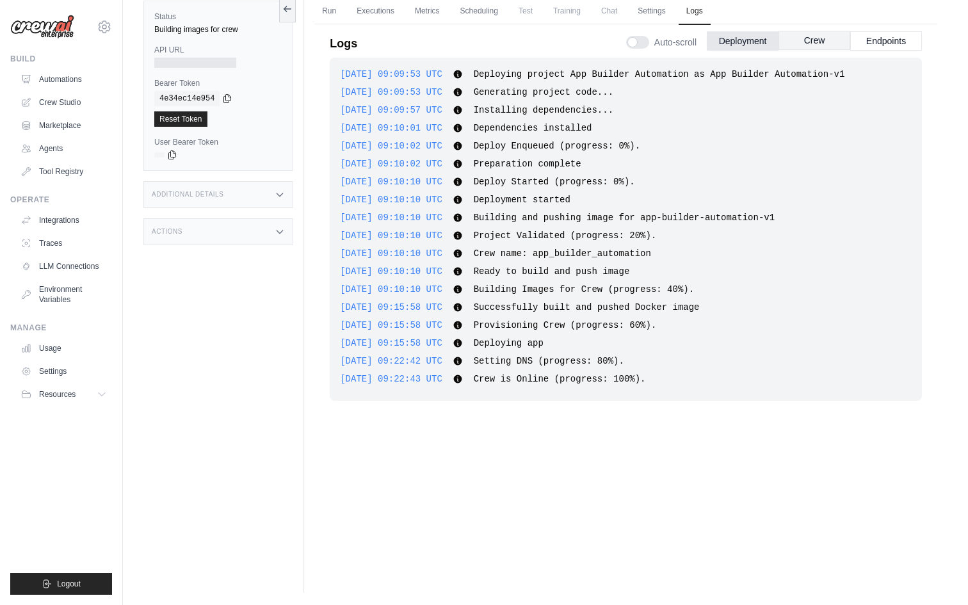
click at [811, 41] on button "Crew" at bounding box center [815, 40] width 72 height 19
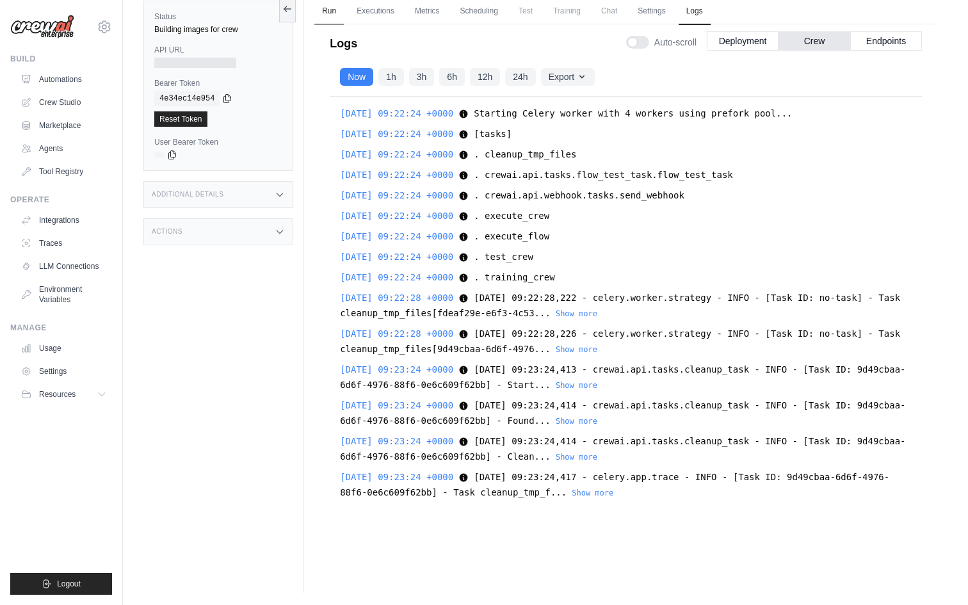
click at [327, 12] on link "Run" at bounding box center [328, 11] width 29 height 27
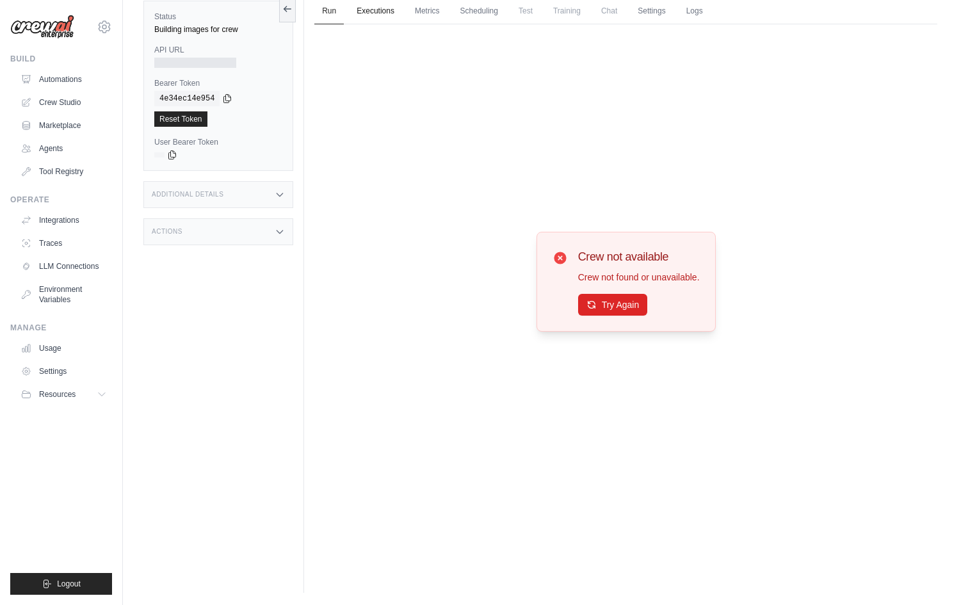
click at [371, 9] on link "Executions" at bounding box center [375, 11] width 53 height 27
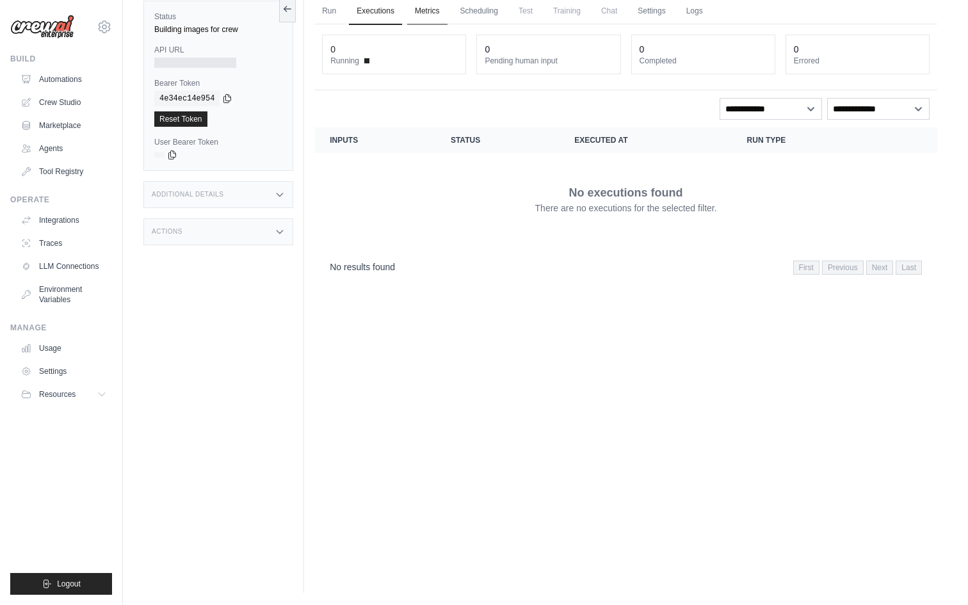
click at [432, 12] on link "Metrics" at bounding box center [427, 11] width 40 height 27
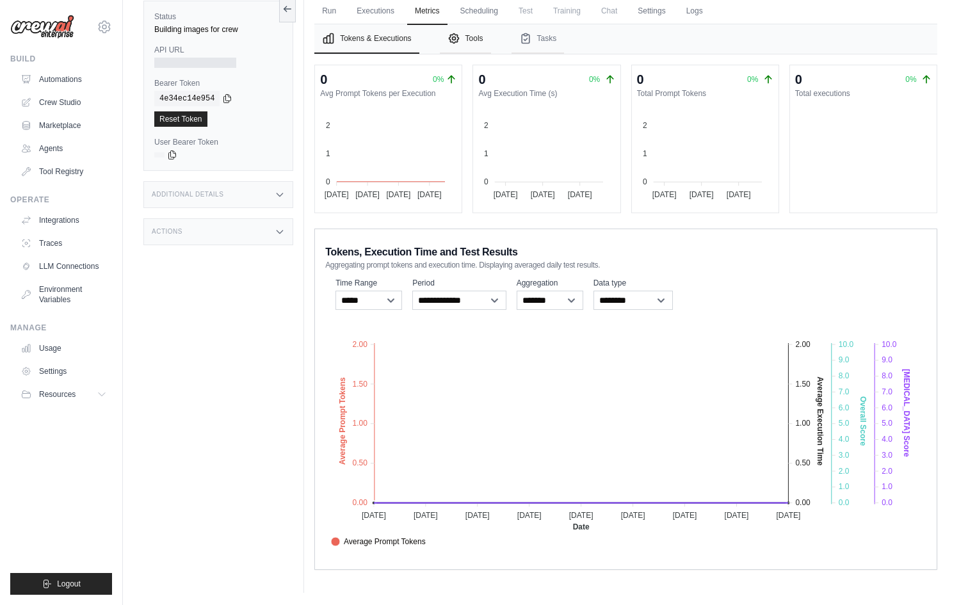
click at [477, 40] on button "Tools" at bounding box center [465, 38] width 51 height 29
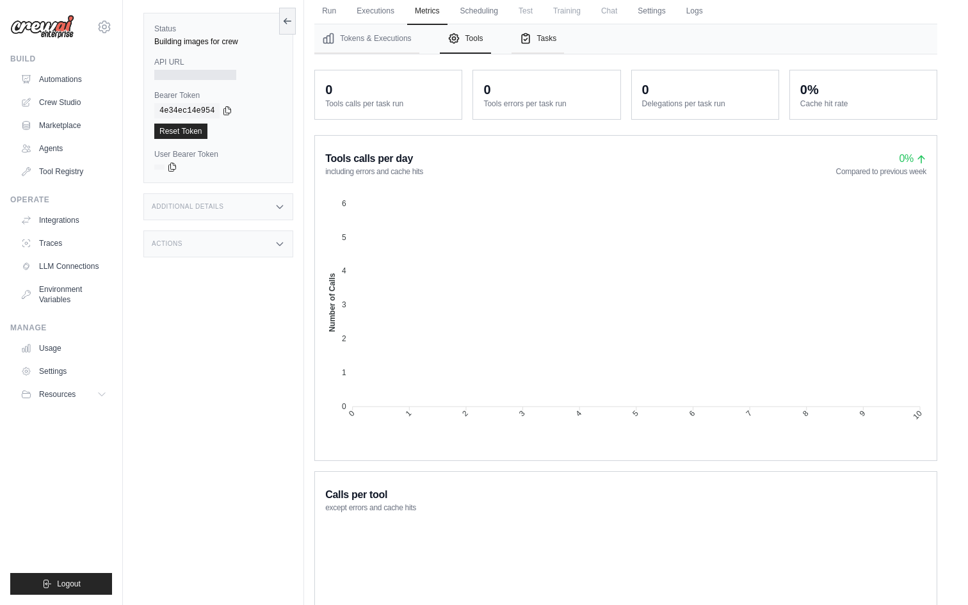
click at [547, 36] on button "Tasks" at bounding box center [538, 38] width 53 height 29
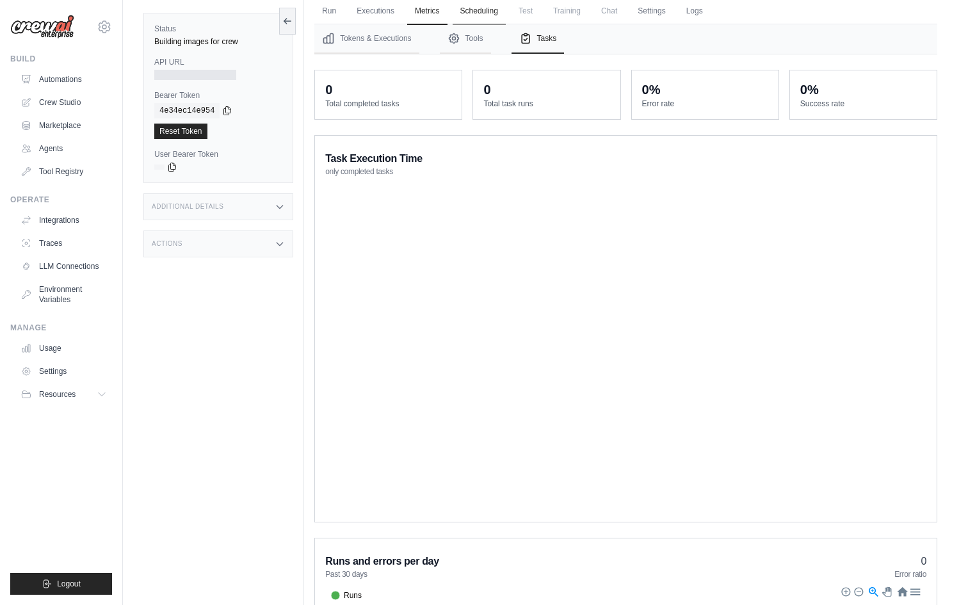
click at [482, 11] on link "Scheduling" at bounding box center [479, 11] width 53 height 27
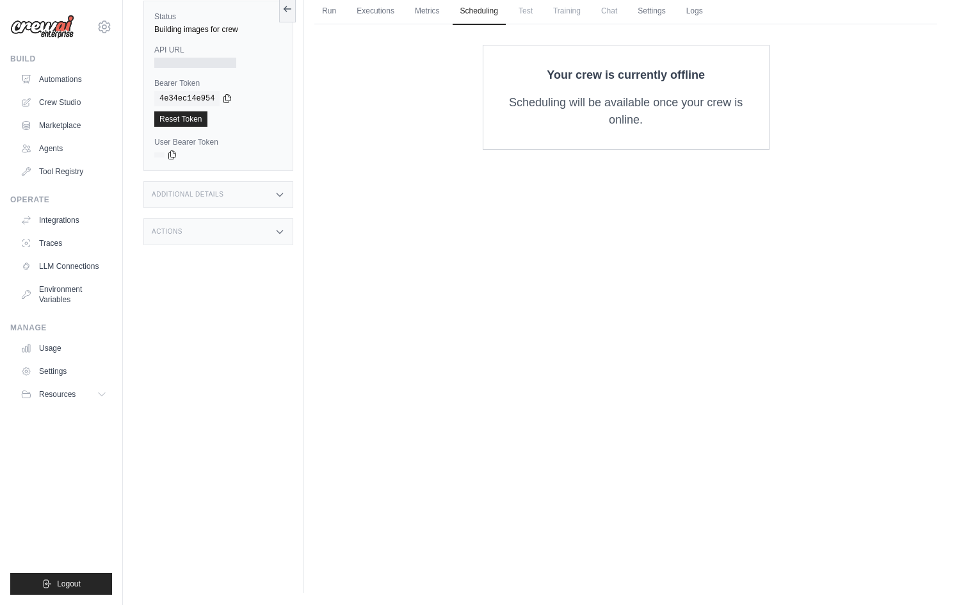
click at [531, 9] on span "Test" at bounding box center [525, 11] width 29 height 26
click at [569, 15] on span "Training" at bounding box center [567, 11] width 43 height 26
click at [616, 8] on span "Chat" at bounding box center [609, 11] width 31 height 26
click at [659, 13] on link "Settings" at bounding box center [651, 11] width 43 height 27
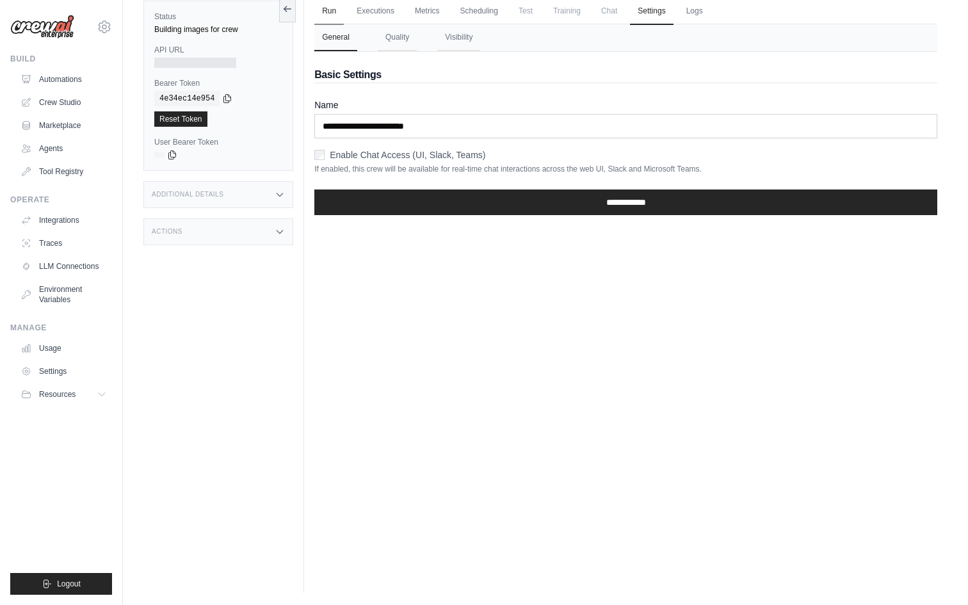
click at [326, 7] on link "Run" at bounding box center [328, 11] width 29 height 27
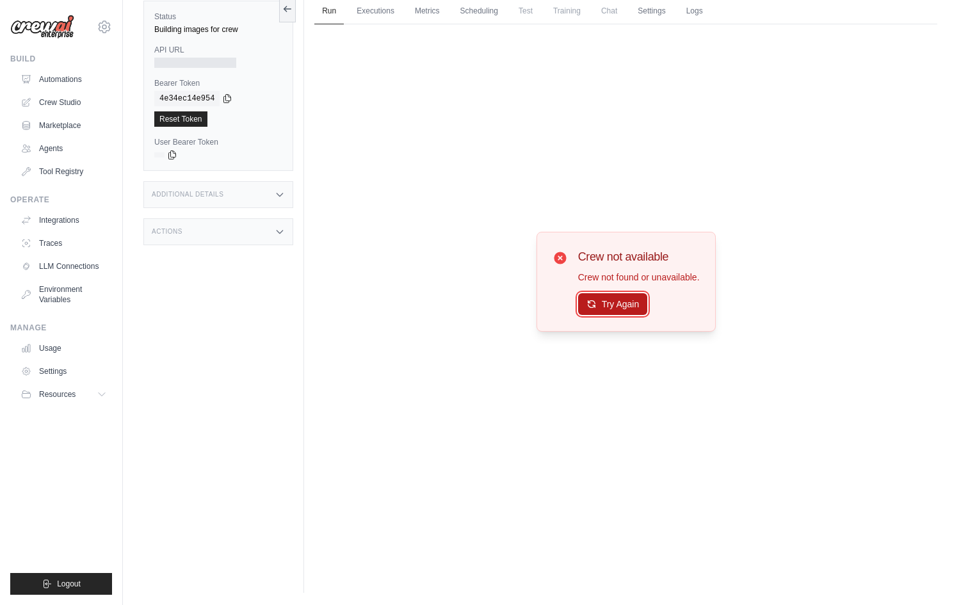
click at [602, 306] on button "Try Again" at bounding box center [613, 304] width 70 height 22
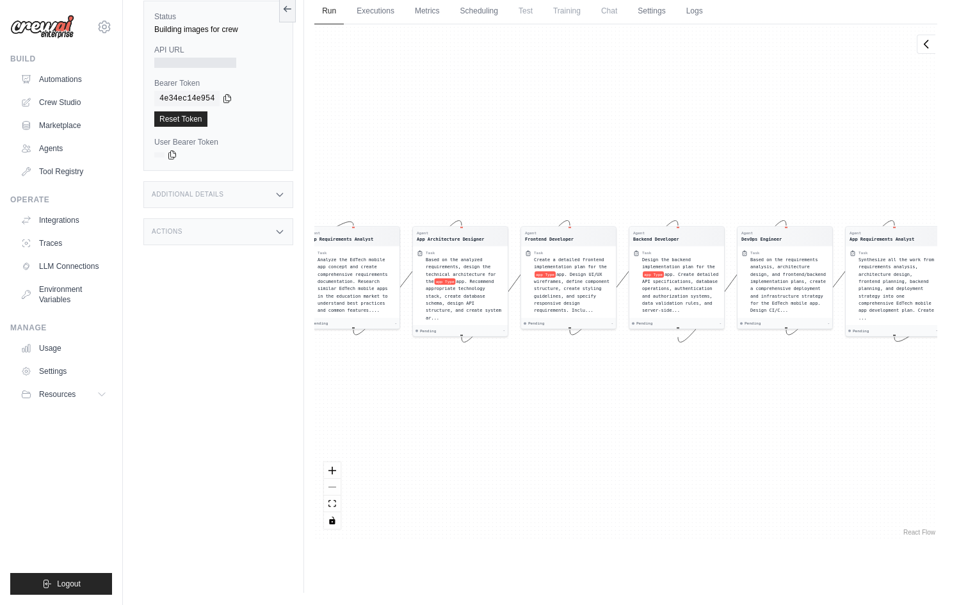
click at [455, 416] on div "Agent App Requirements Analyst Task Analyze the EdTech mobile app concept and c…" at bounding box center [625, 281] width 623 height 514
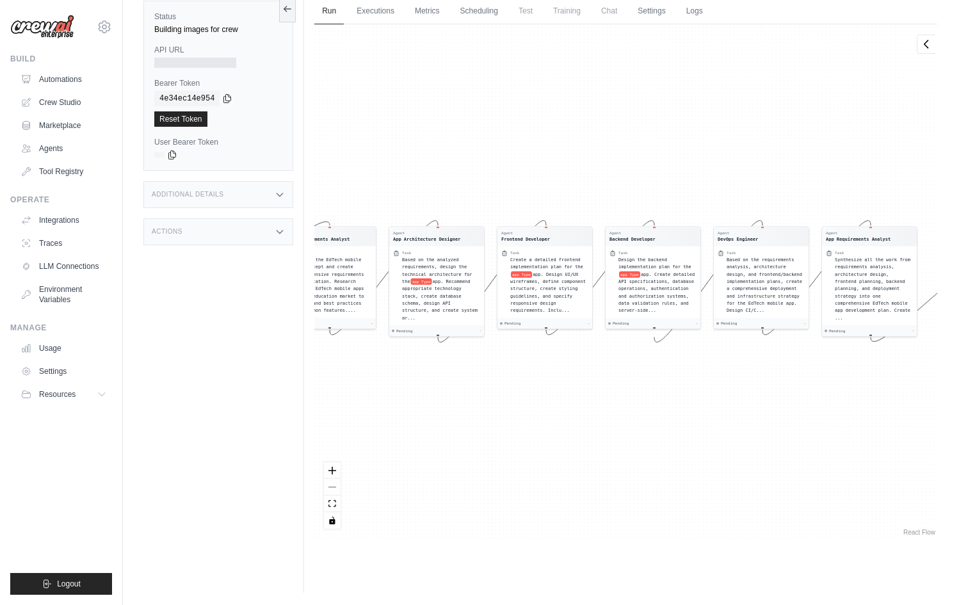
drag, startPoint x: 444, startPoint y: 416, endPoint x: 417, endPoint y: 415, distance: 26.9
click at [417, 415] on div "Agent App Requirements Analyst Task Analyze the EdTech mobile app concept and c…" at bounding box center [625, 281] width 623 height 514
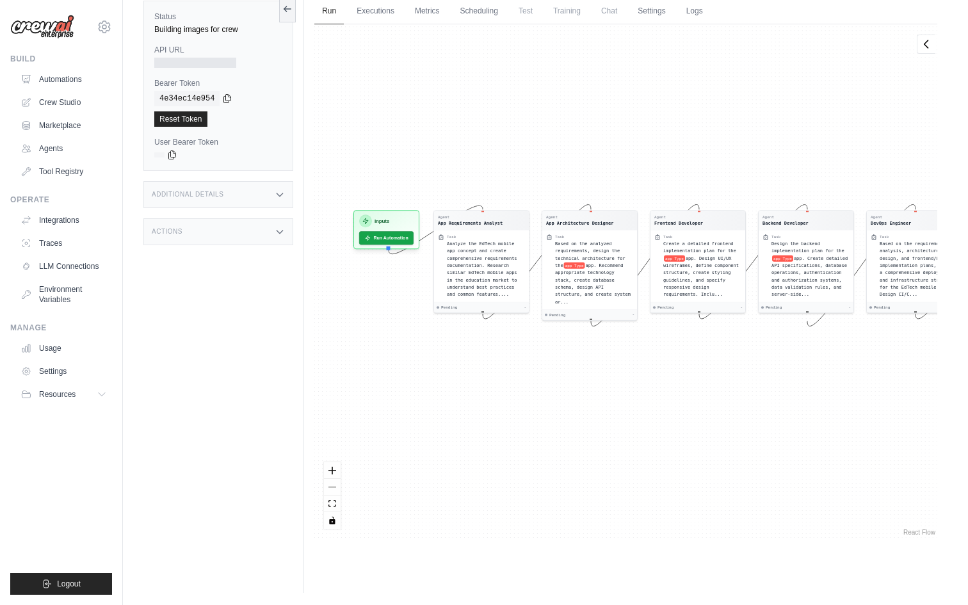
drag, startPoint x: 417, startPoint y: 415, endPoint x: 574, endPoint y: 400, distance: 157.6
click at [574, 400] on div "Agent App Requirements Analyst Task Analyze the EdTech mobile app concept and c…" at bounding box center [625, 281] width 623 height 514
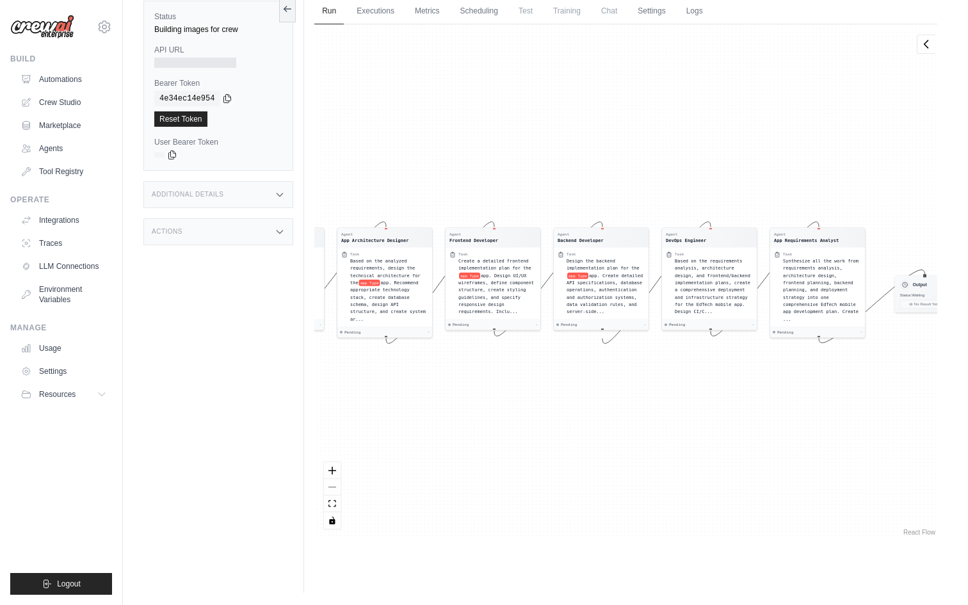
drag, startPoint x: 649, startPoint y: 357, endPoint x: 376, endPoint y: 384, distance: 273.4
click at [376, 384] on div "Agent App Requirements Analyst Task Analyze the EdTech mobile app concept and c…" at bounding box center [625, 281] width 623 height 514
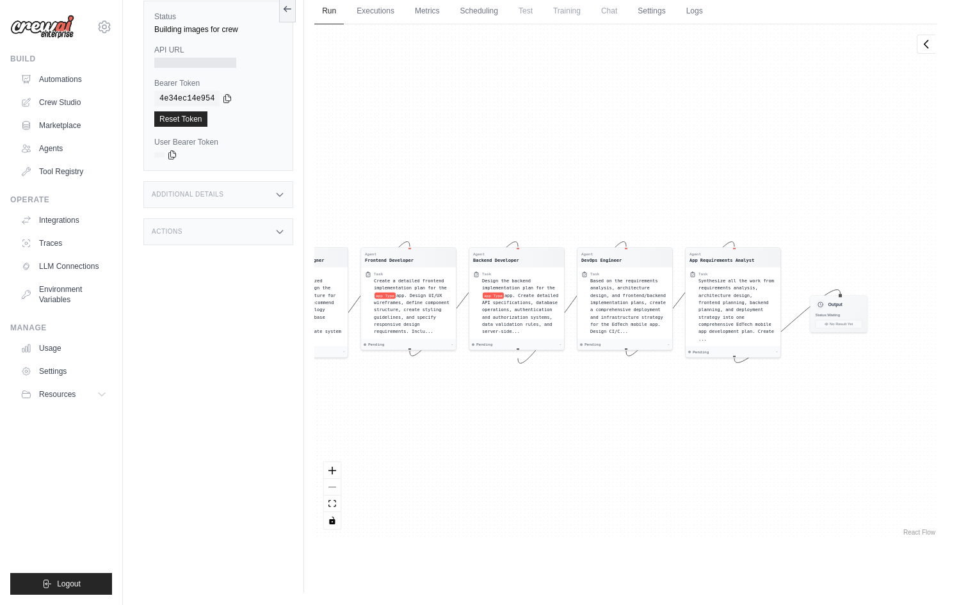
drag, startPoint x: 700, startPoint y: 373, endPoint x: 686, endPoint y: 382, distance: 16.7
click at [686, 382] on div "Agent App Requirements Analyst Task Analyze the EdTech mobile app concept and c…" at bounding box center [625, 281] width 623 height 514
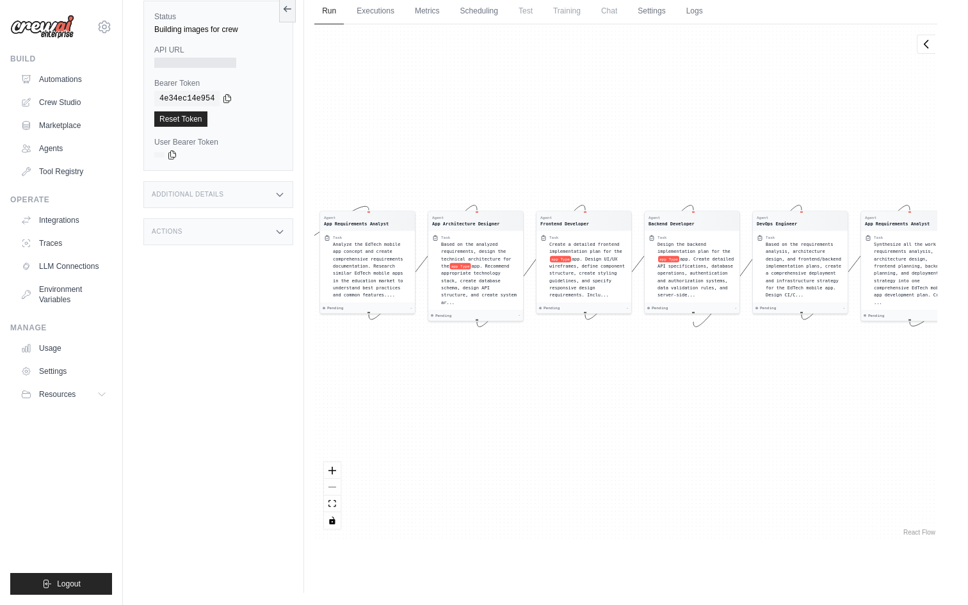
drag, startPoint x: 634, startPoint y: 407, endPoint x: 834, endPoint y: 371, distance: 203.7
click at [836, 371] on div "Agent App Requirements Analyst Task Analyze the EdTech mobile app concept and c…" at bounding box center [625, 281] width 623 height 514
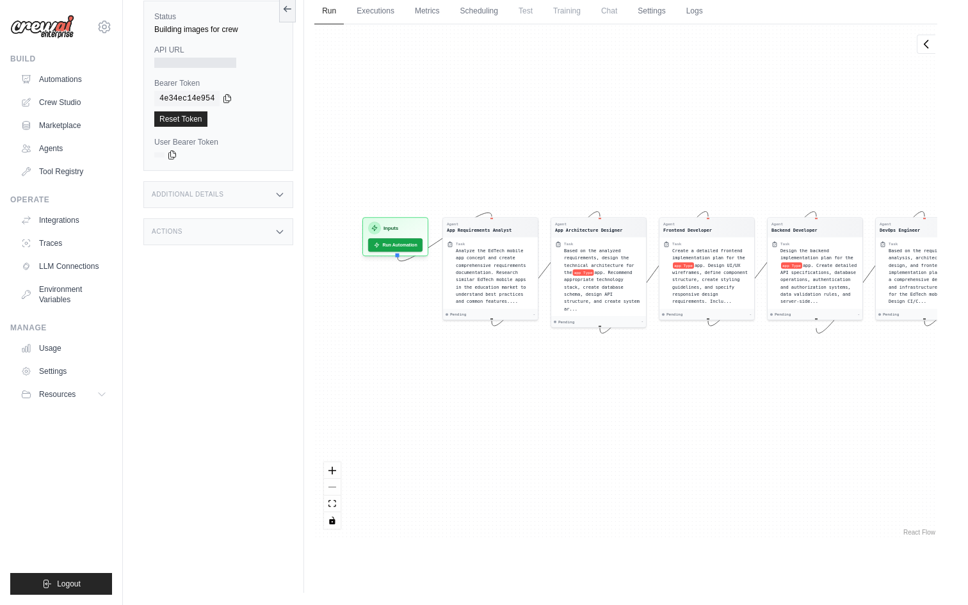
drag, startPoint x: 654, startPoint y: 380, endPoint x: 747, endPoint y: 388, distance: 93.8
click at [747, 388] on div "Agent App Requirements Analyst Task Analyze the EdTech mobile app concept and c…" at bounding box center [625, 281] width 623 height 514
click at [393, 239] on button "Run Automation" at bounding box center [395, 243] width 57 height 14
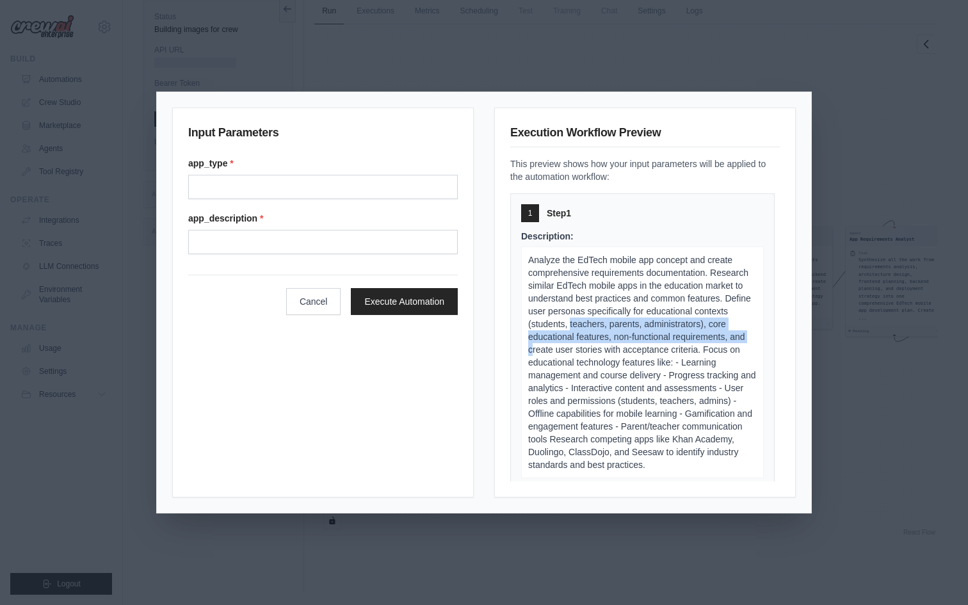
drag, startPoint x: 658, startPoint y: 350, endPoint x: 665, endPoint y: 323, distance: 28.3
click at [665, 323] on span "Analyze the EdTech mobile app concept and create comprehensive requirements doc…" at bounding box center [642, 362] width 228 height 215
click at [759, 267] on p "Analyze the EdTech mobile app concept and create comprehensive requirements doc…" at bounding box center [642, 363] width 243 height 232
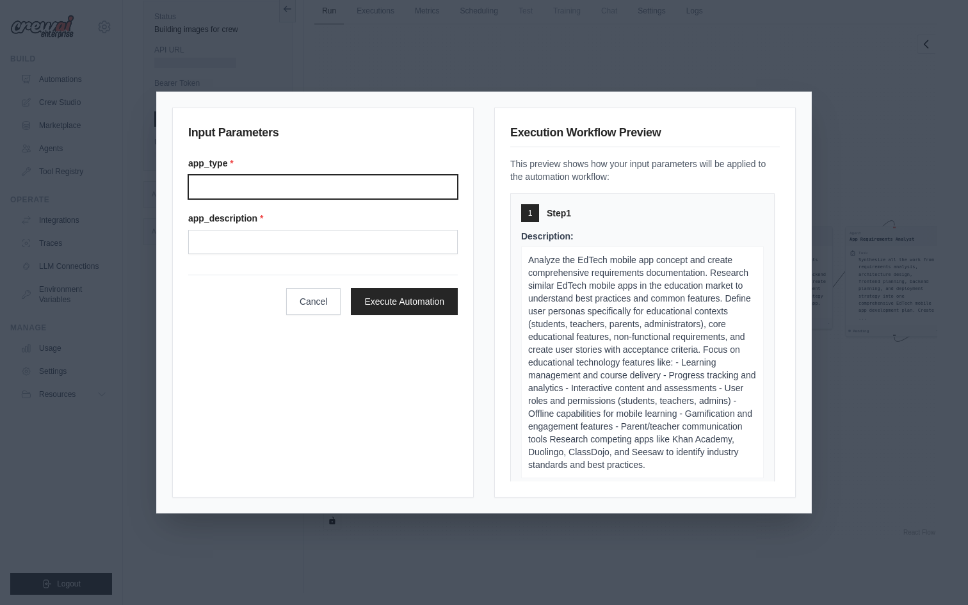
click at [250, 190] on input "app_type *" at bounding box center [323, 187] width 270 height 24
click at [230, 195] on input "app_type *" at bounding box center [323, 187] width 270 height 24
type input "*"
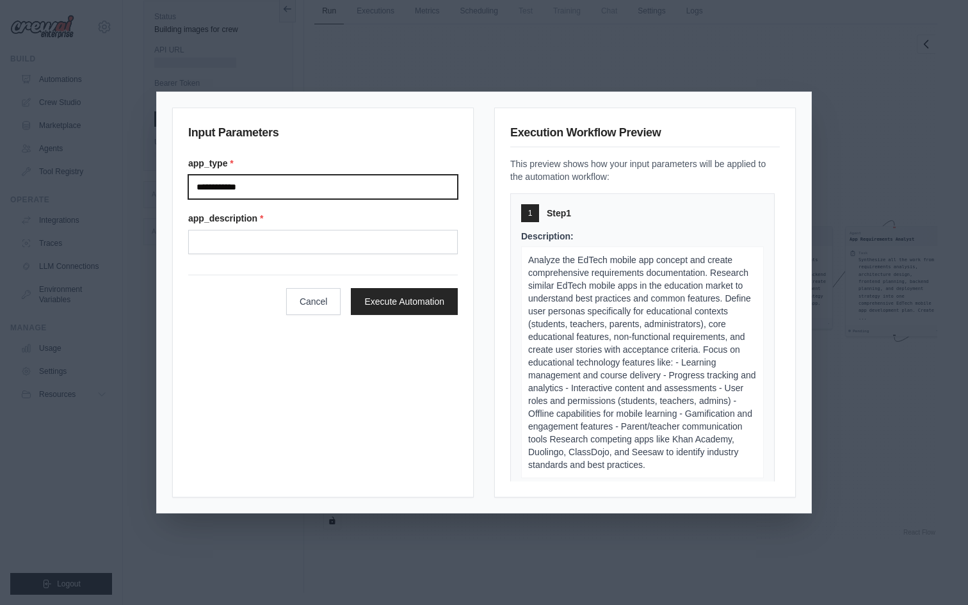
type input "**********"
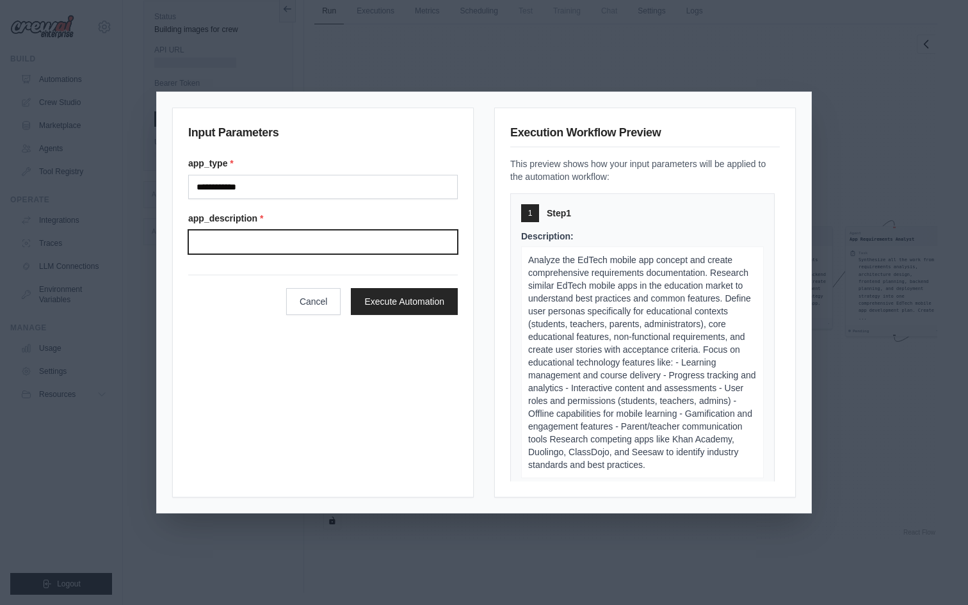
click at [209, 245] on input "app_description *" at bounding box center [323, 242] width 270 height 24
type input "*"
type input "**********"
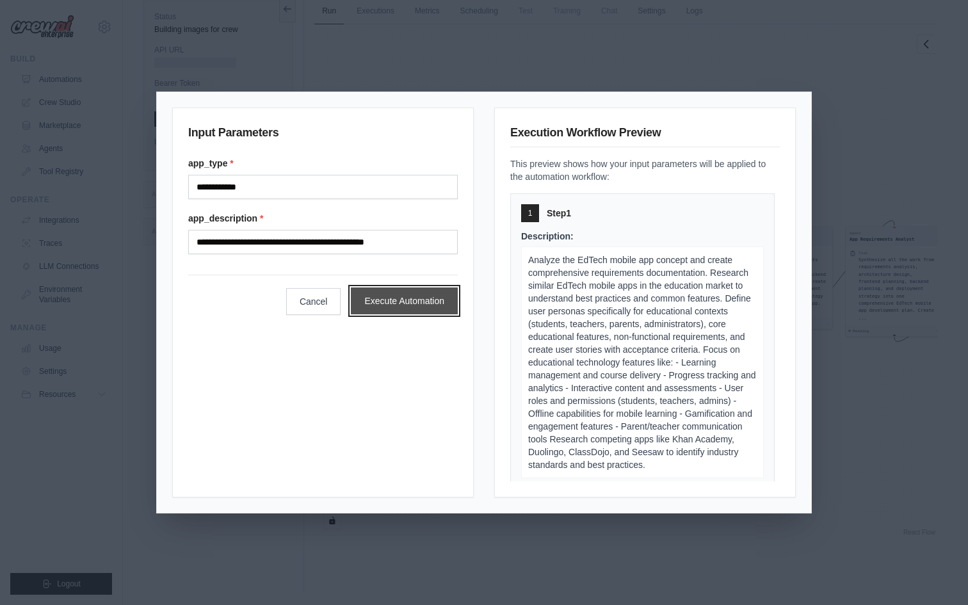
click at [405, 302] on button "Execute Automation" at bounding box center [404, 300] width 107 height 27
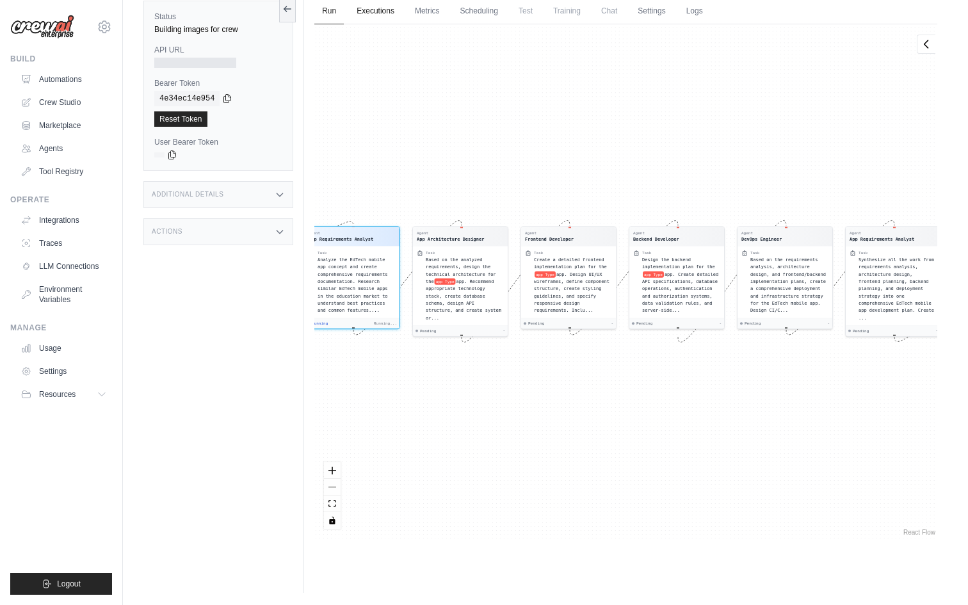
click at [369, 10] on link "Executions" at bounding box center [375, 11] width 53 height 27
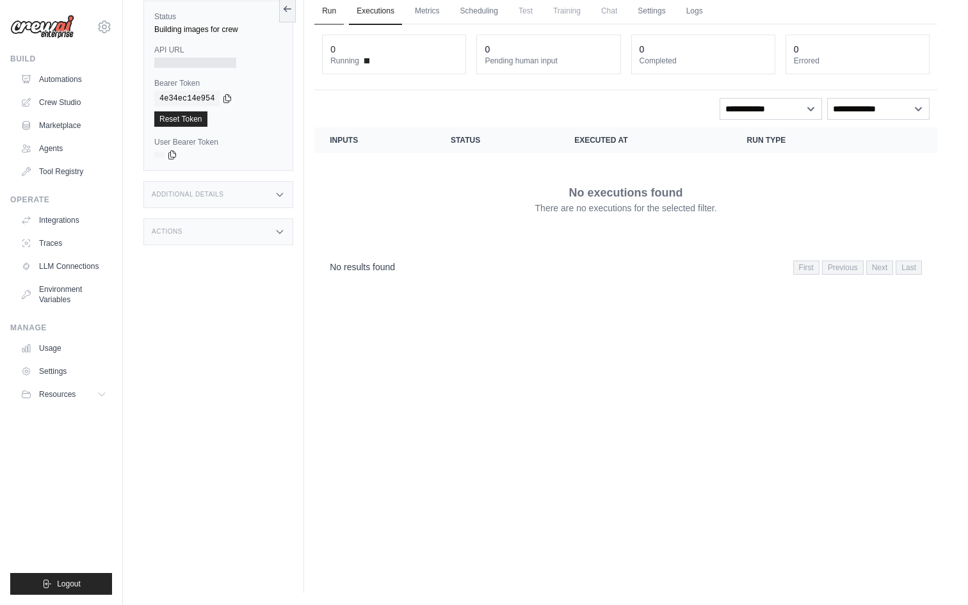
click at [331, 12] on link "Run" at bounding box center [328, 11] width 29 height 27
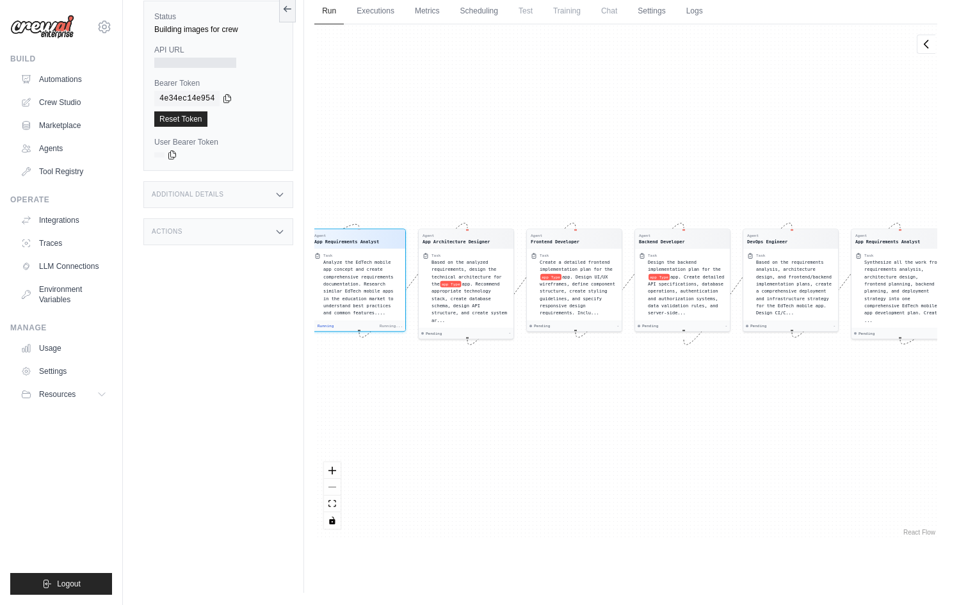
drag, startPoint x: 336, startPoint y: 195, endPoint x: 487, endPoint y: 163, distance: 154.0
click at [487, 163] on div "Agent App Requirements Analyst Task Analyze the EdTech mobile app concept and c…" at bounding box center [625, 281] width 623 height 514
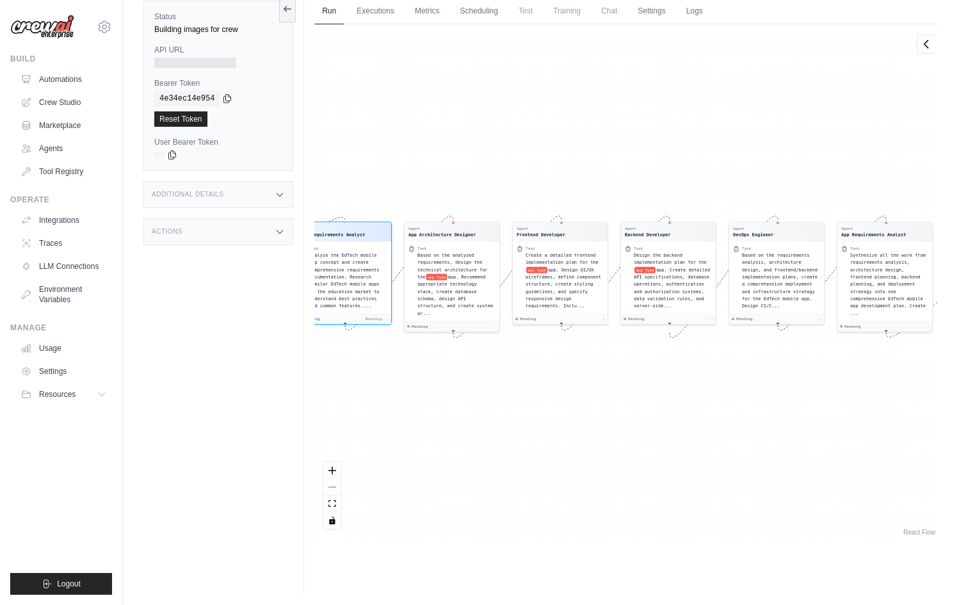
drag, startPoint x: 396, startPoint y: 206, endPoint x: 524, endPoint y: 180, distance: 130.7
click at [524, 179] on div "Agent App Requirements Analyst Task Analyze the EdTech mobile app concept and c…" at bounding box center [625, 281] width 623 height 514
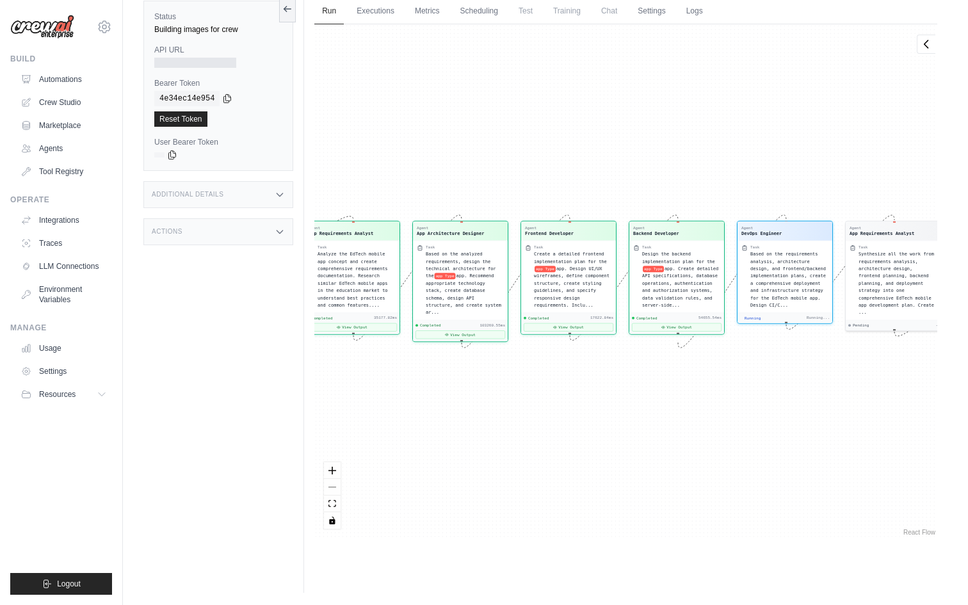
scroll to position [731, 0]
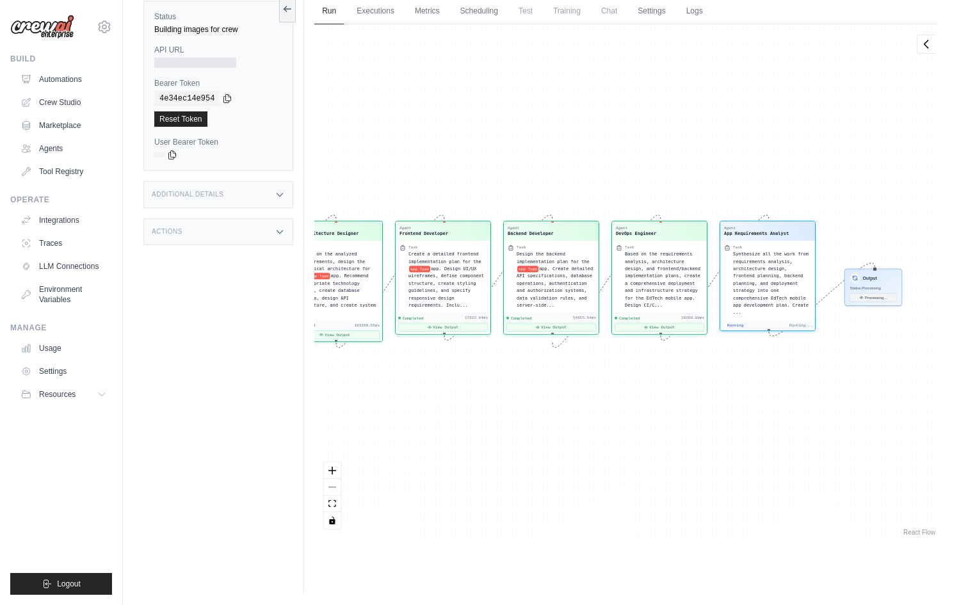
drag, startPoint x: 711, startPoint y: 392, endPoint x: 553, endPoint y: 392, distance: 157.5
click at [553, 392] on div "Agent App Requirements Analyst Task Analyze the EdTech mobile app concept and c…" at bounding box center [625, 281] width 623 height 514
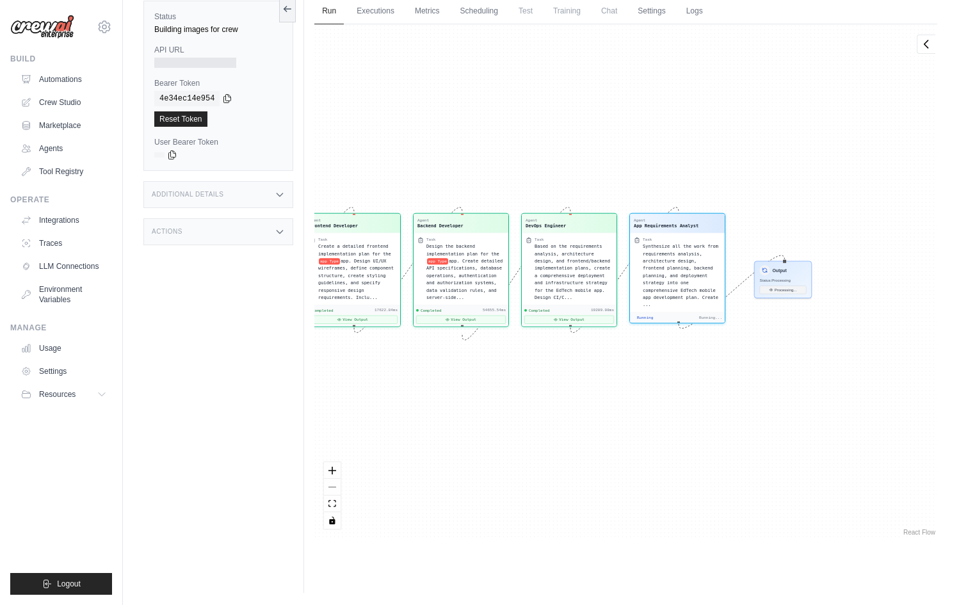
drag, startPoint x: 615, startPoint y: 391, endPoint x: 386, endPoint y: 383, distance: 229.3
click at [386, 383] on div "Agent App Requirements Analyst Task Analyze the EdTech mobile app concept and c…" at bounding box center [625, 281] width 623 height 514
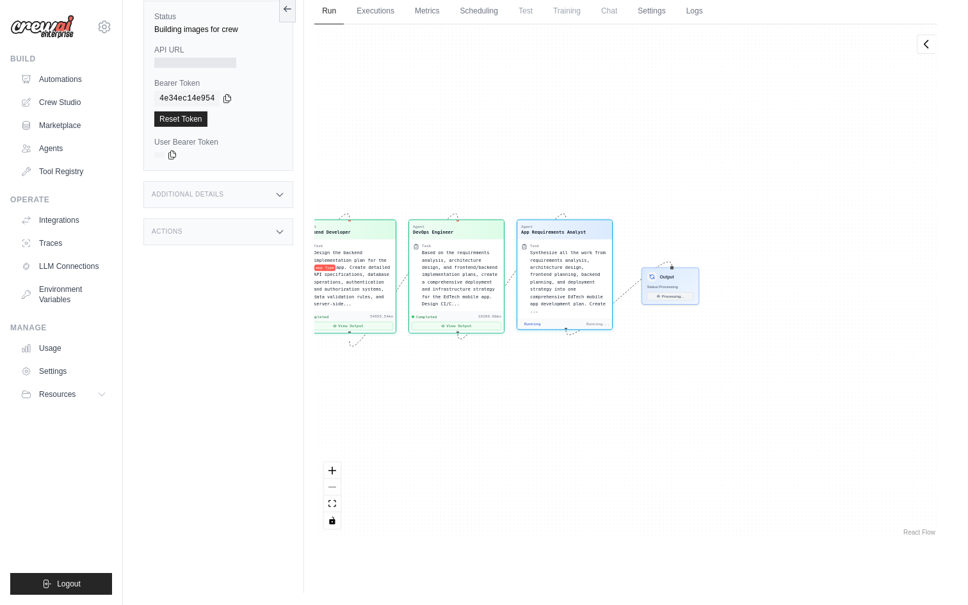
drag, startPoint x: 500, startPoint y: 385, endPoint x: 391, endPoint y: 391, distance: 109.6
click at [392, 391] on div "Agent App Requirements Analyst Task Analyze the EdTech mobile app concept and c…" at bounding box center [625, 281] width 623 height 514
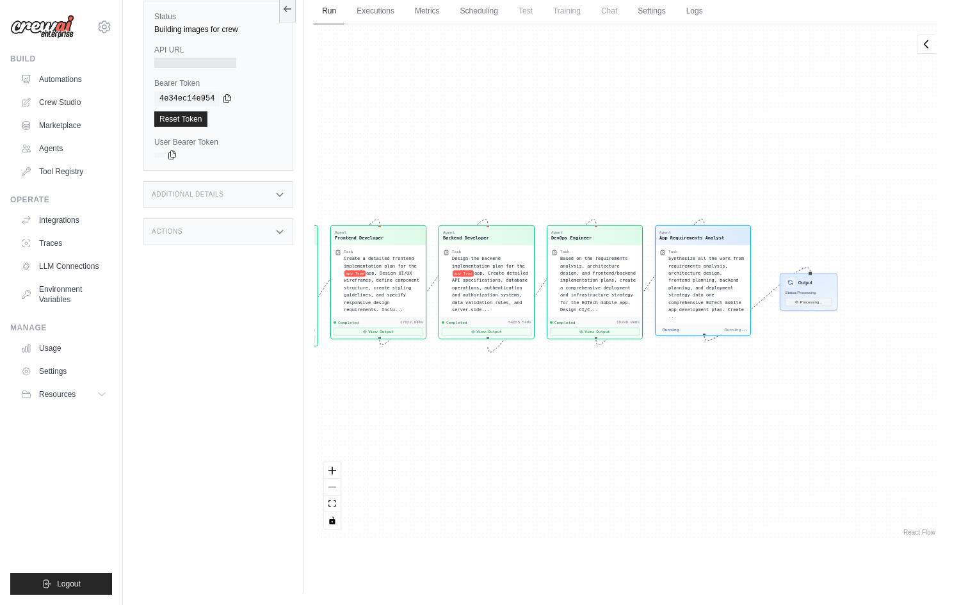
drag, startPoint x: 590, startPoint y: 387, endPoint x: 332, endPoint y: 393, distance: 258.7
click at [332, 393] on div "Agent App Requirements Analyst Task Analyze the EdTech mobile app concept and c…" at bounding box center [625, 281] width 623 height 514
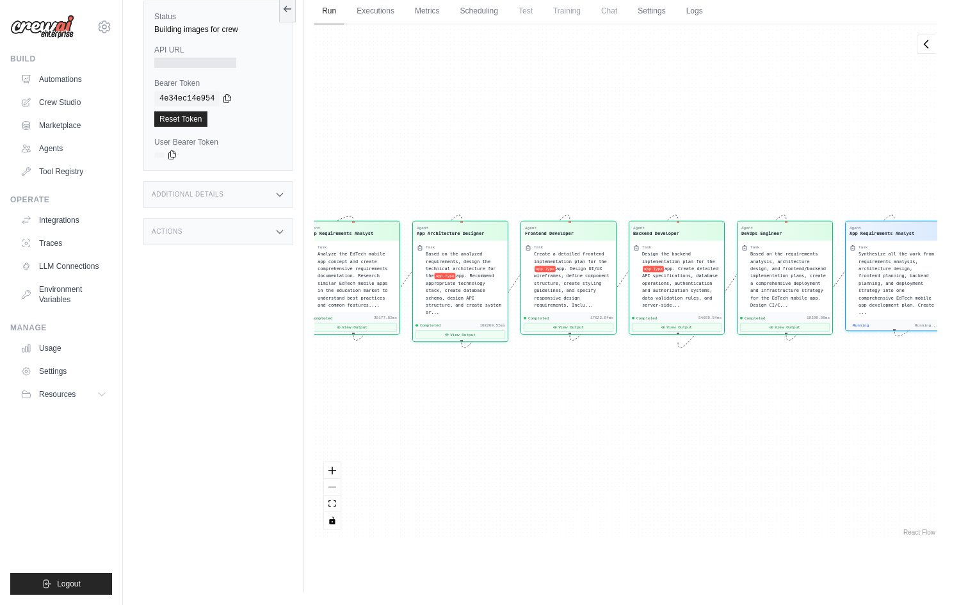
scroll to position [6542, 0]
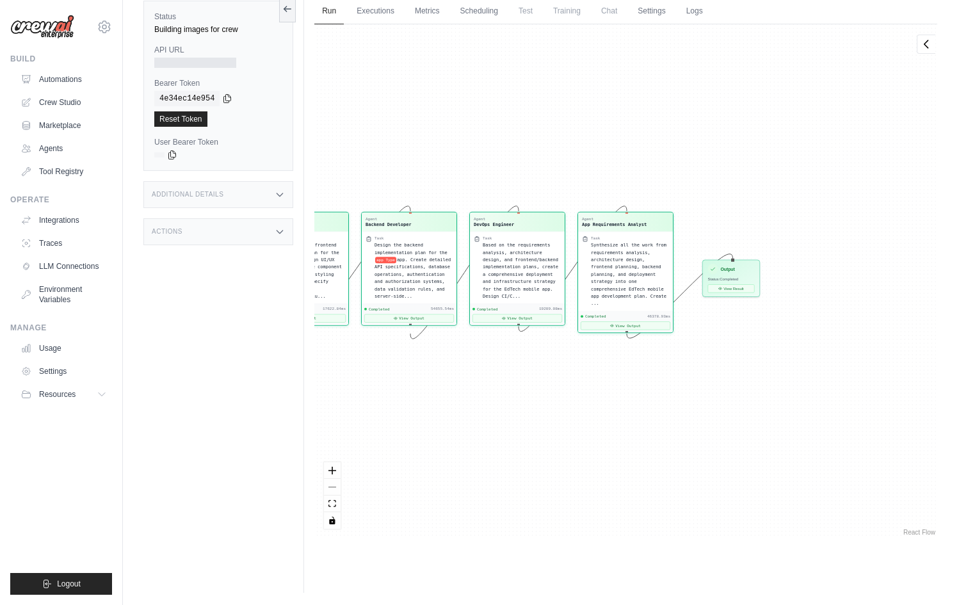
drag, startPoint x: 685, startPoint y: 429, endPoint x: 418, endPoint y: 420, distance: 267.1
click at [418, 420] on div "Agent App Requirements Analyst Task Analyze the EdTech mobile app concept and c…" at bounding box center [625, 281] width 623 height 514
click at [734, 286] on button "View Result" at bounding box center [731, 287] width 47 height 8
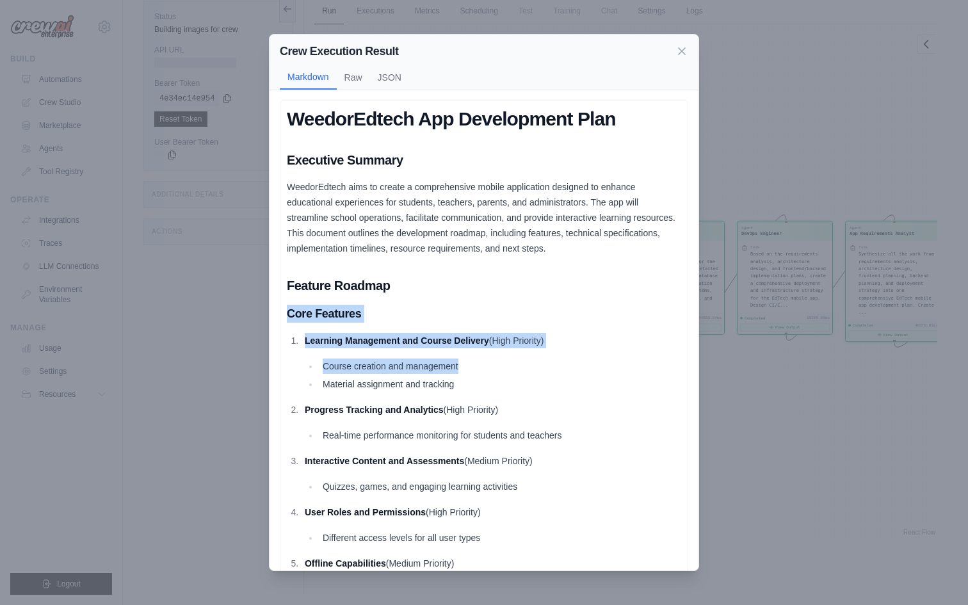
drag, startPoint x: 549, startPoint y: 359, endPoint x: 554, endPoint y: 278, distance: 81.5
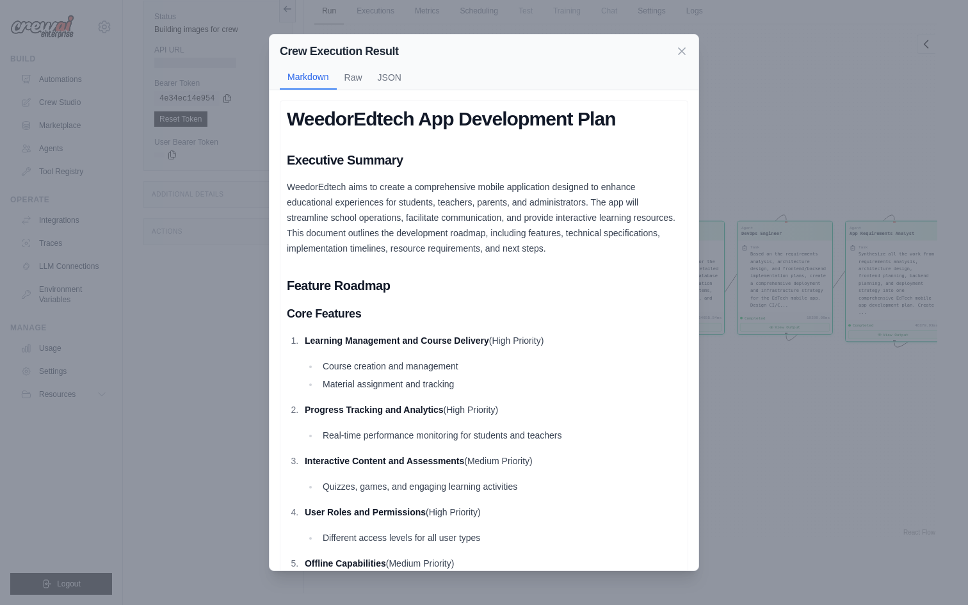
click at [551, 317] on h3 "Core Features" at bounding box center [484, 314] width 394 height 18
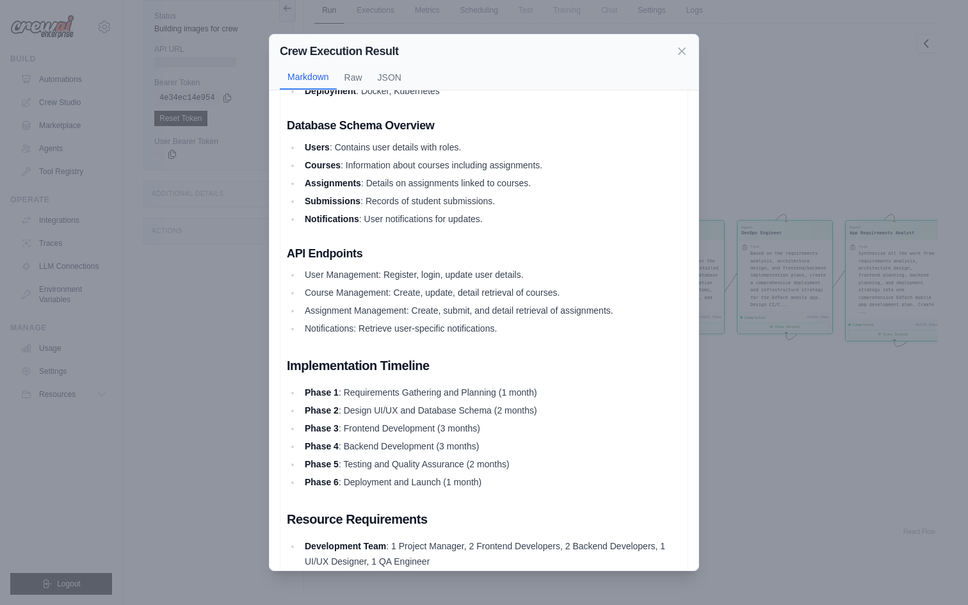
scroll to position [752, 0]
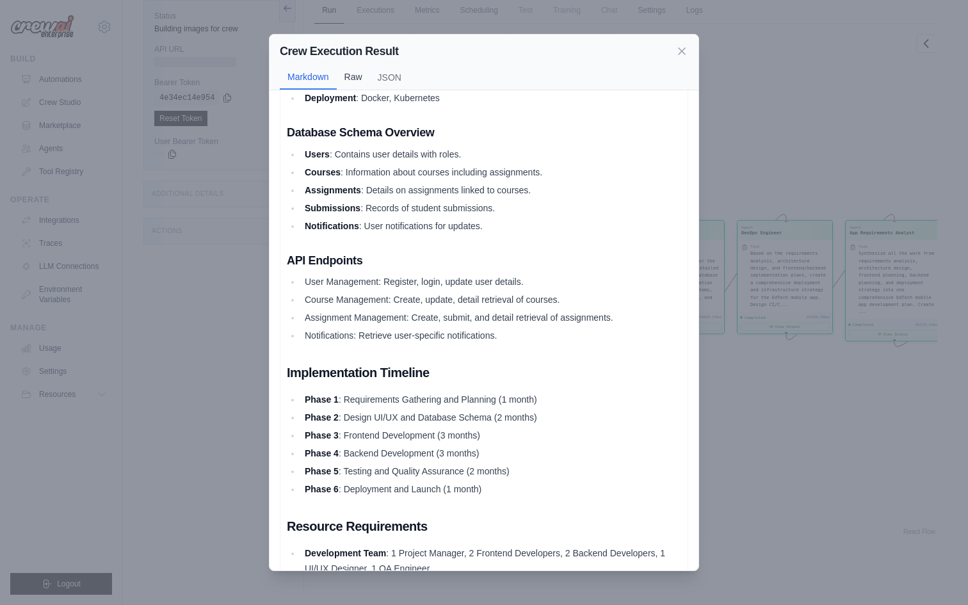
click at [359, 76] on button "Raw" at bounding box center [353, 77] width 33 height 24
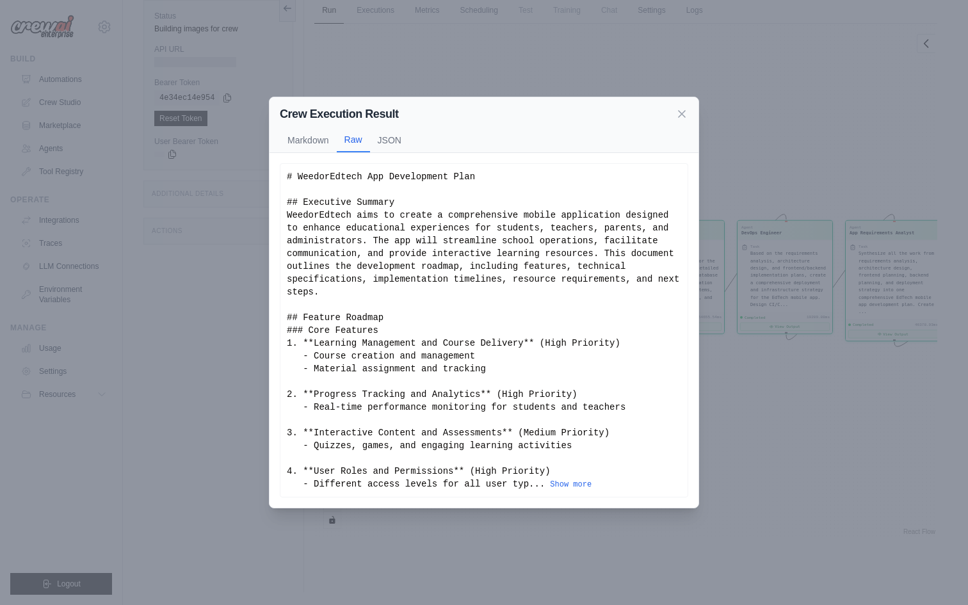
click at [455, 337] on div "# WeedorEdtech App Development Plan ## Executive Summary WeedorEdtech aims to c…" at bounding box center [484, 330] width 394 height 320
click at [389, 132] on button "JSON" at bounding box center [389, 139] width 39 height 24
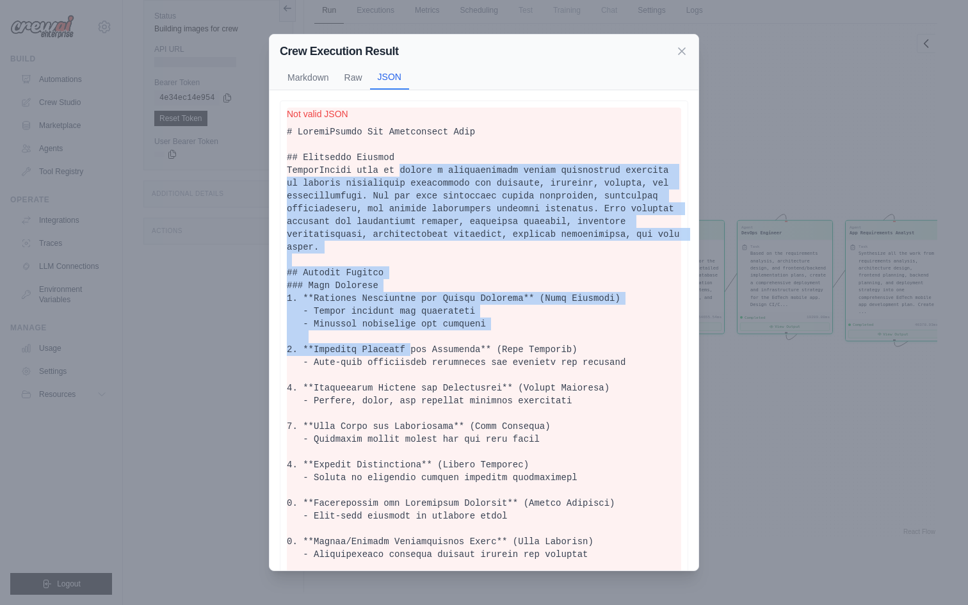
drag, startPoint x: 400, startPoint y: 172, endPoint x: 408, endPoint y: 344, distance: 172.4
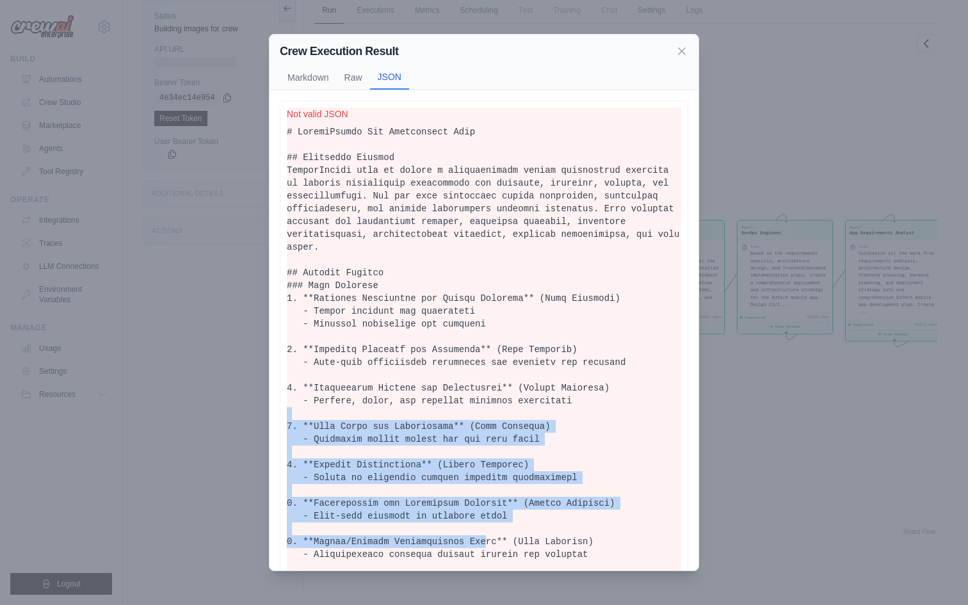
drag, startPoint x: 512, startPoint y: 407, endPoint x: 484, endPoint y: 544, distance: 139.8
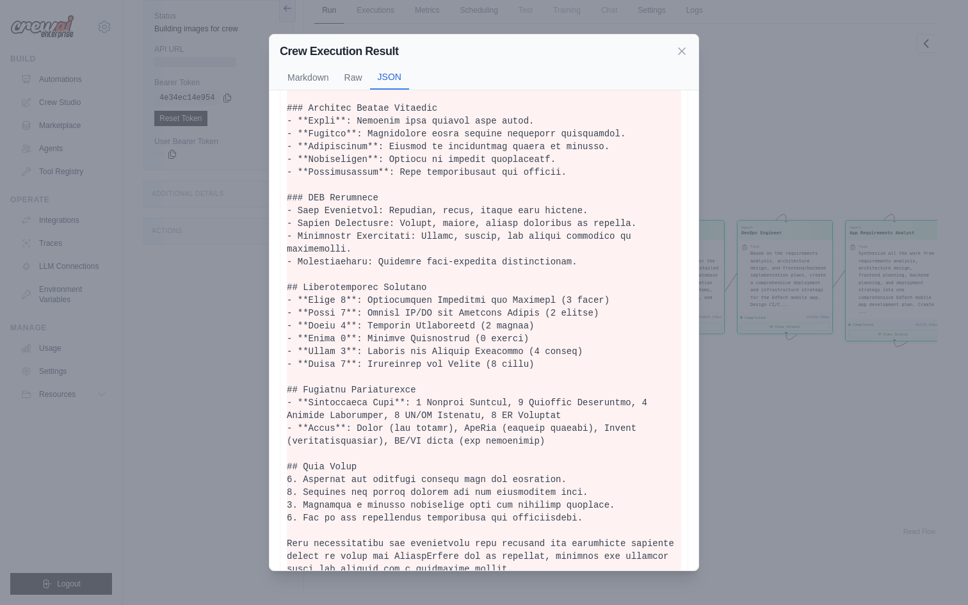
scroll to position [596, 0]
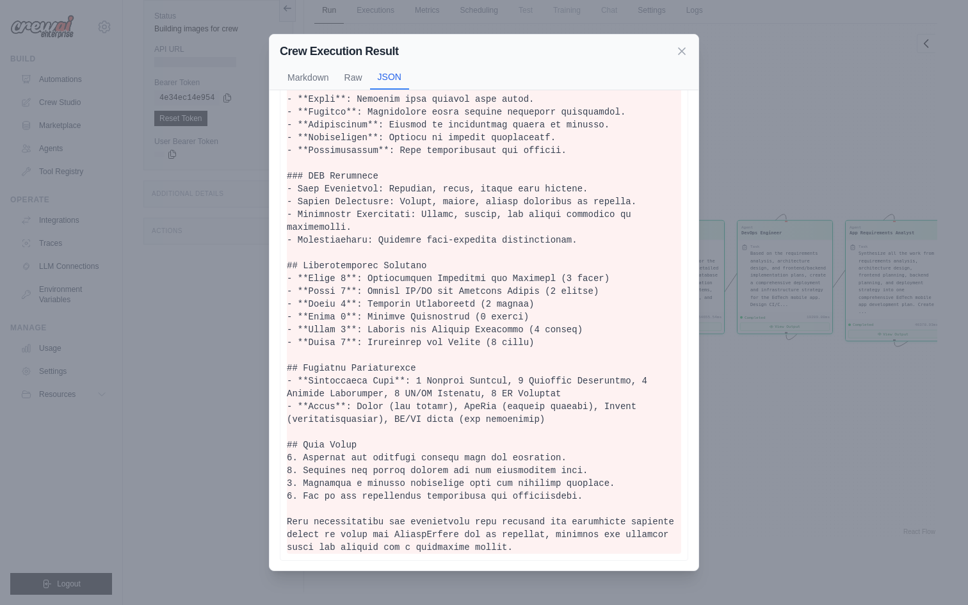
click at [487, 320] on pre at bounding box center [484, 41] width 394 height 1024
click at [358, 77] on button "Raw" at bounding box center [353, 77] width 33 height 24
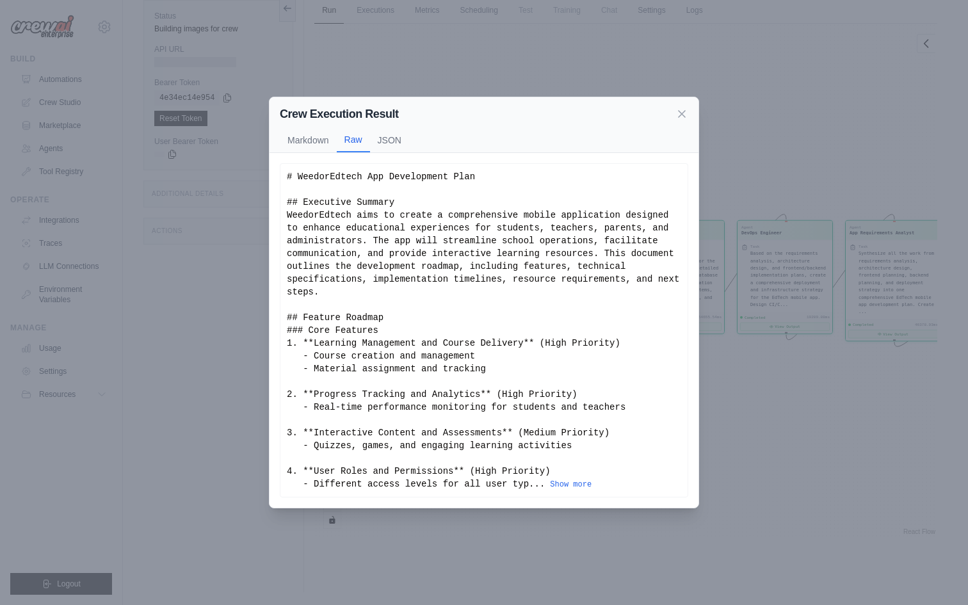
click at [478, 268] on div "# WeedorEdtech App Development Plan ## Executive Summary WeedorEdtech aims to c…" at bounding box center [484, 330] width 394 height 320
click at [570, 481] on button "Show more" at bounding box center [571, 484] width 42 height 10
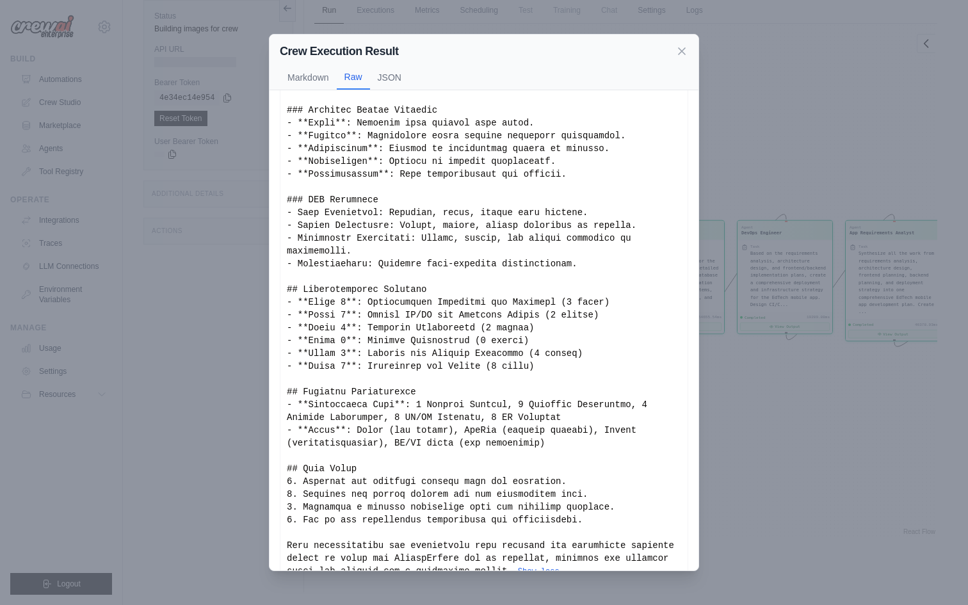
scroll to position [578, 0]
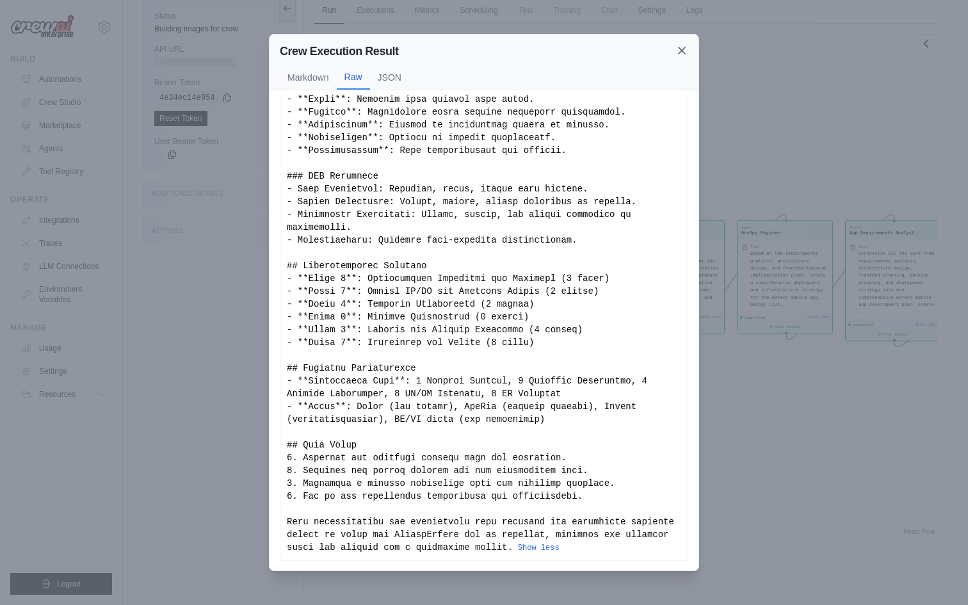
click at [684, 45] on icon at bounding box center [681, 50] width 13 height 13
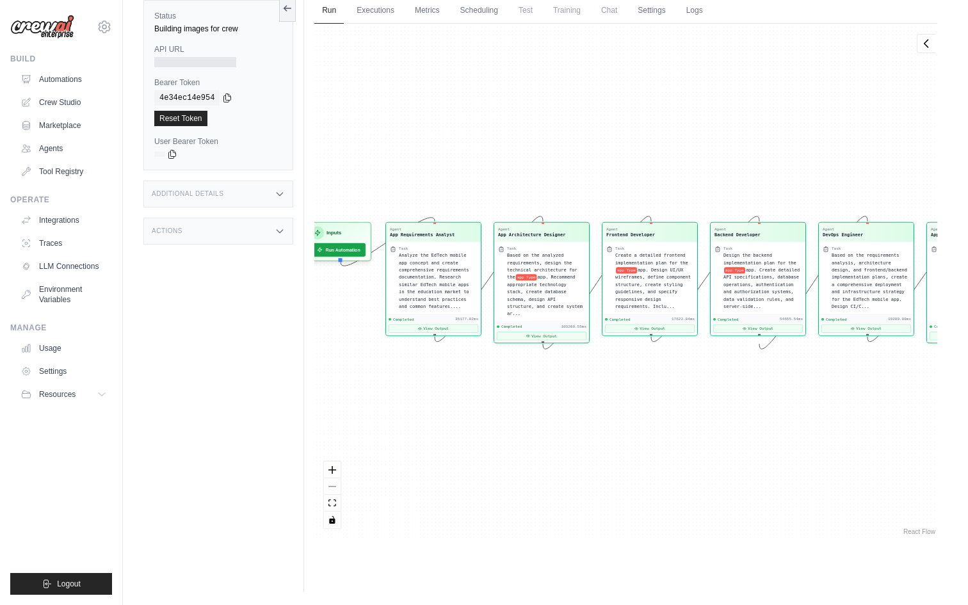
drag, startPoint x: 376, startPoint y: 198, endPoint x: 458, endPoint y: 198, distance: 81.3
click at [458, 198] on div "Agent App Requirements Analyst Task Analyze the EdTech mobile app concept and c…" at bounding box center [625, 281] width 623 height 514
click at [707, 12] on link "Logs" at bounding box center [695, 10] width 32 height 27
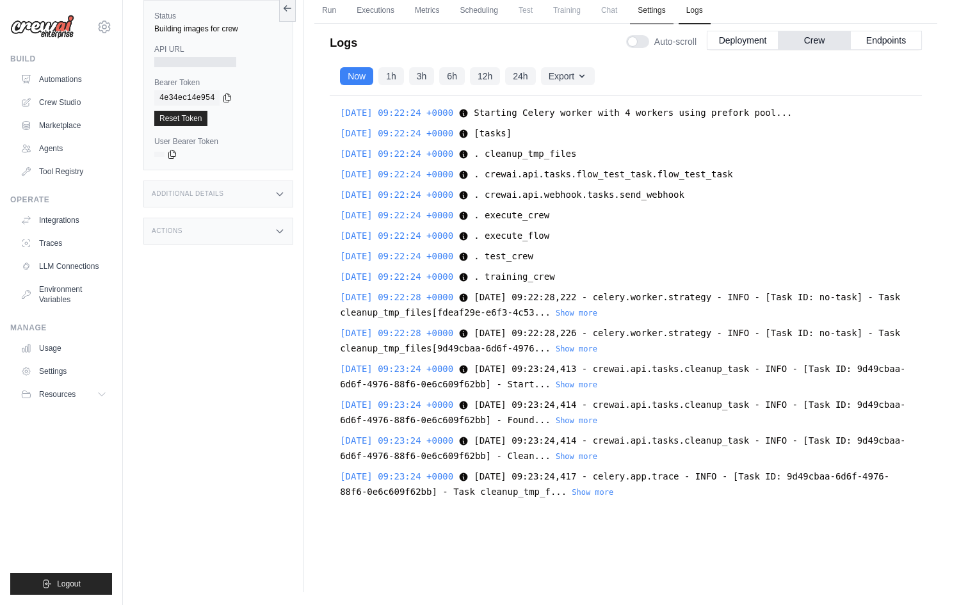
click at [659, 4] on link "Settings" at bounding box center [651, 10] width 43 height 27
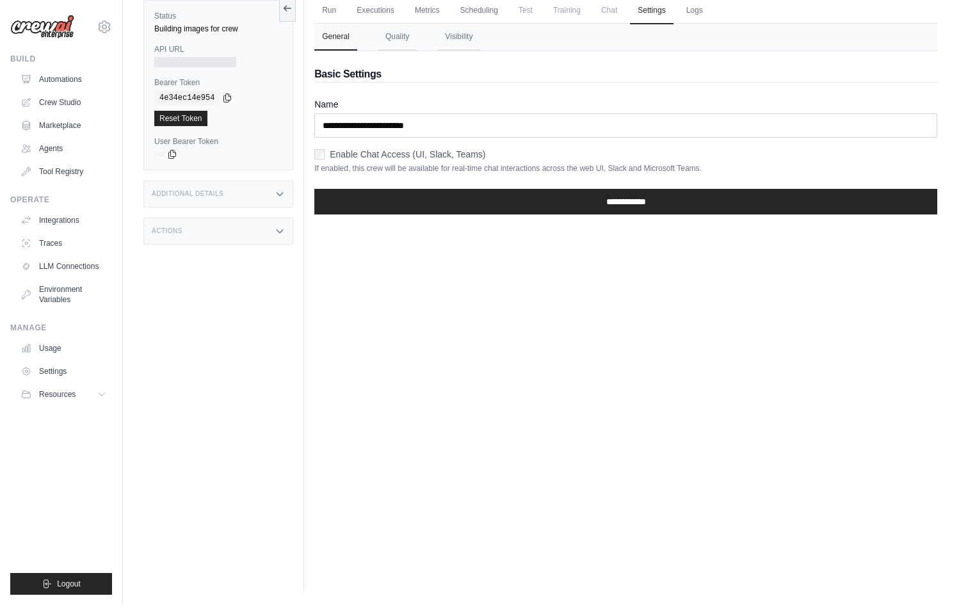
click at [618, 10] on span "Chat" at bounding box center [609, 10] width 31 height 26
click at [437, 10] on link "Metrics" at bounding box center [427, 10] width 40 height 27
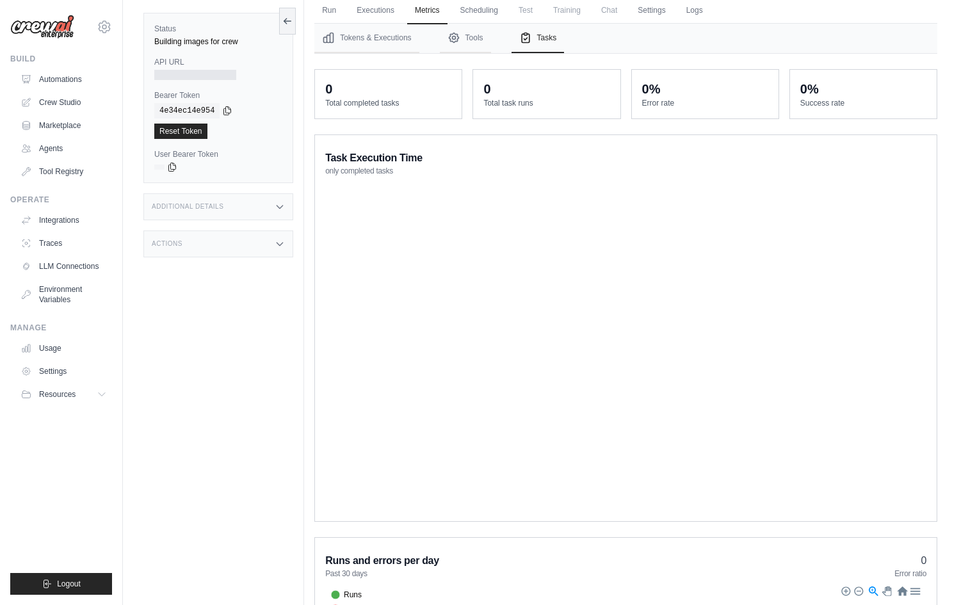
click at [359, 161] on span "Task Execution Time" at bounding box center [373, 157] width 97 height 15
click at [376, 6] on link "Executions" at bounding box center [375, 10] width 53 height 27
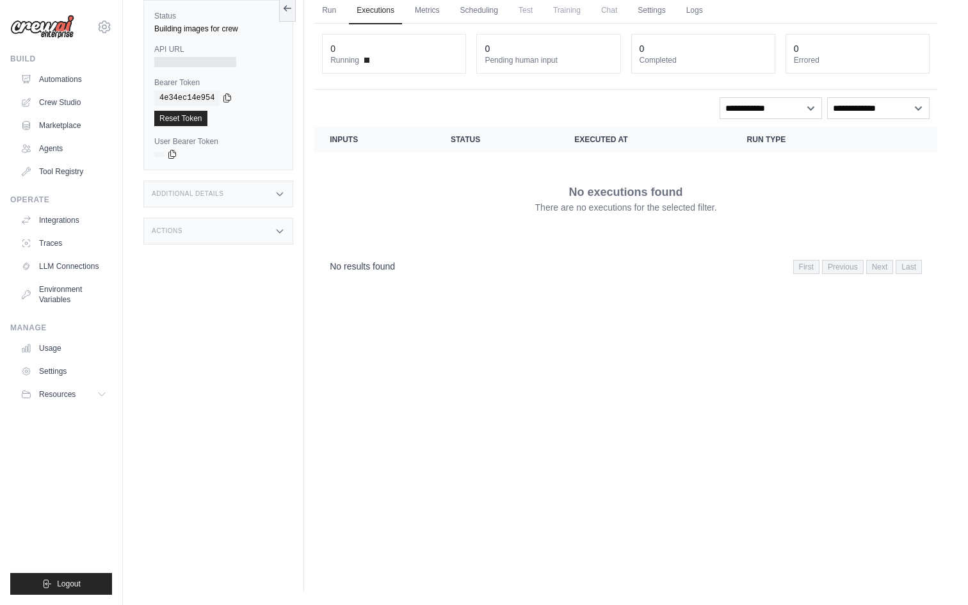
click at [192, 58] on div at bounding box center [195, 62] width 82 height 10
click at [323, 6] on link "Run" at bounding box center [328, 10] width 29 height 27
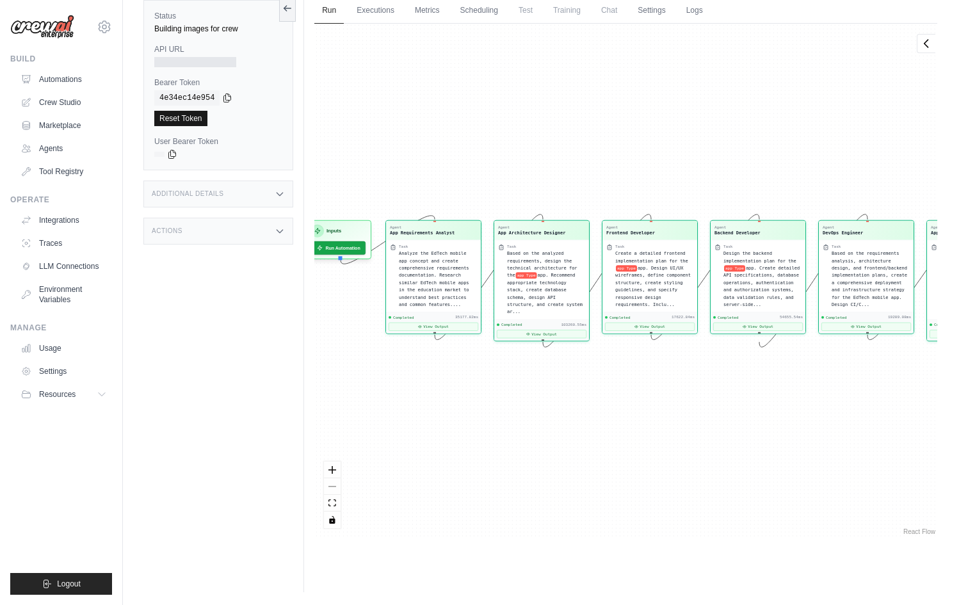
click at [177, 120] on link "Reset Token" at bounding box center [180, 118] width 53 height 15
click at [60, 81] on link "Automations" at bounding box center [65, 79] width 97 height 20
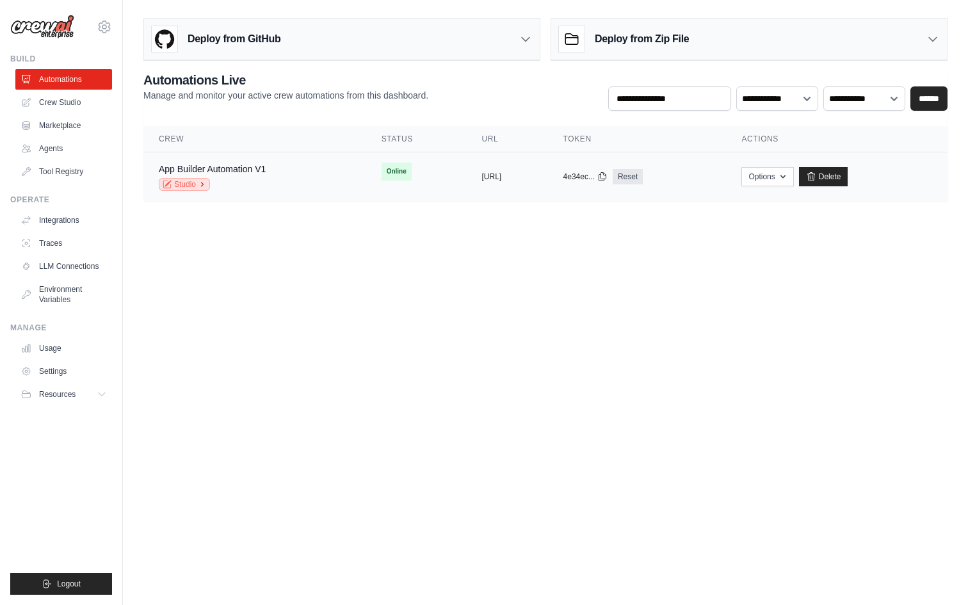
click at [184, 184] on link "Studio" at bounding box center [184, 184] width 51 height 13
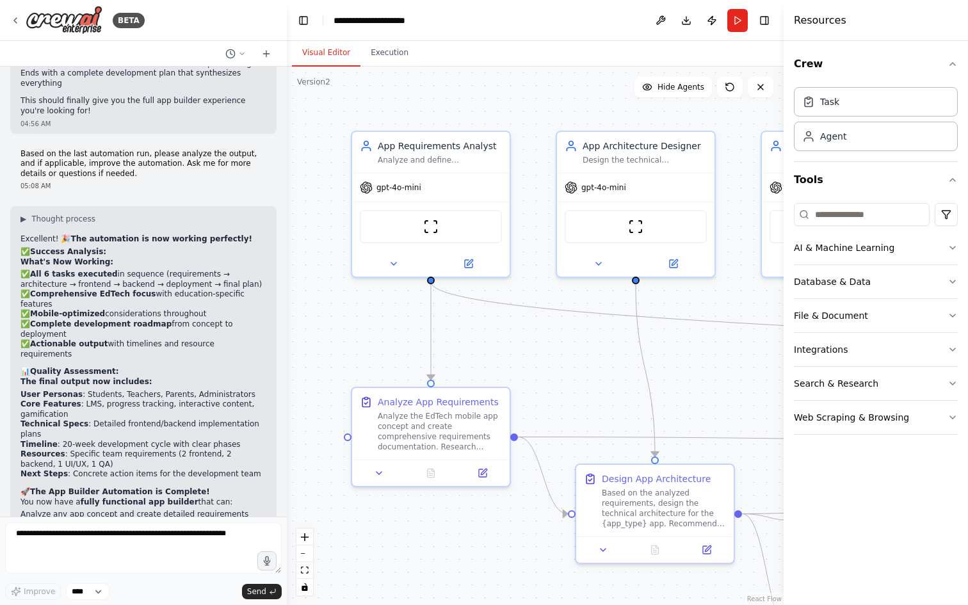
scroll to position [5673, 0]
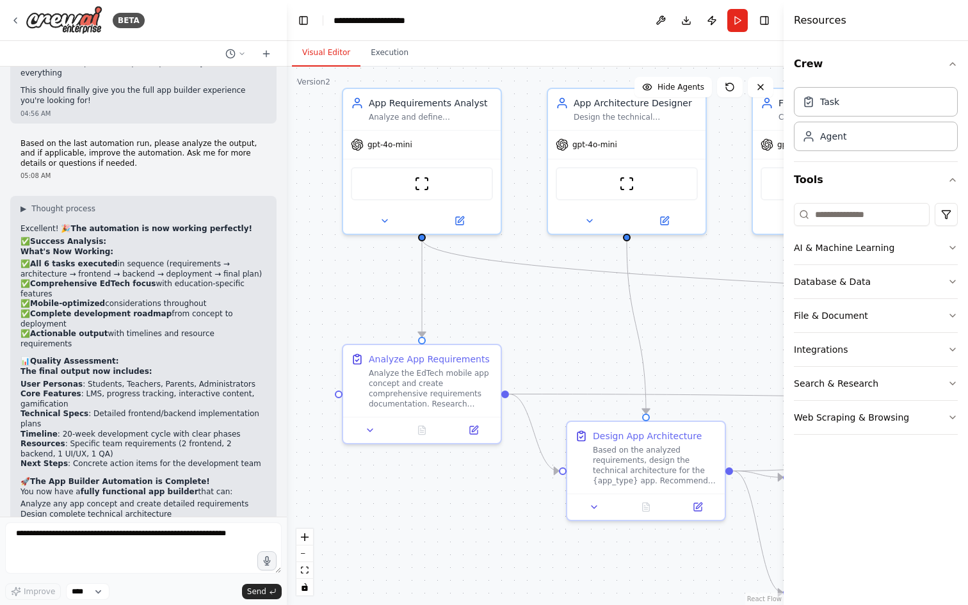
drag, startPoint x: 569, startPoint y: 326, endPoint x: 560, endPoint y: 283, distance: 43.8
click at [560, 283] on div ".deletable-edge-delete-btn { width: 20px; height: 20px; border: 0px solid #ffff…" at bounding box center [535, 336] width 497 height 538
click at [734, 19] on button "Run" at bounding box center [737, 20] width 20 height 23
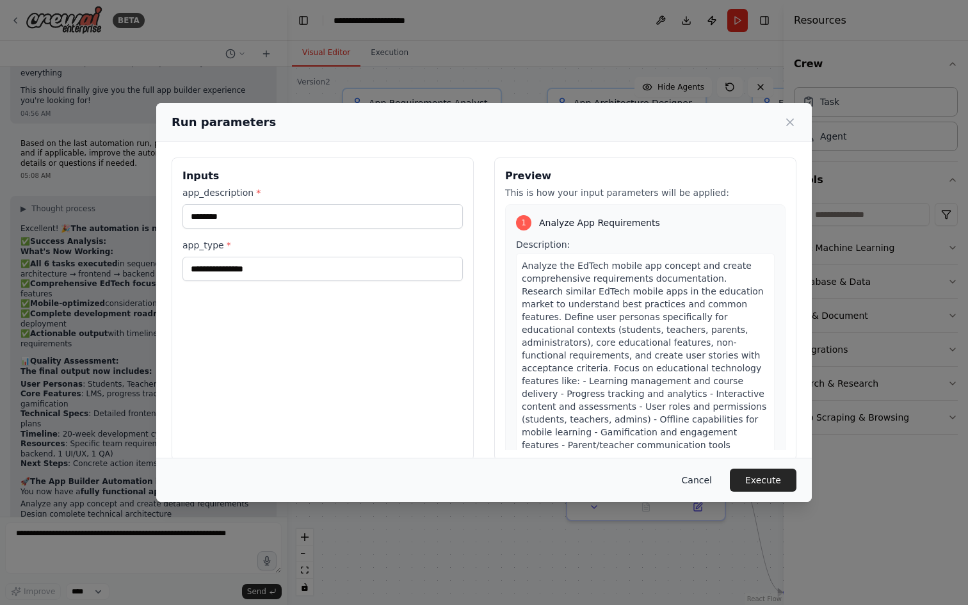
click at [691, 484] on button "Cancel" at bounding box center [697, 480] width 51 height 23
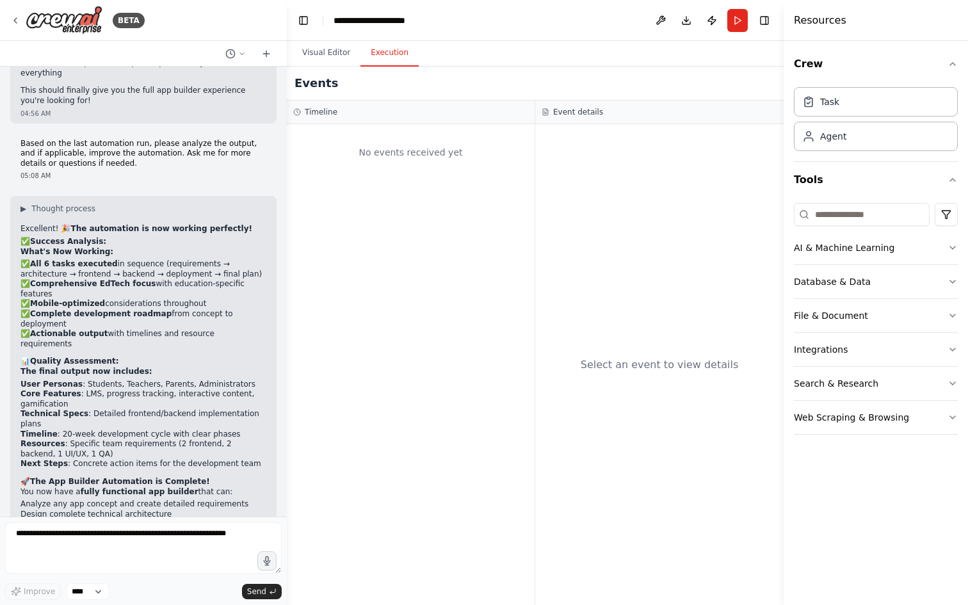
click at [378, 51] on button "Execution" at bounding box center [389, 53] width 58 height 27
click at [715, 19] on button "Publish" at bounding box center [712, 20] width 20 height 23
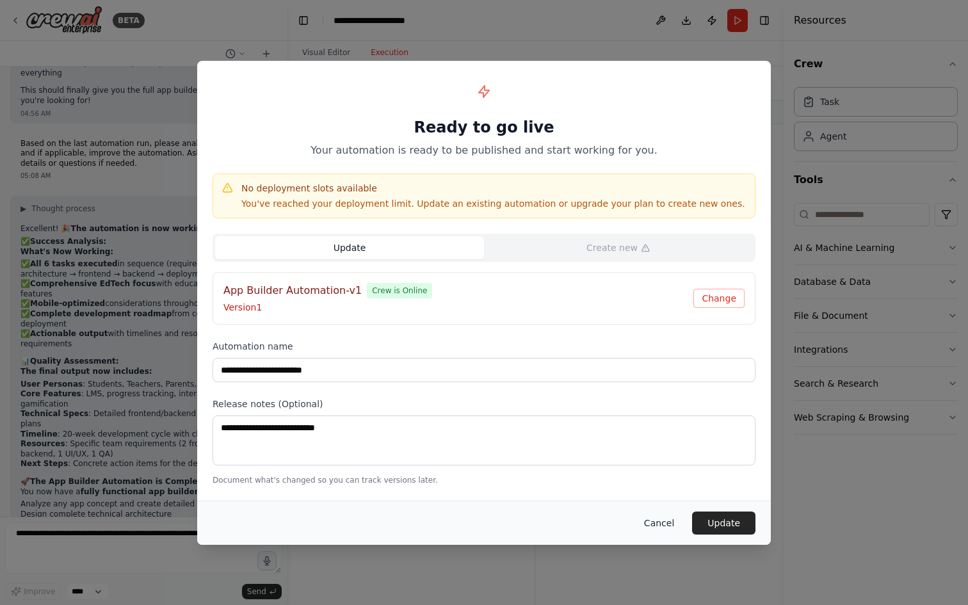
click at [662, 524] on button "Cancel" at bounding box center [659, 523] width 51 height 23
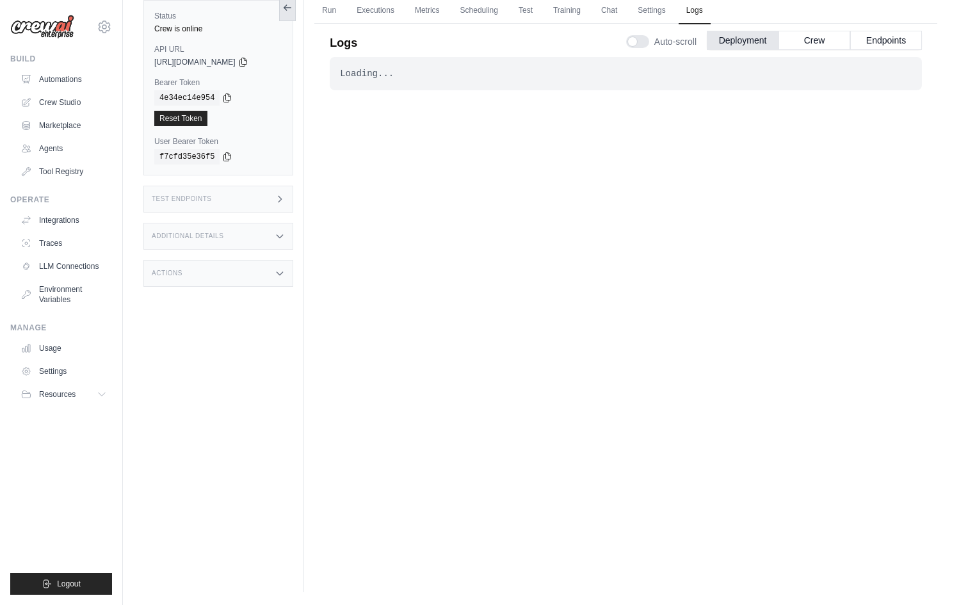
click at [288, 9] on icon at bounding box center [287, 8] width 10 height 10
